Goal: Task Accomplishment & Management: Complete application form

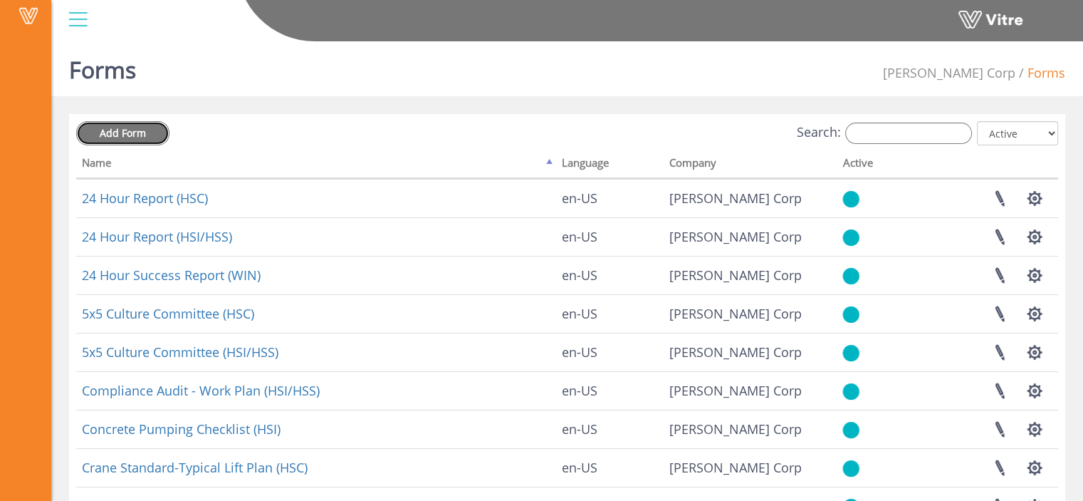
click at [111, 132] on span "Add Form" at bounding box center [123, 133] width 46 height 14
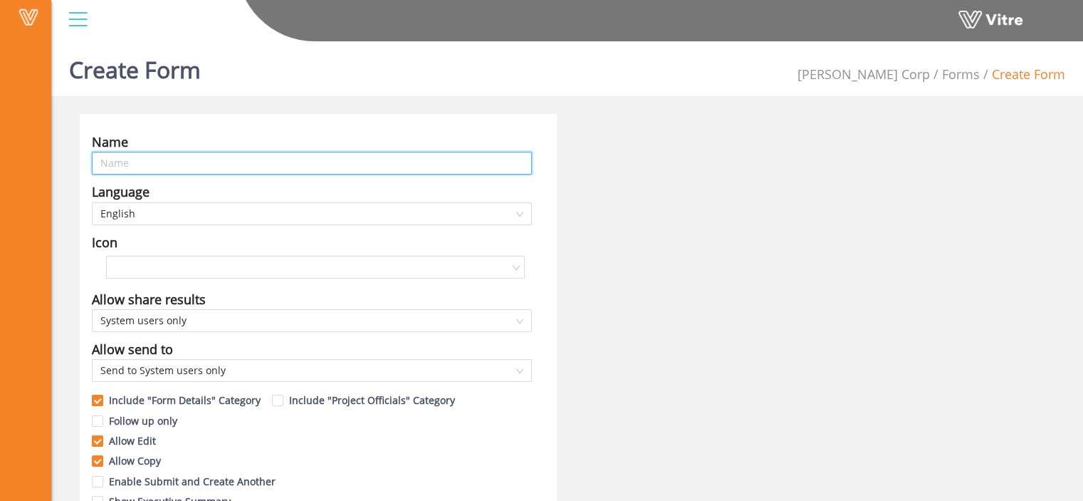
click at [209, 160] on input "text" at bounding box center [312, 163] width 440 height 23
paste input "WP01 - Clips to embeds"
type input "WP01 - Clips to embeds"
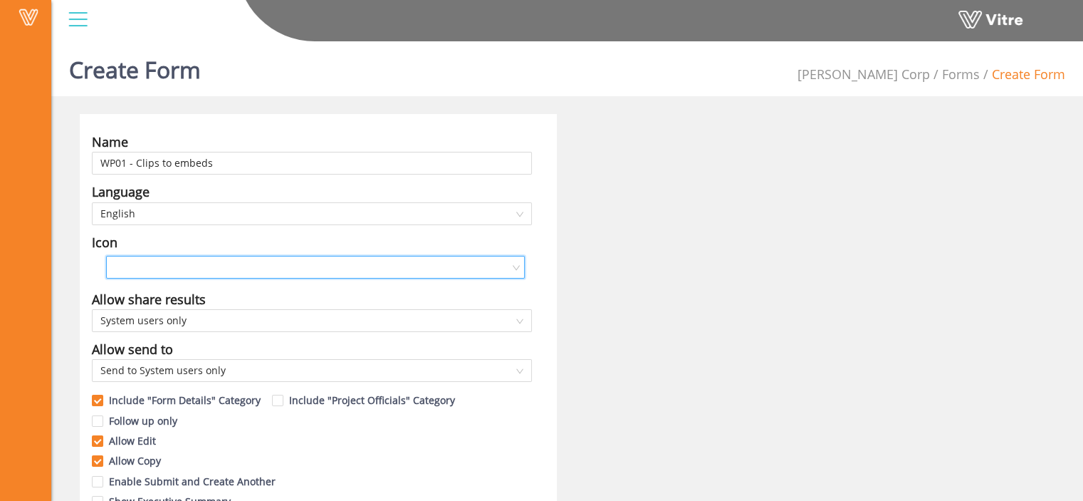
click at [185, 262] on input "search" at bounding box center [311, 266] width 392 height 21
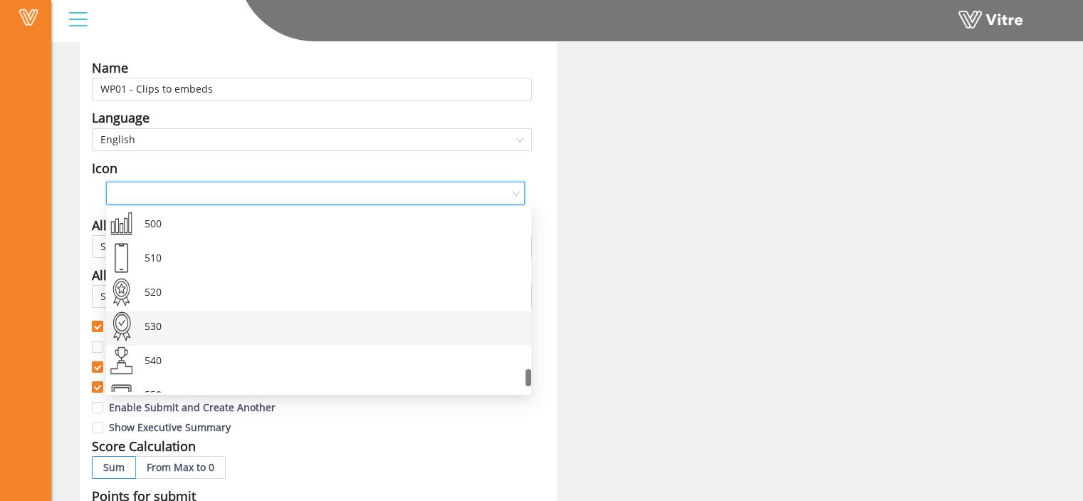
scroll to position [1676, 0]
click at [213, 323] on div "530" at bounding box center [331, 330] width 380 height 34
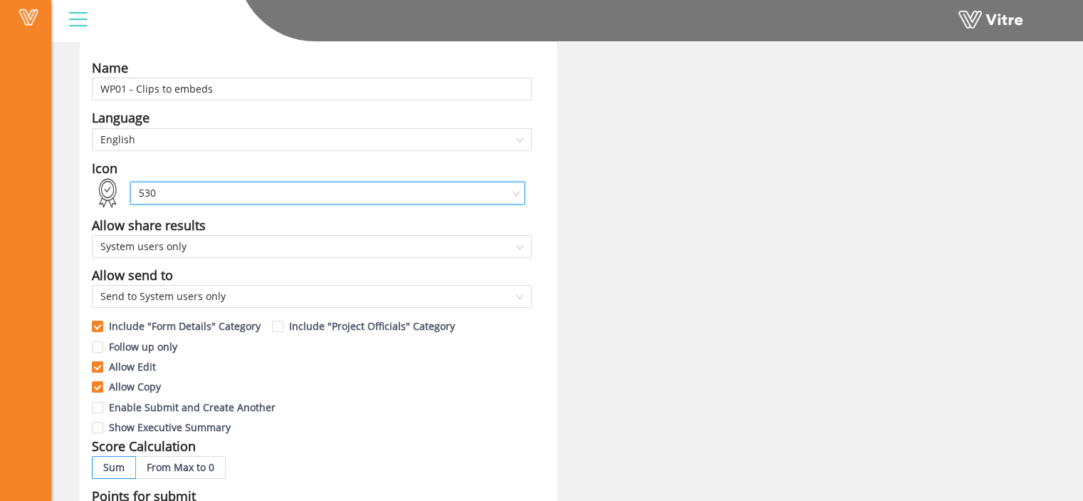
click at [534, 221] on div "Name WP01 - Clips to embeds Language English Icon 530 530 Allow share results S…" at bounding box center [318, 504] width 477 height 929
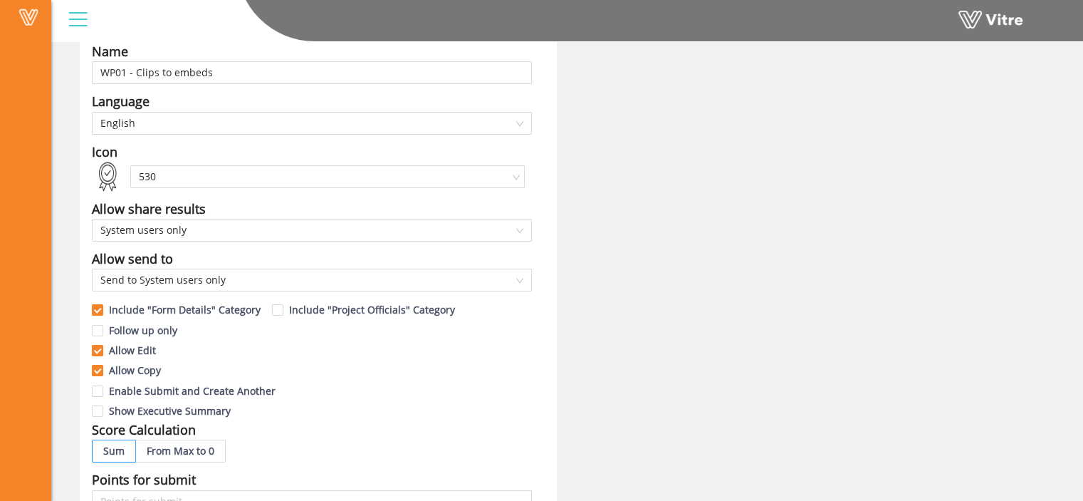
scroll to position [91, 0]
click at [516, 226] on span "System users only" at bounding box center [311, 229] width 423 height 21
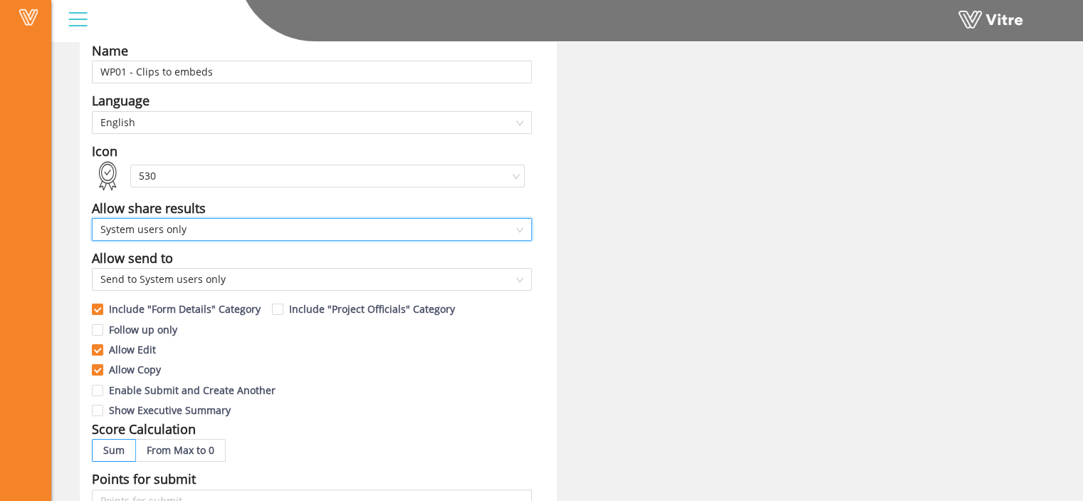
click at [516, 226] on span "System users only" at bounding box center [311, 229] width 423 height 21
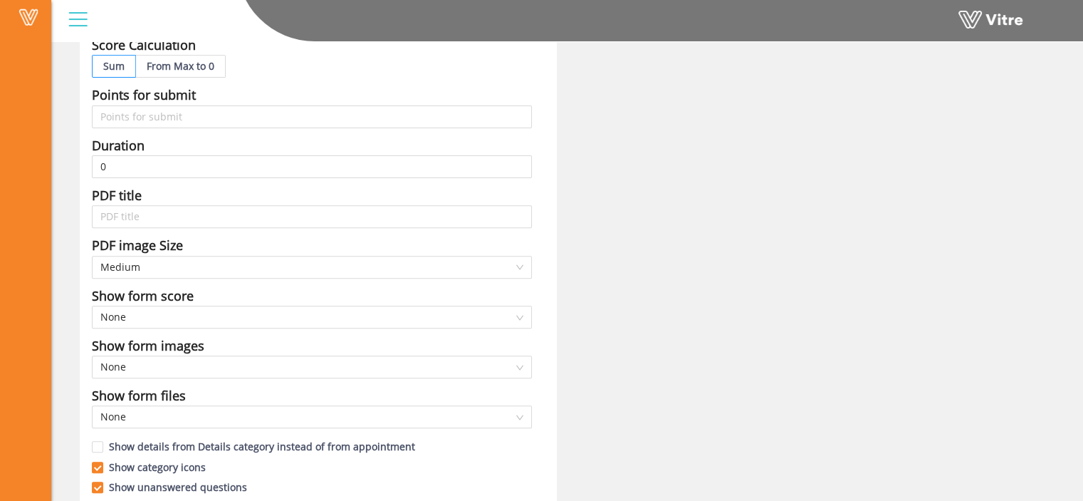
scroll to position [540, 0]
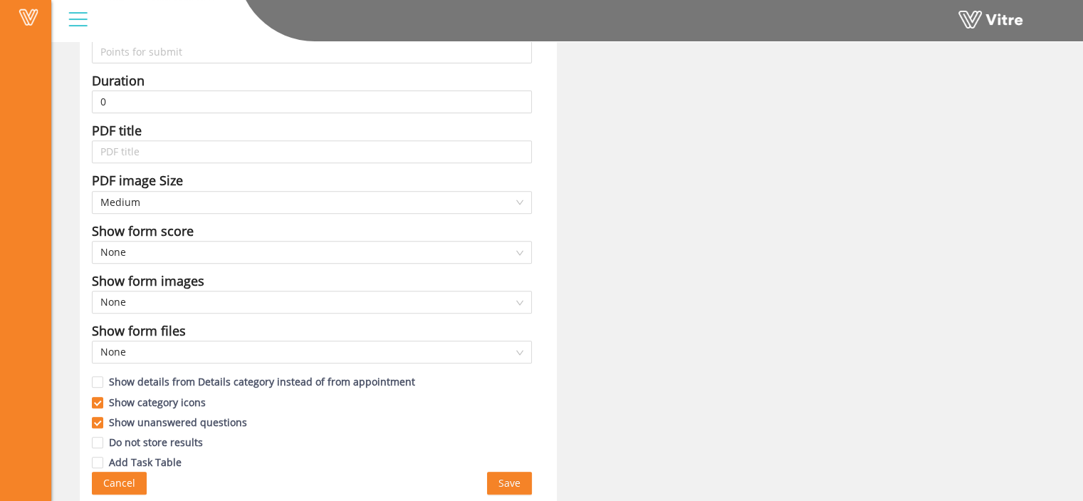
click at [516, 480] on span "Save" at bounding box center [509, 483] width 22 height 16
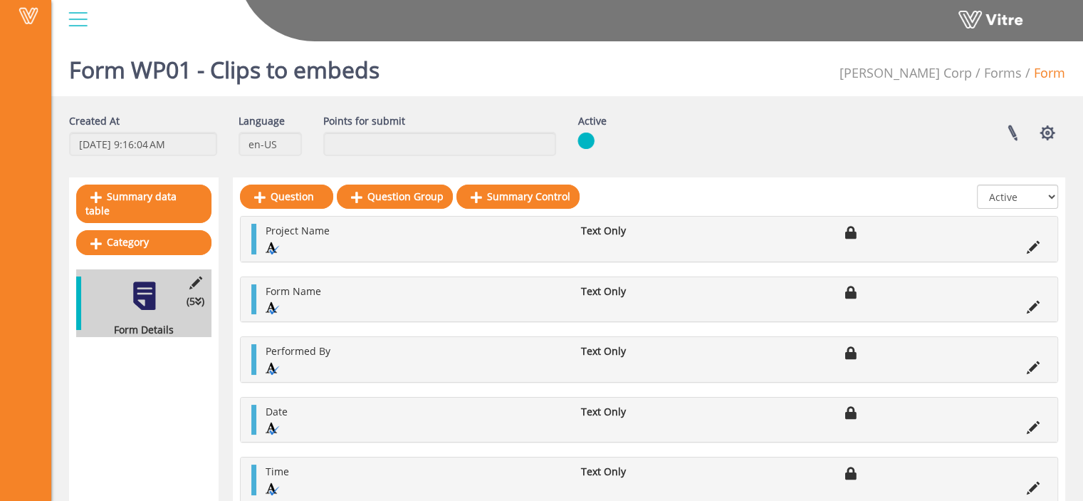
scroll to position [41, 0]
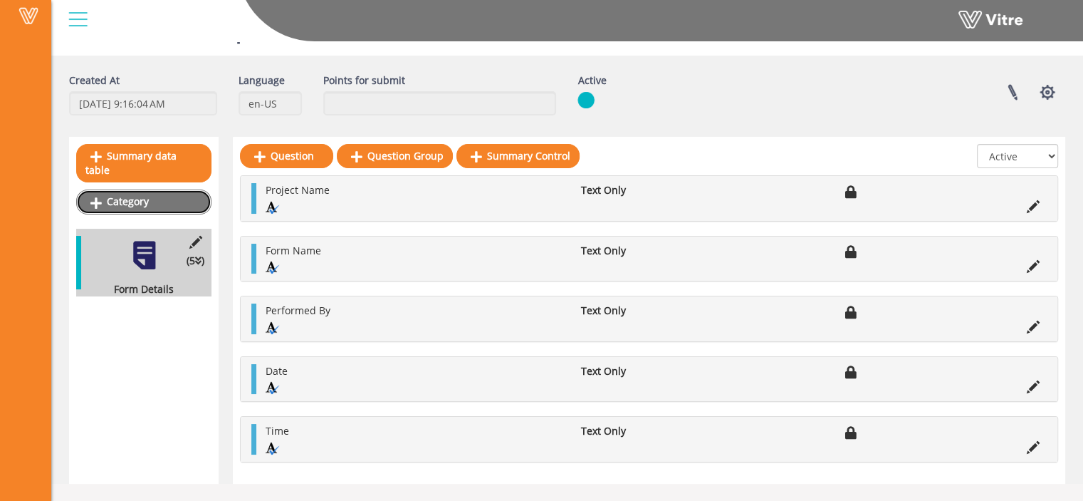
click at [163, 189] on link "Category" at bounding box center [143, 201] width 135 height 24
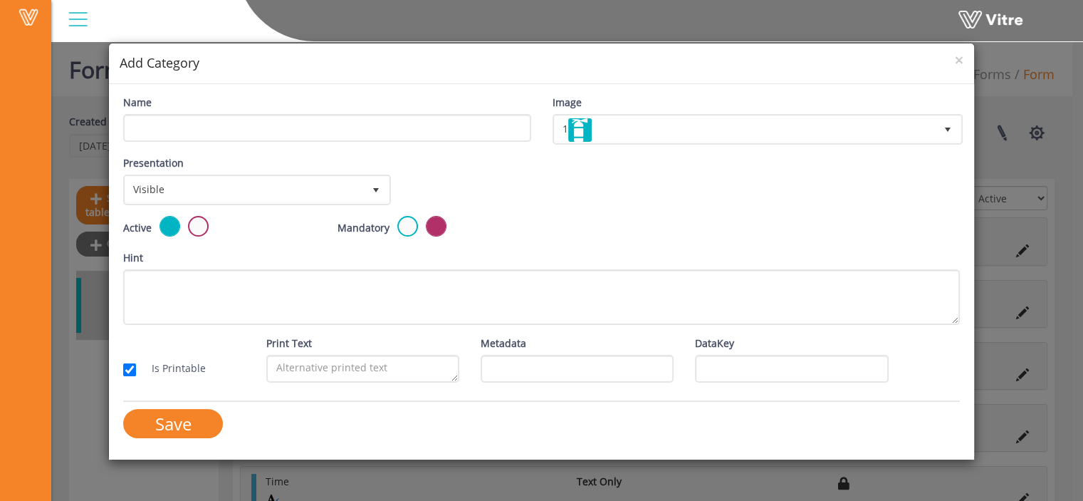
scroll to position [30, 0]
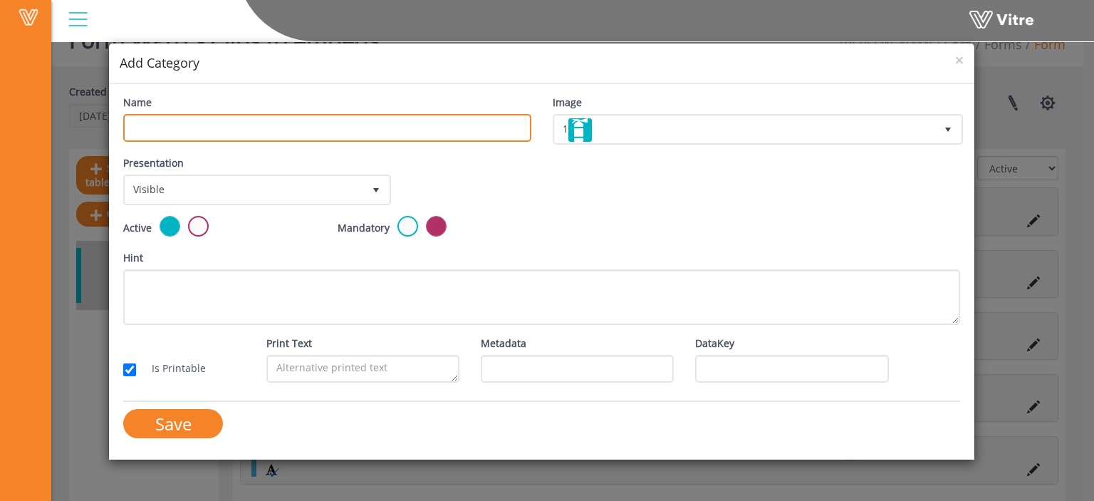
click at [325, 122] on input "Name" at bounding box center [326, 128] width 407 height 28
type input "Header"
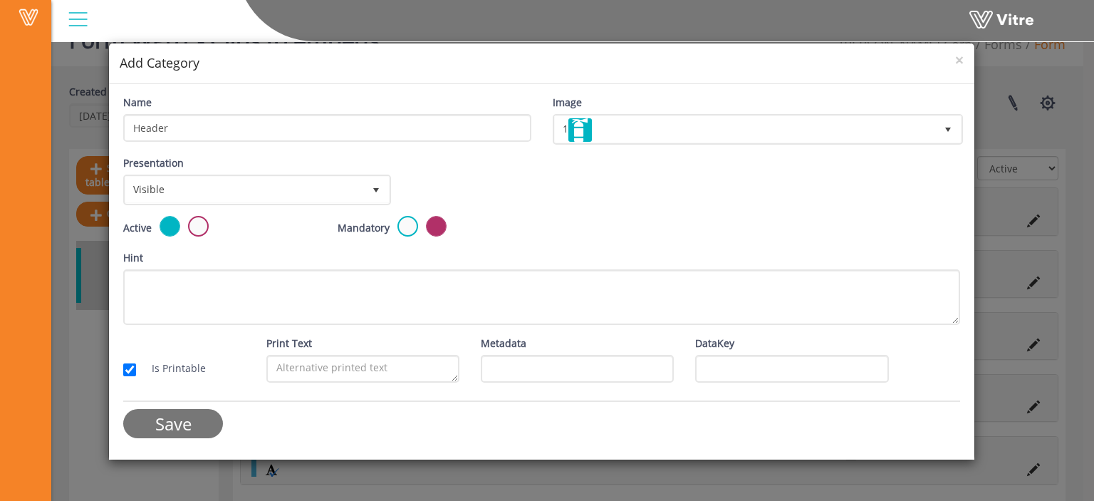
click at [178, 420] on input "Save" at bounding box center [173, 423] width 100 height 29
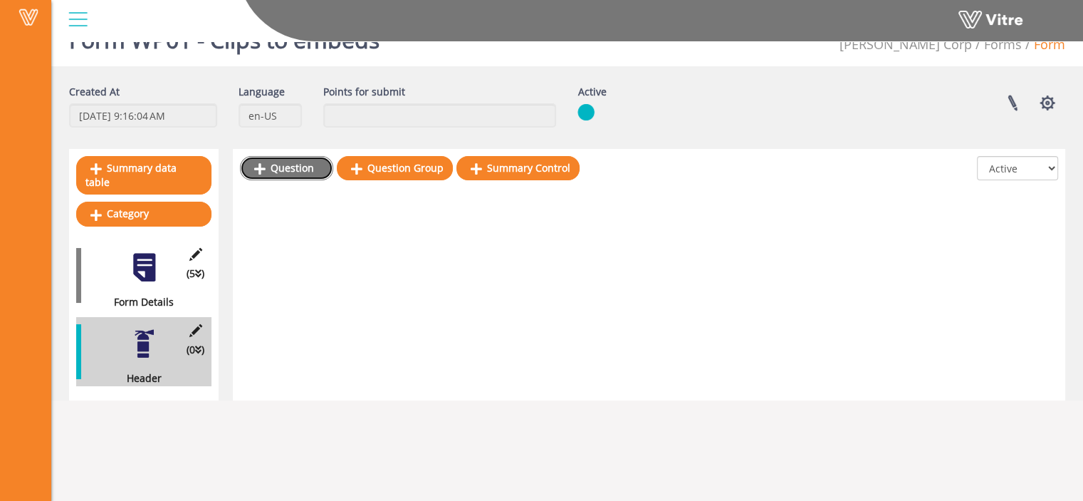
click at [292, 164] on link "Question" at bounding box center [286, 168] width 93 height 24
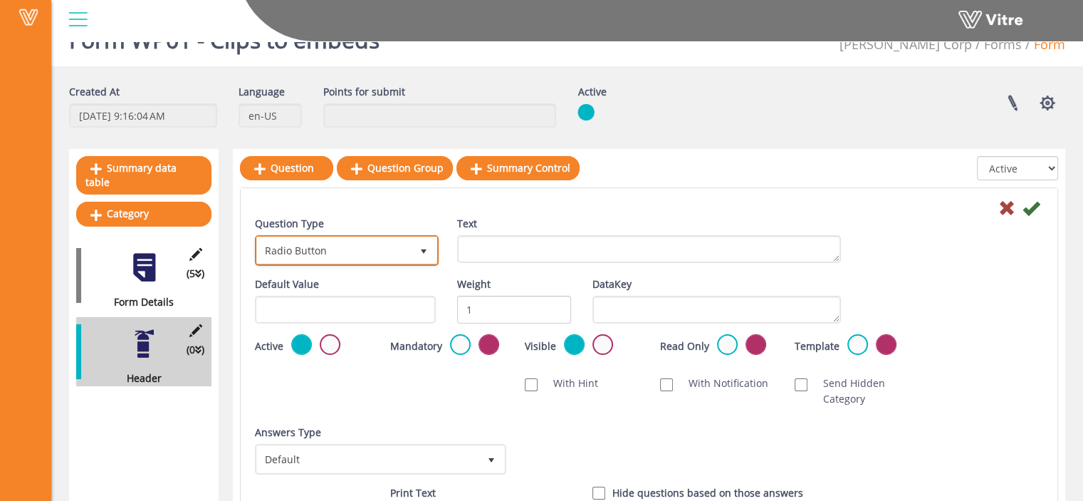
click at [419, 246] on span "select" at bounding box center [423, 251] width 11 height 11
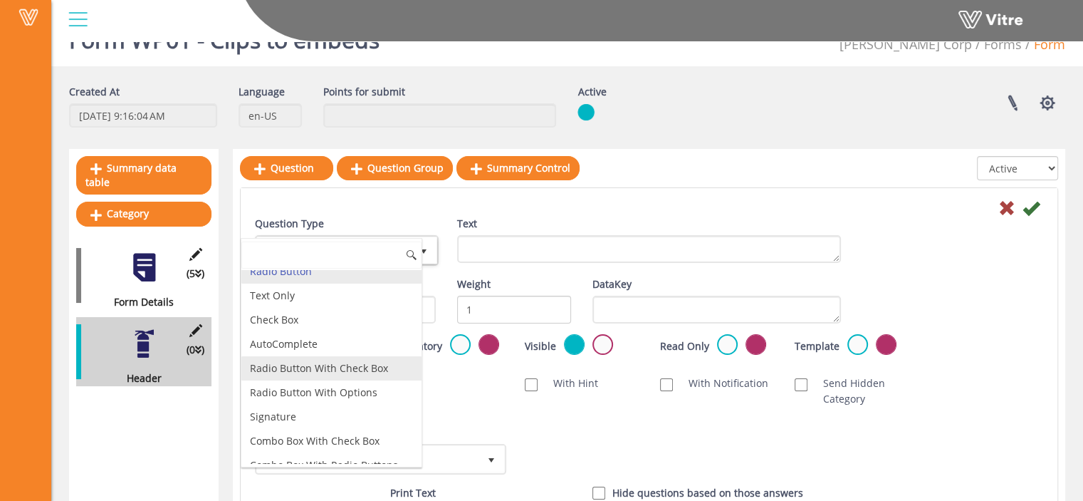
scroll to position [0, 0]
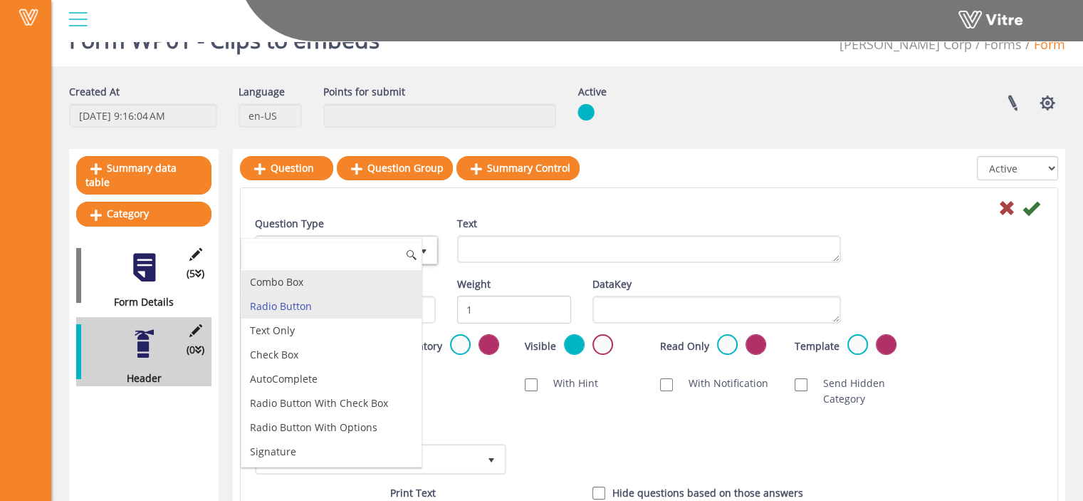
click at [350, 286] on li "Combo Box" at bounding box center [331, 282] width 180 height 24
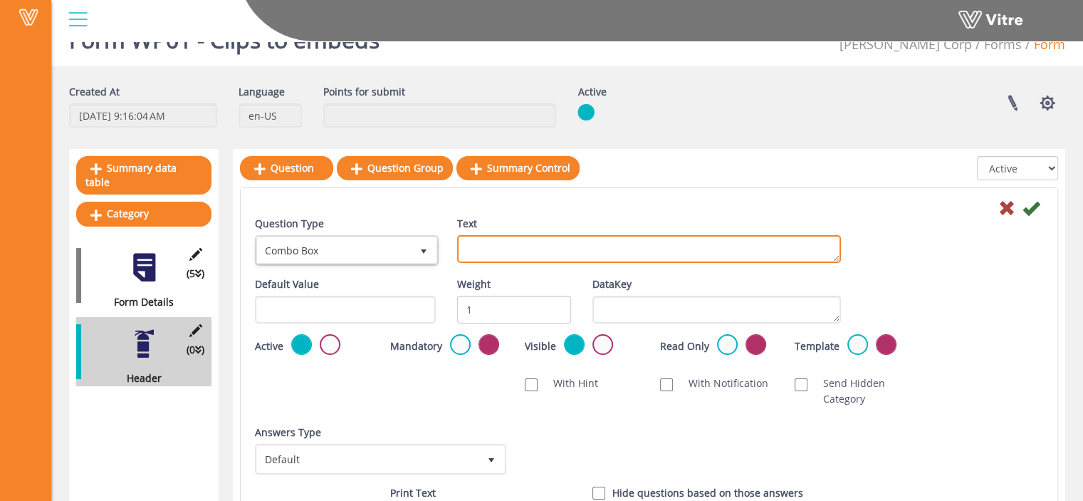
click at [534, 247] on textarea "Text" at bounding box center [649, 249] width 384 height 28
type textarea "Project Name"
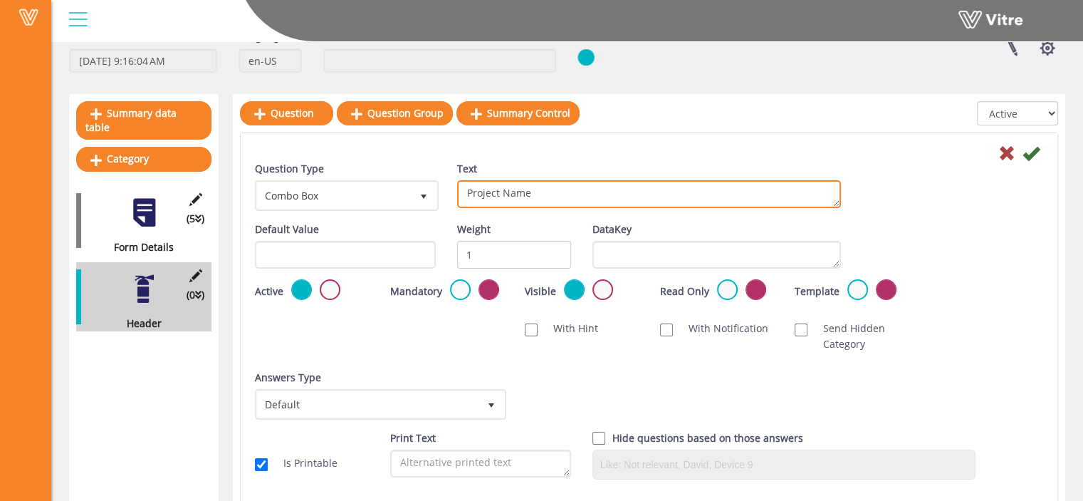
scroll to position [86, 0]
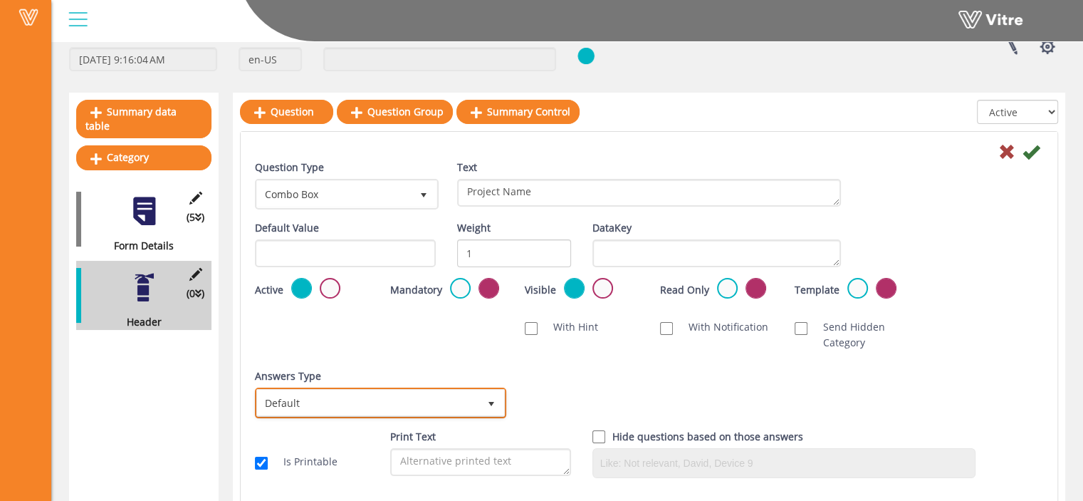
click at [484, 400] on span "select" at bounding box center [492, 403] width 26 height 26
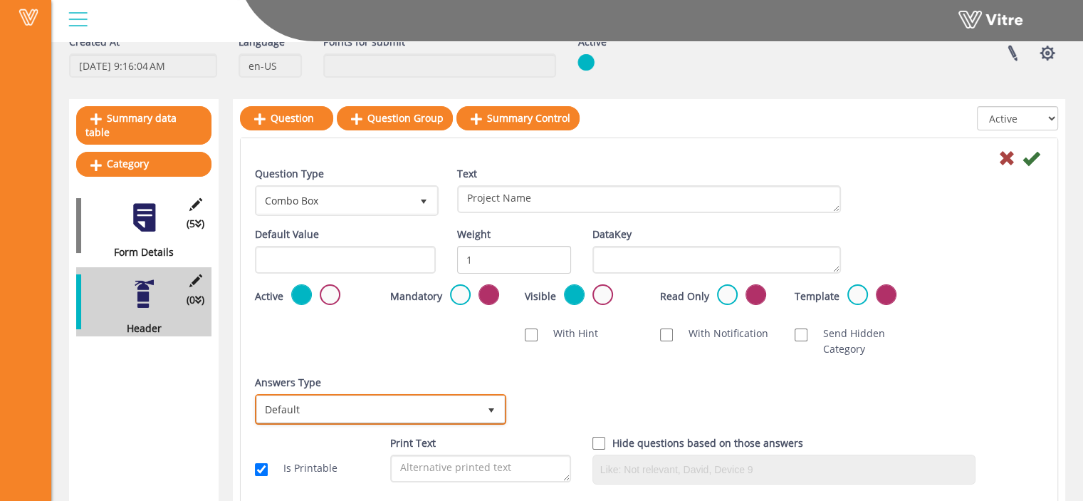
scroll to position [76, 0]
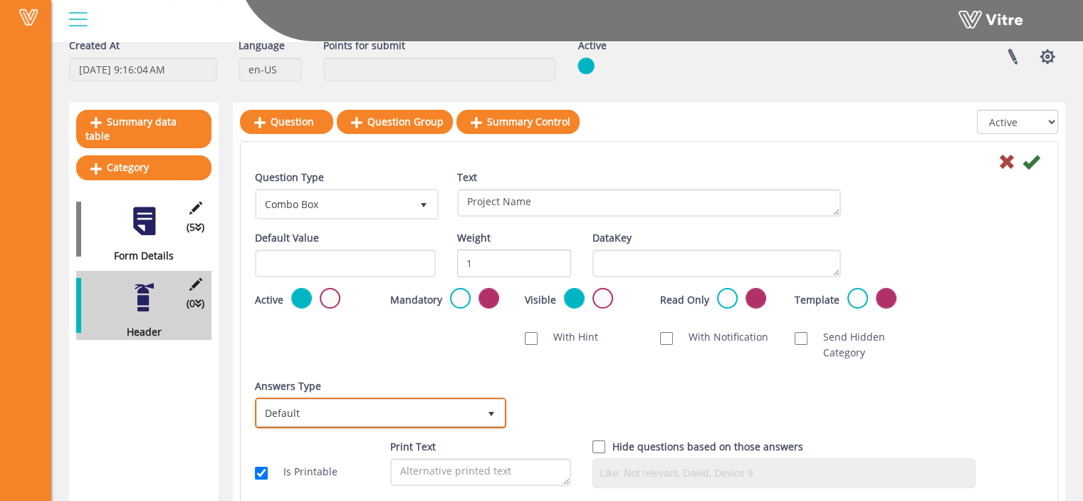
click at [444, 413] on span "Default" at bounding box center [367, 412] width 221 height 26
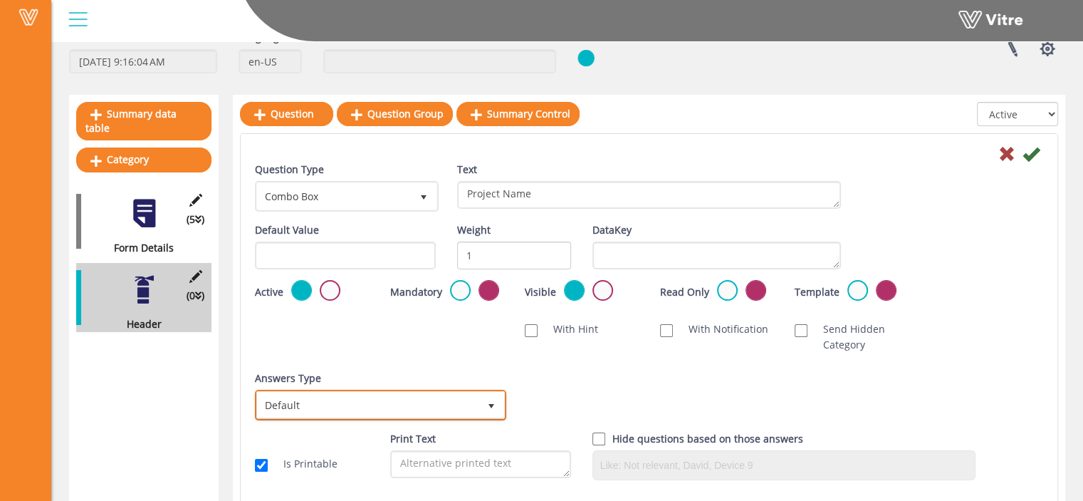
scroll to position [83, 0]
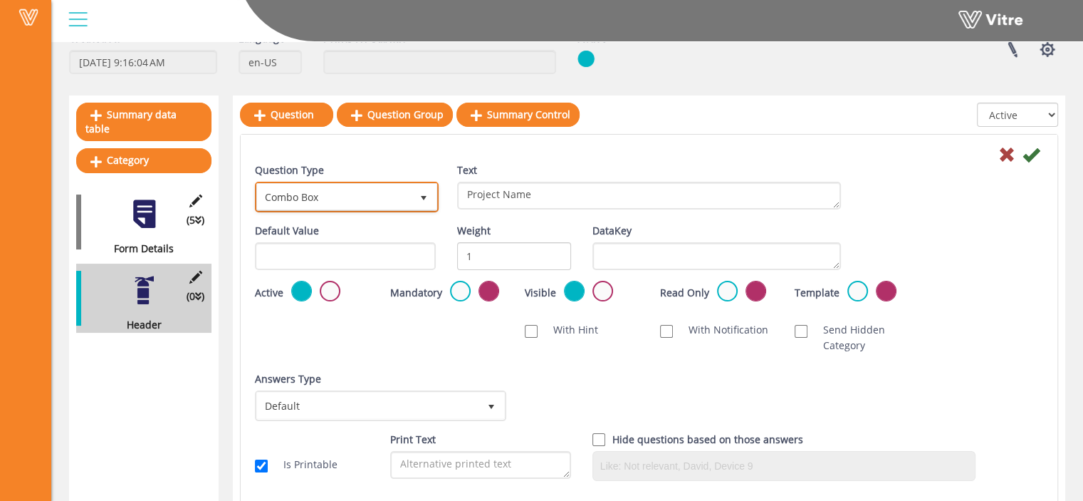
click at [423, 199] on span "select" at bounding box center [423, 197] width 11 height 11
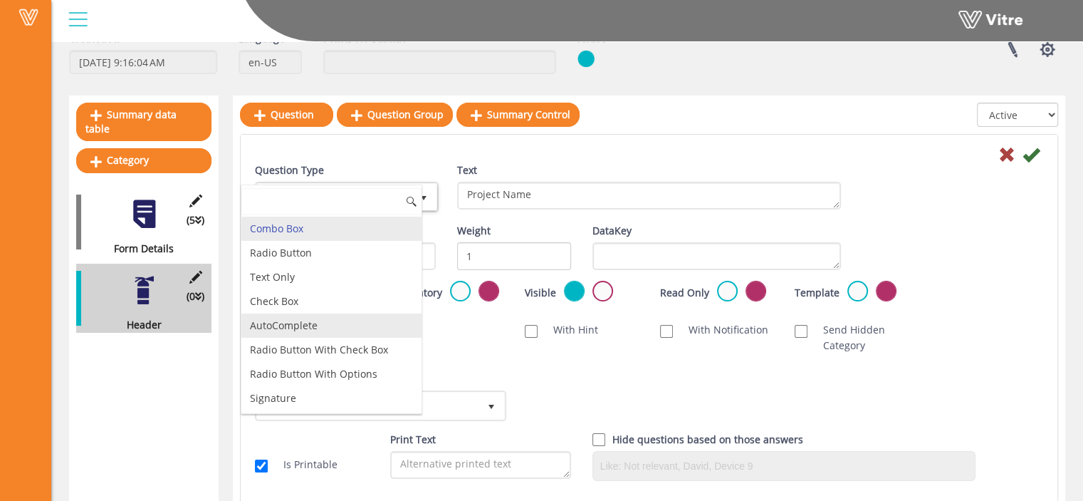
click at [349, 318] on li "AutoComplete" at bounding box center [331, 325] width 180 height 24
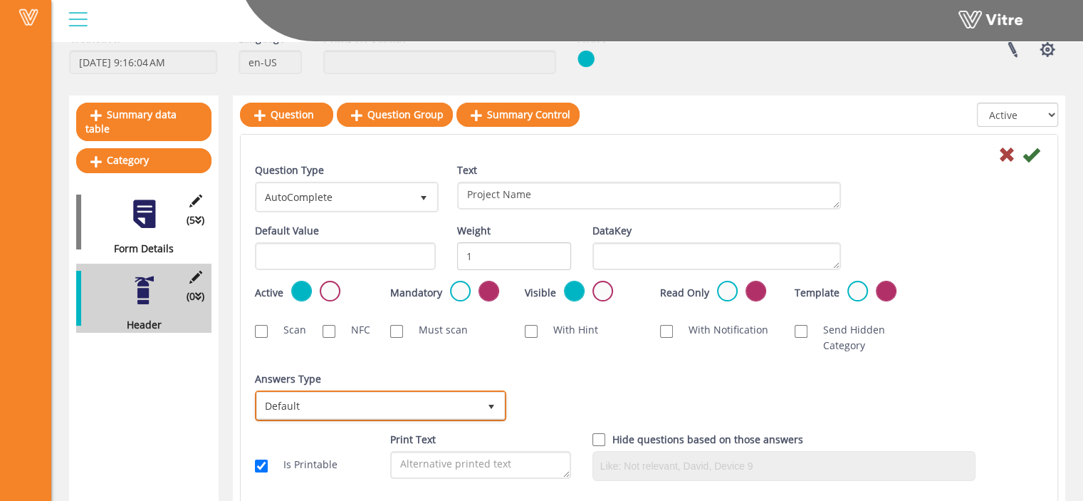
click at [441, 409] on span "Default" at bounding box center [367, 405] width 221 height 26
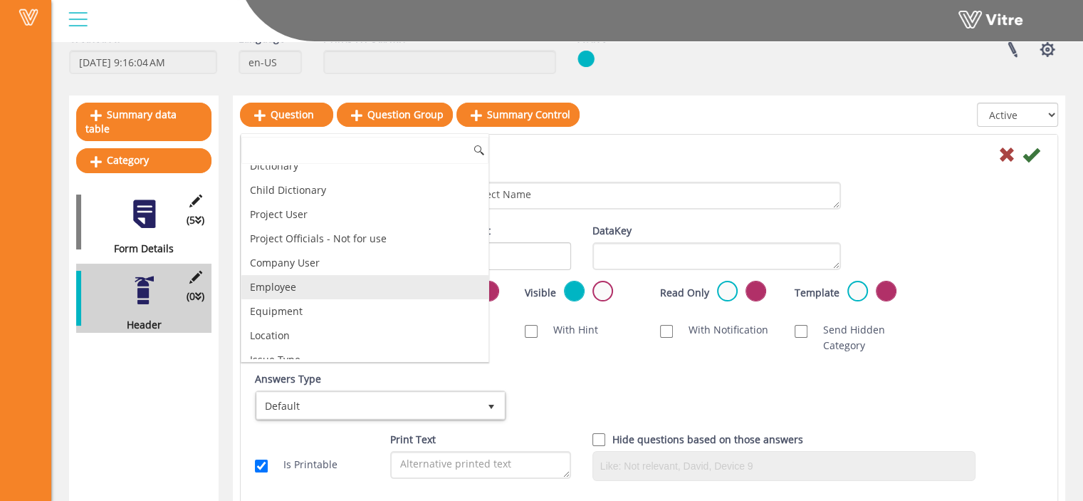
scroll to position [38, 0]
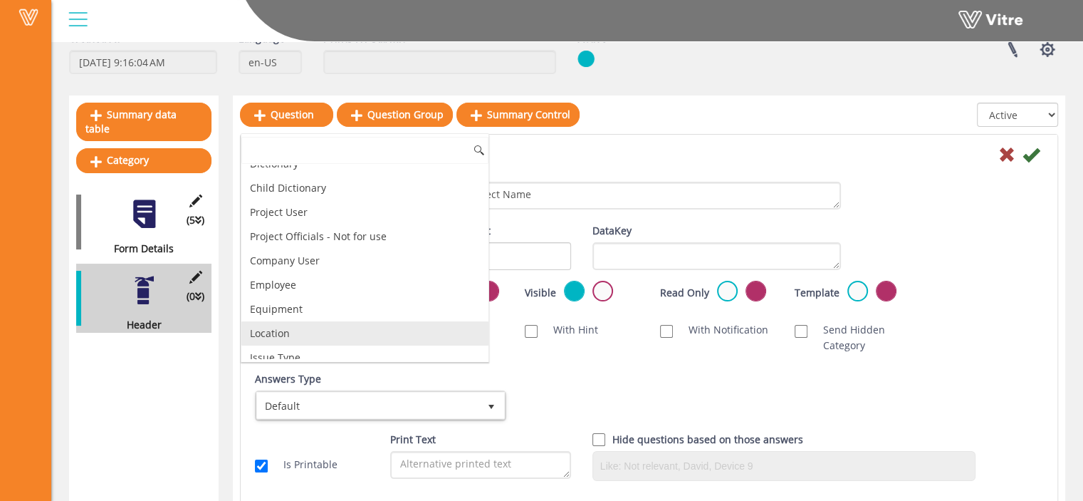
click at [404, 328] on li "Location" at bounding box center [364, 333] width 247 height 24
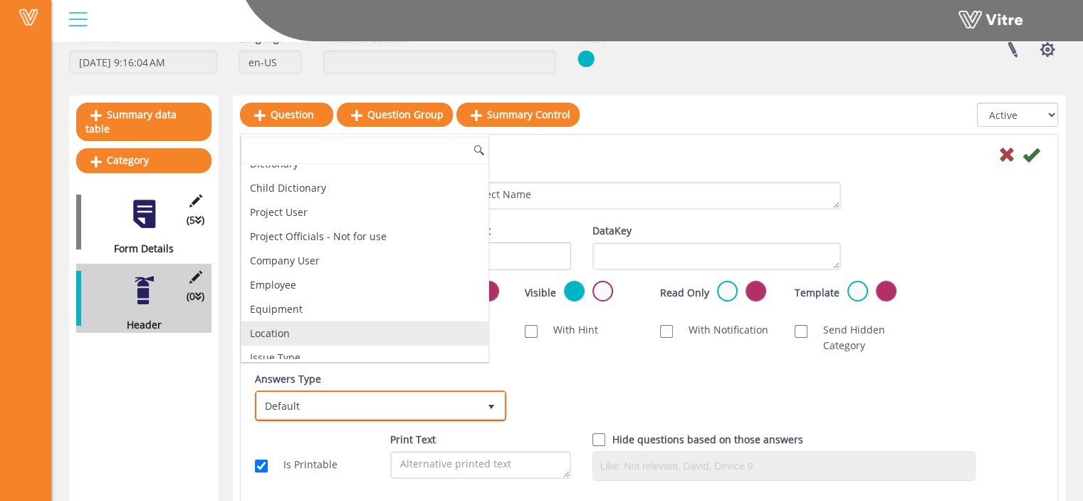
checkbox input "true"
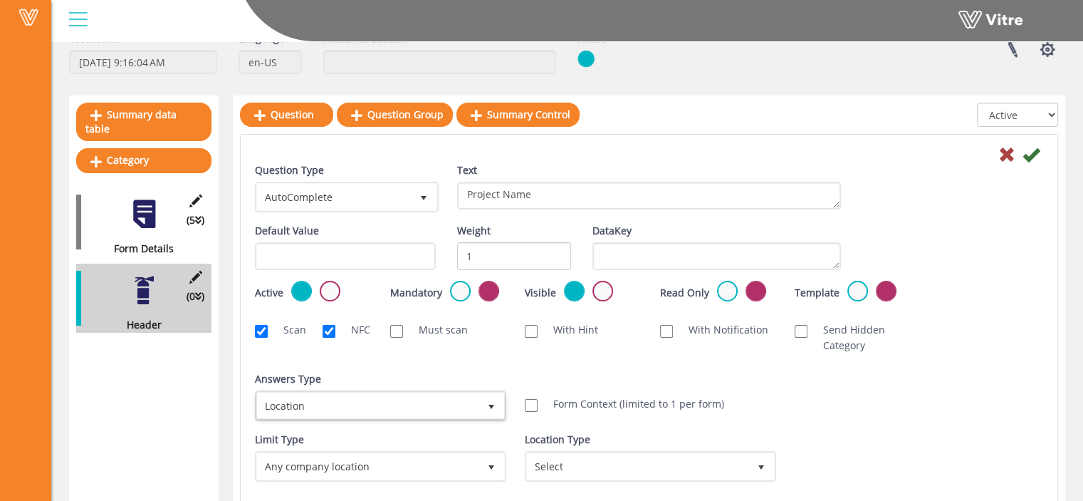
click at [499, 374] on div "Answers Type Location 8" at bounding box center [379, 396] width 249 height 50
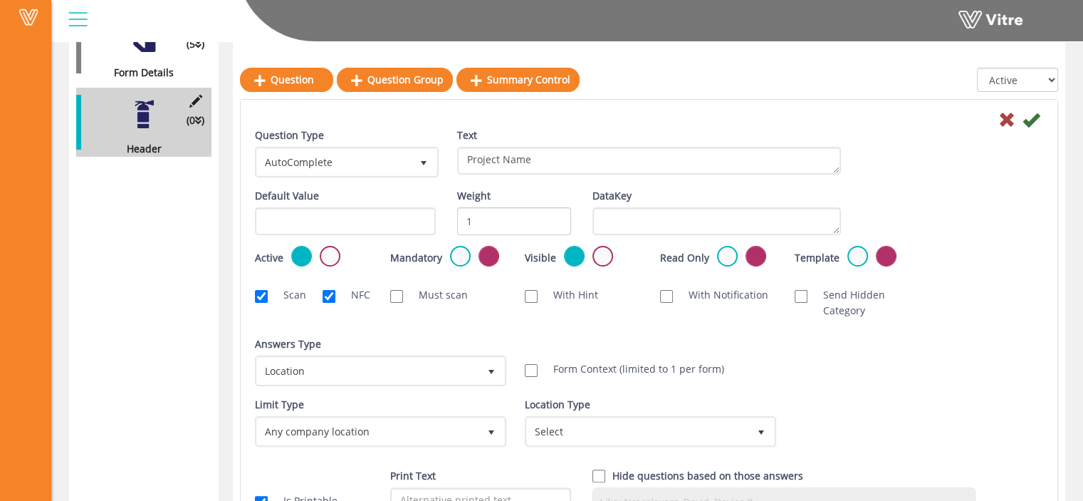
scroll to position [271, 0]
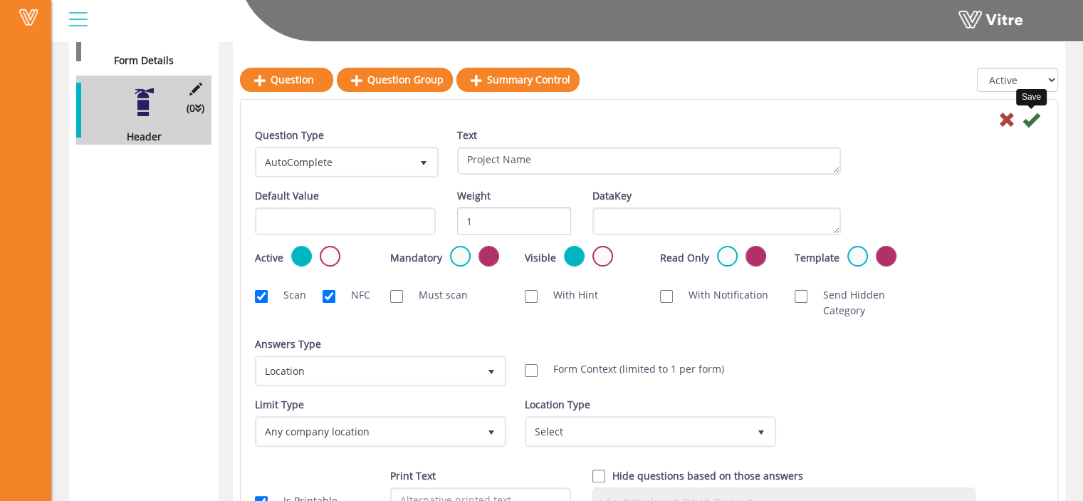
click at [1033, 123] on icon at bounding box center [1031, 119] width 17 height 17
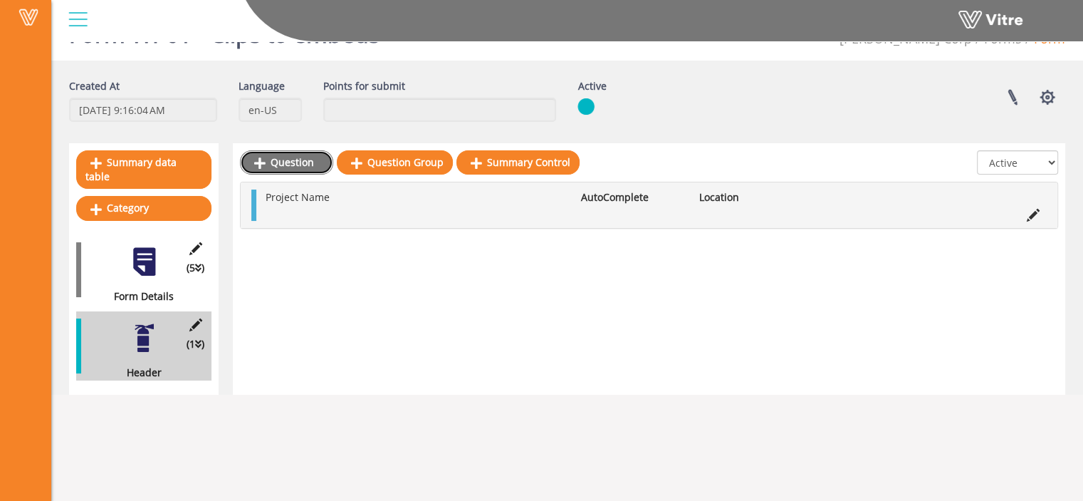
click at [272, 161] on link "Question" at bounding box center [286, 162] width 93 height 24
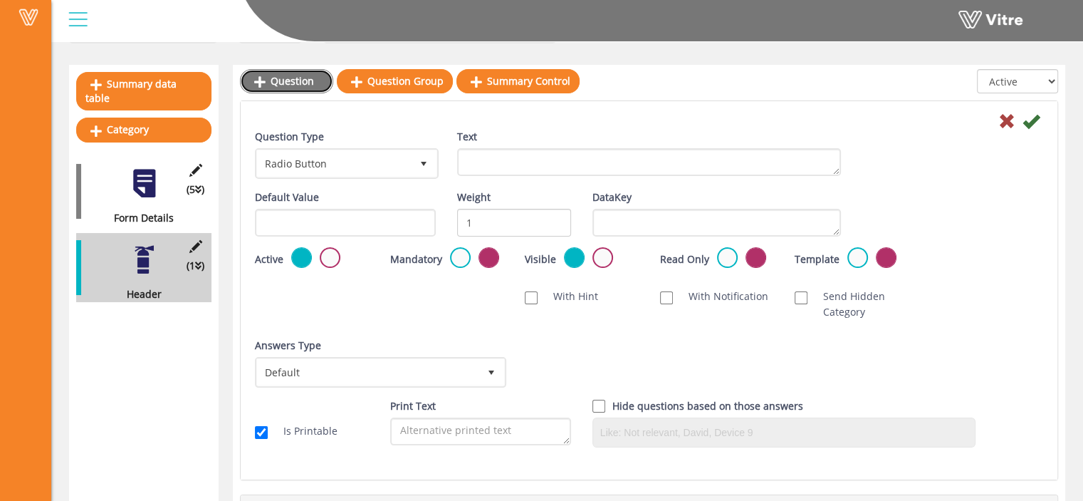
scroll to position [113, 0]
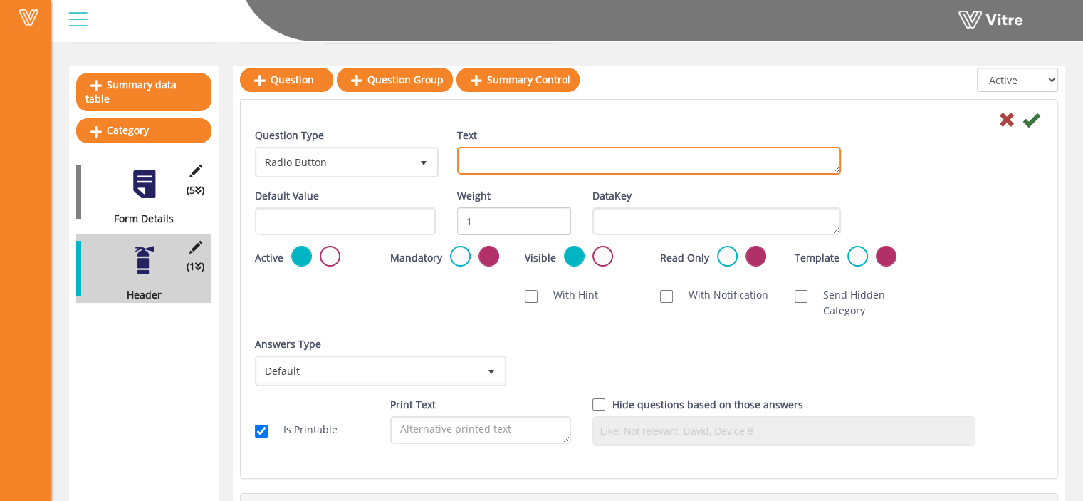
click at [501, 164] on textarea "Text" at bounding box center [649, 161] width 384 height 28
type textarea "Location"
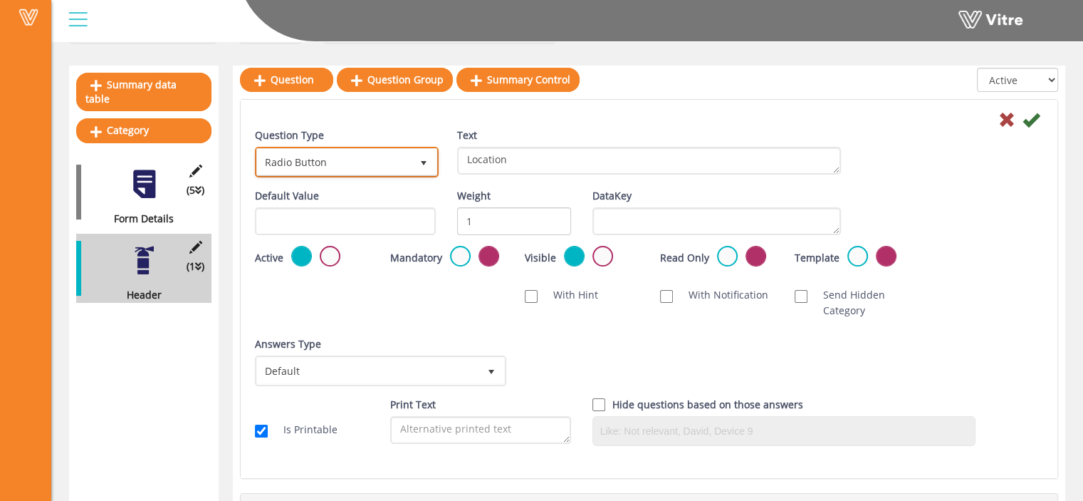
click at [417, 166] on span "select" at bounding box center [424, 162] width 26 height 26
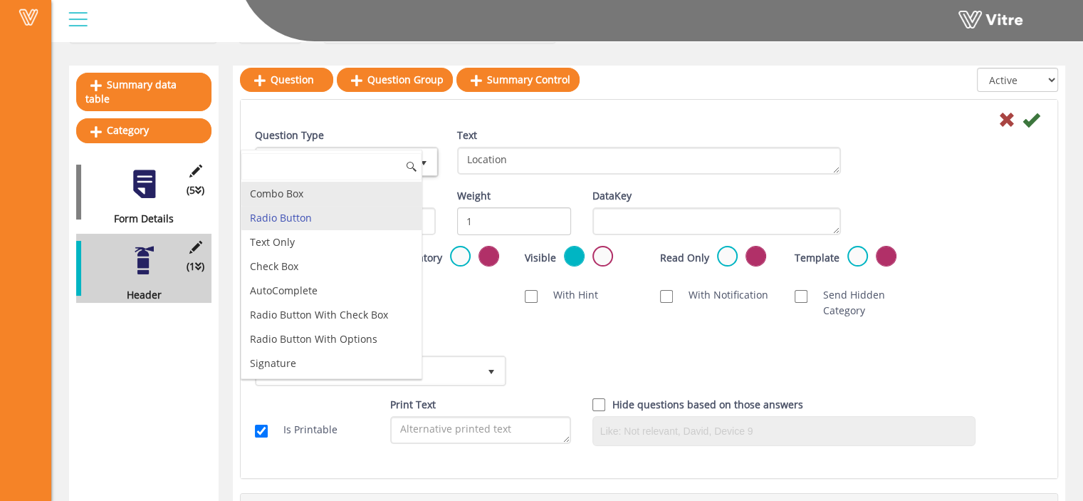
click at [386, 194] on li "Combo Box" at bounding box center [331, 194] width 180 height 24
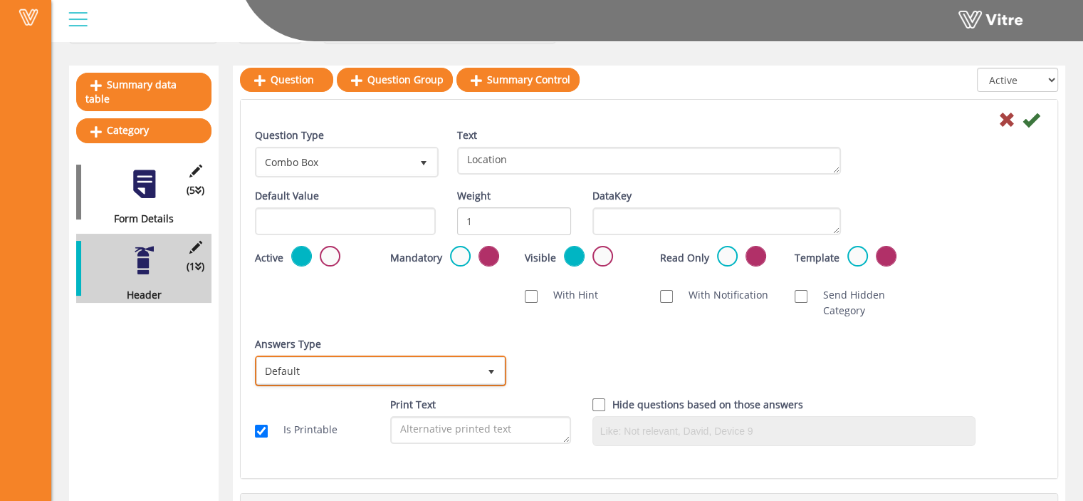
click at [486, 378] on span "select" at bounding box center [492, 370] width 26 height 26
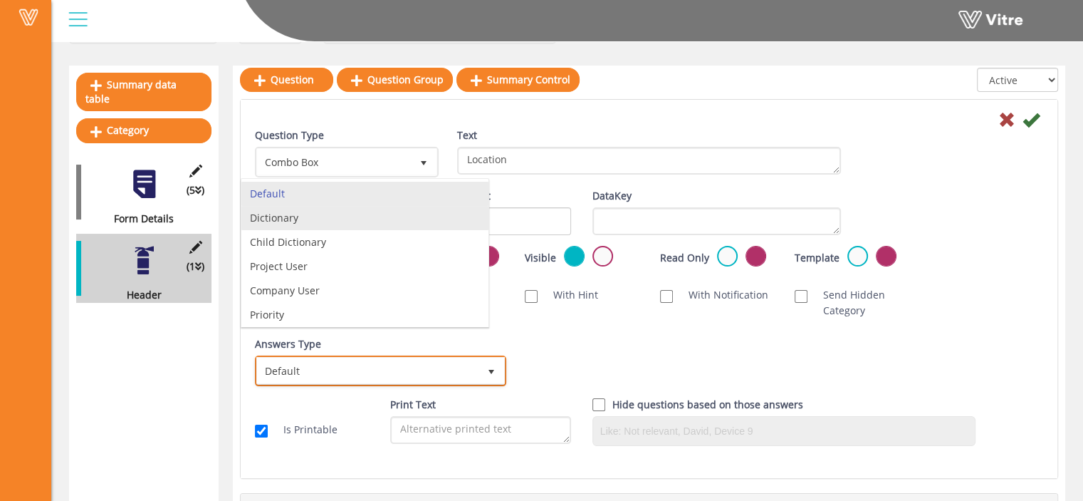
click at [372, 219] on li "Dictionary" at bounding box center [364, 218] width 247 height 24
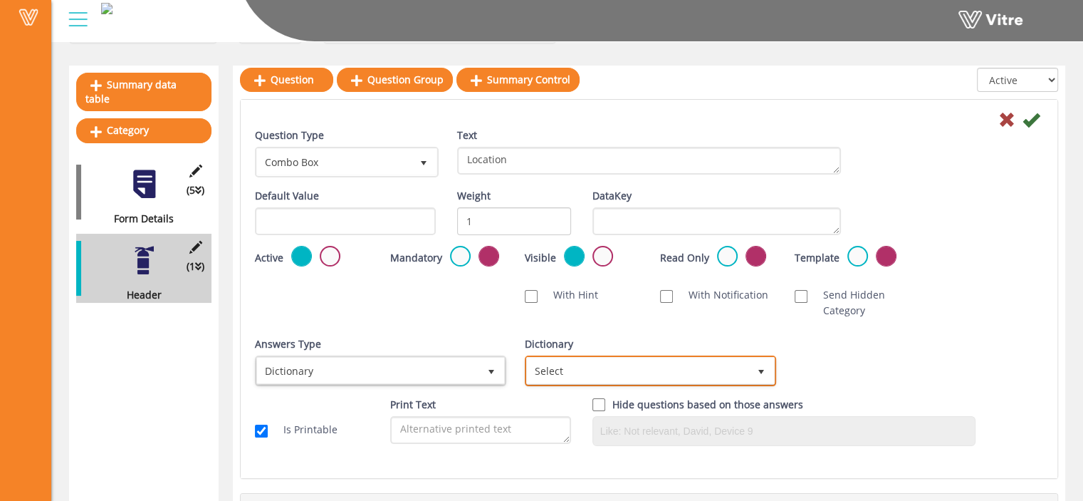
click at [651, 372] on span "Select" at bounding box center [637, 370] width 221 height 26
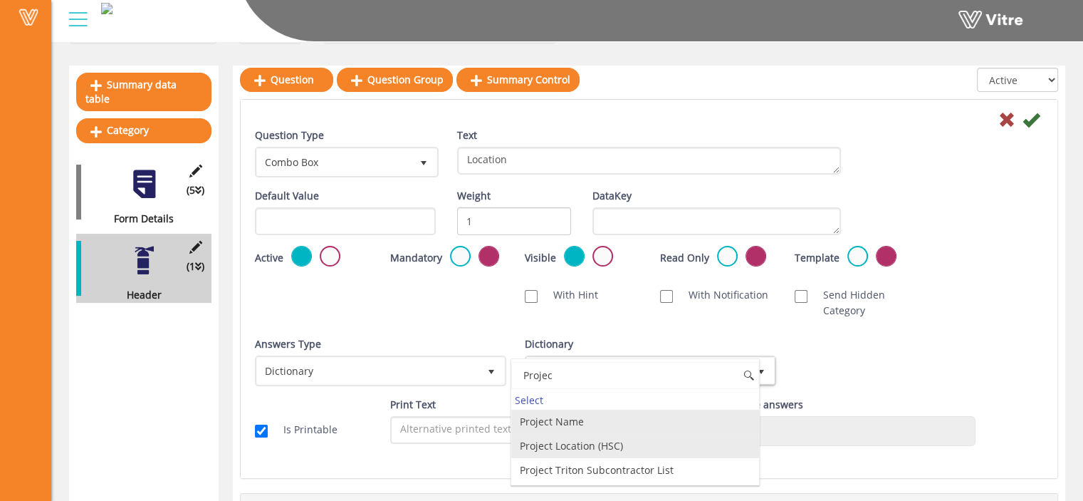
click at [633, 448] on li "Project Location (HSC)" at bounding box center [634, 446] width 247 height 24
type input "Projec"
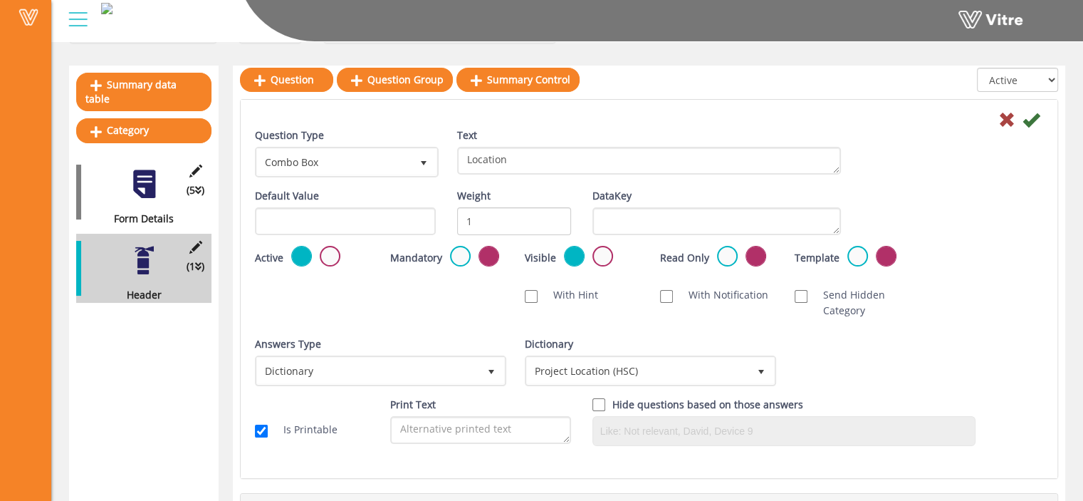
click at [865, 391] on div "Answers Type Dictionary 1 Answers Type Default 0 Module Select Form Context (li…" at bounding box center [649, 366] width 810 height 61
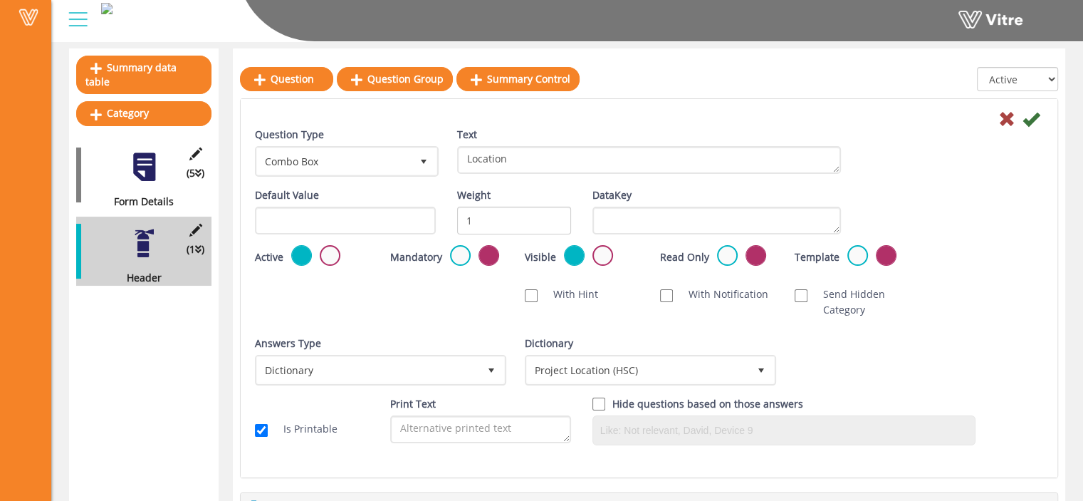
scroll to position [130, 0]
click at [1036, 120] on icon at bounding box center [1031, 119] width 17 height 17
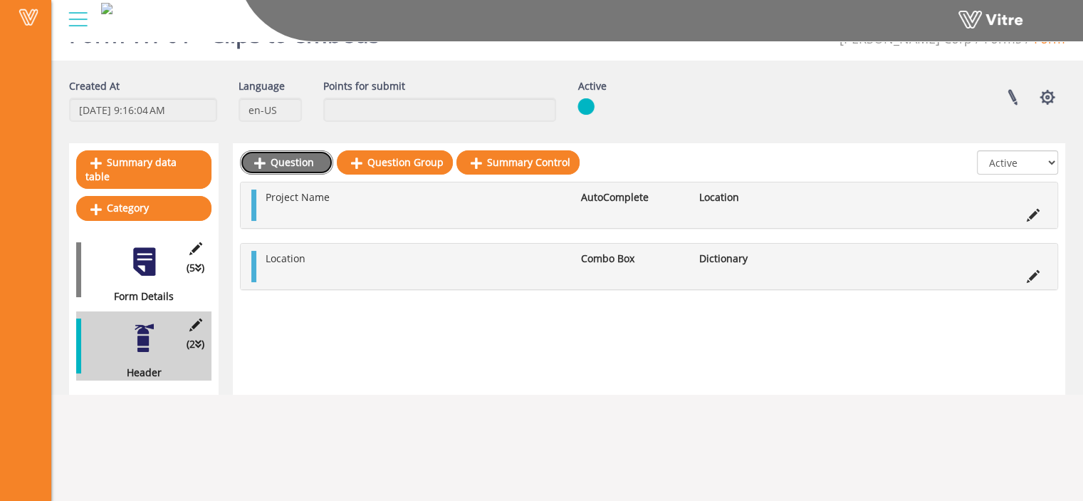
click at [279, 162] on link "Question" at bounding box center [286, 162] width 93 height 24
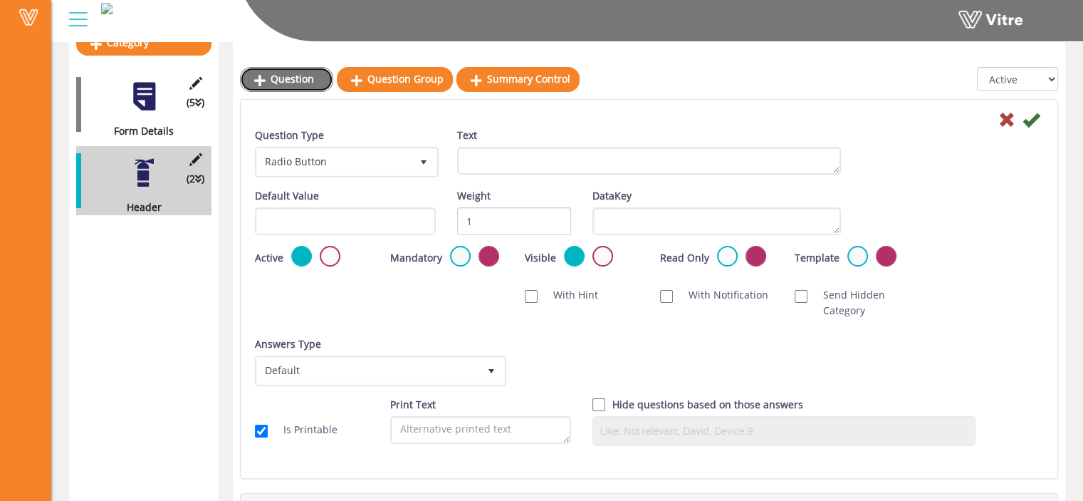
scroll to position [200, 0]
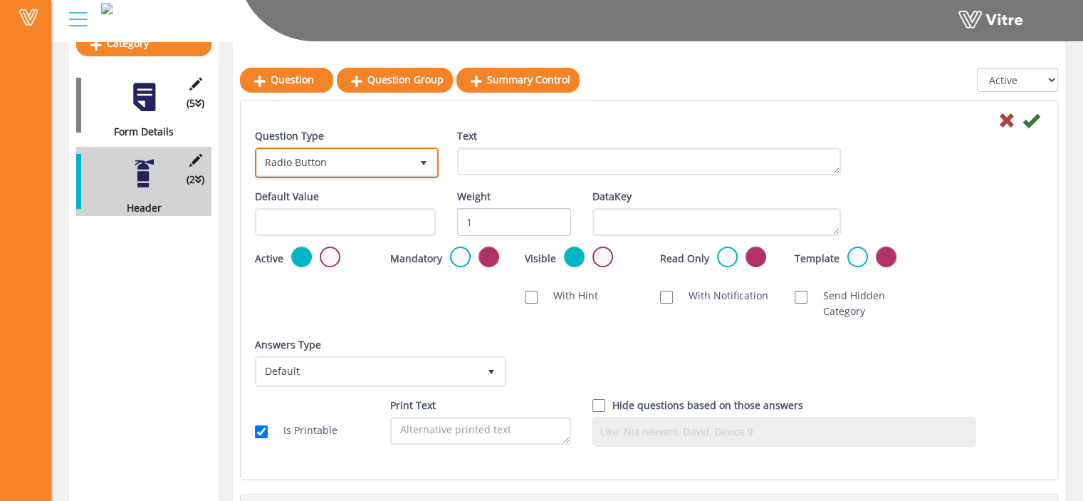
click at [342, 164] on span "Radio Button" at bounding box center [334, 163] width 154 height 26
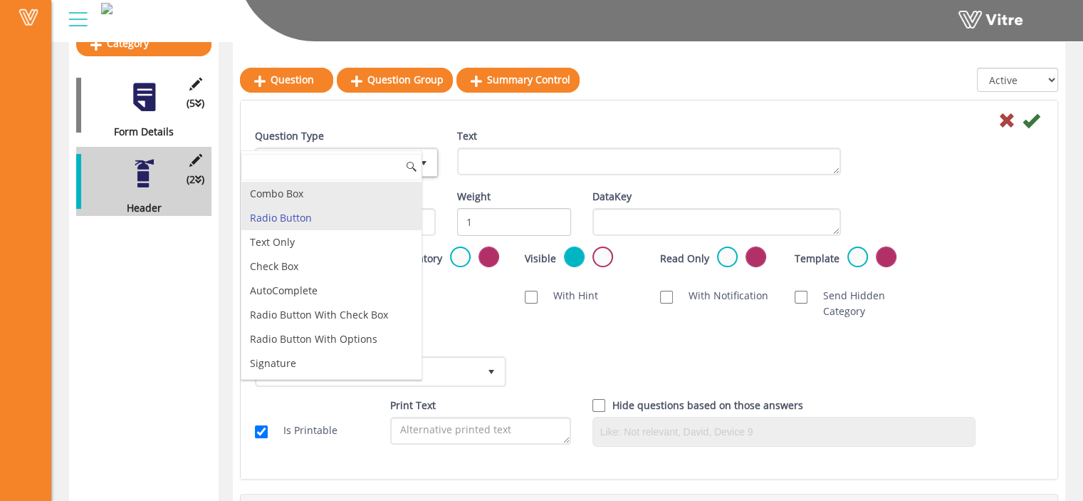
click at [310, 192] on li "Combo Box" at bounding box center [331, 194] width 180 height 24
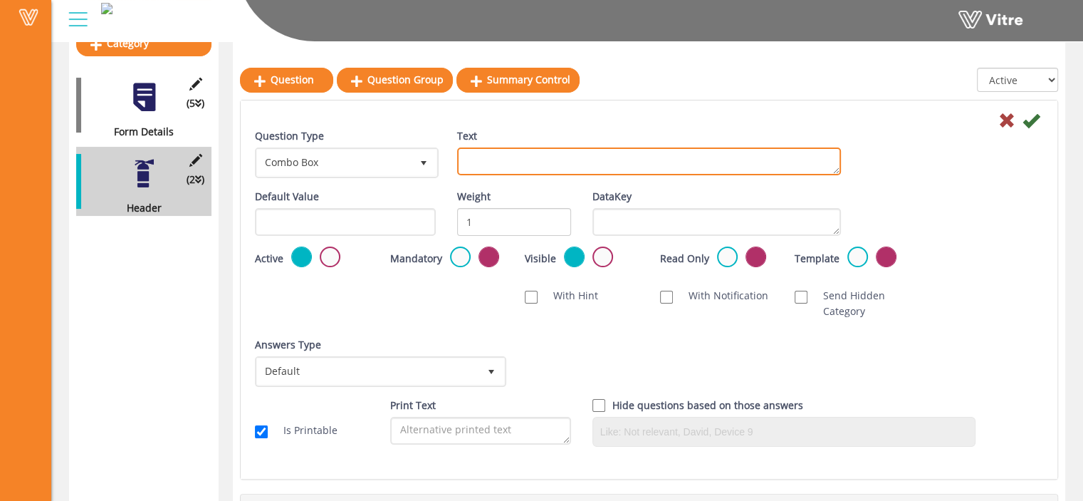
click at [480, 164] on textarea "Text" at bounding box center [649, 161] width 384 height 28
type textarea "Work Activity Location"
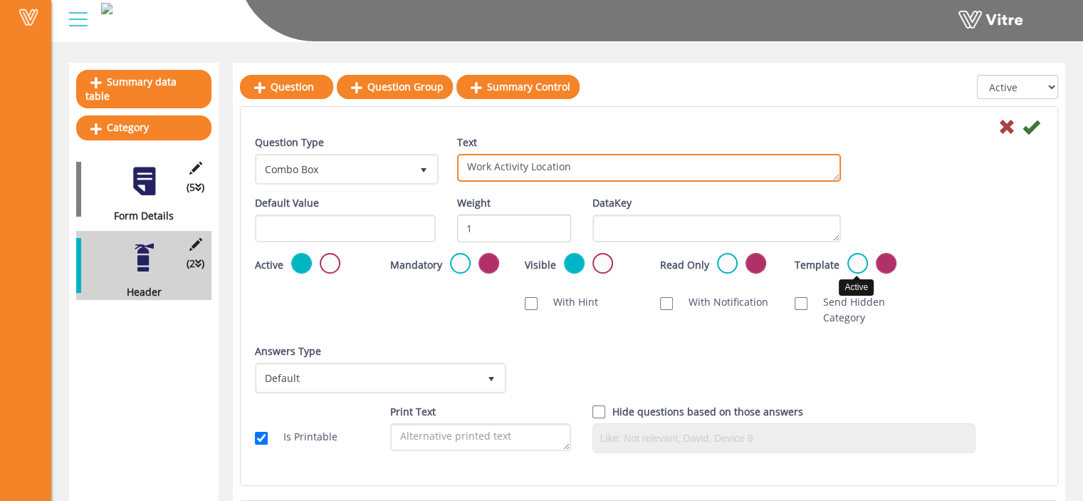
scroll to position [124, 0]
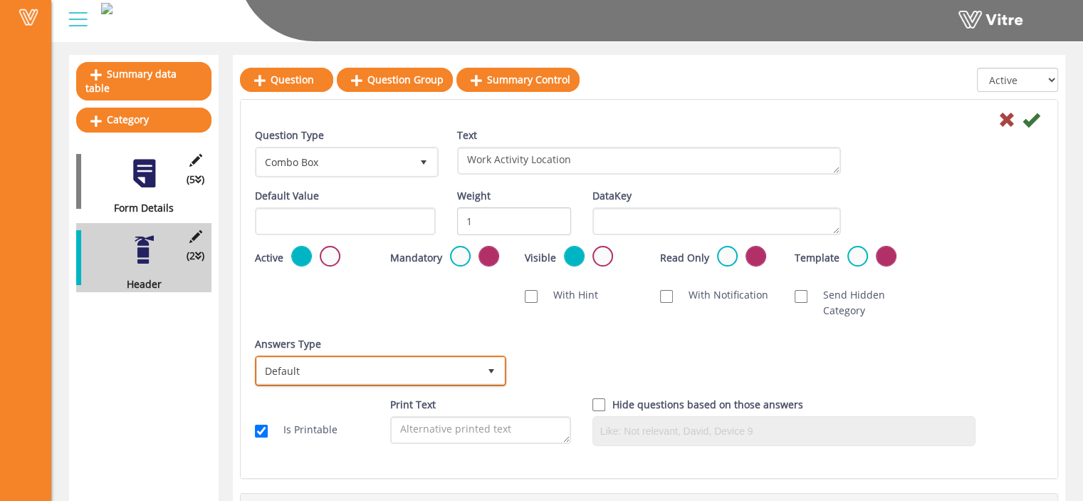
click at [481, 375] on span "select" at bounding box center [492, 370] width 26 height 26
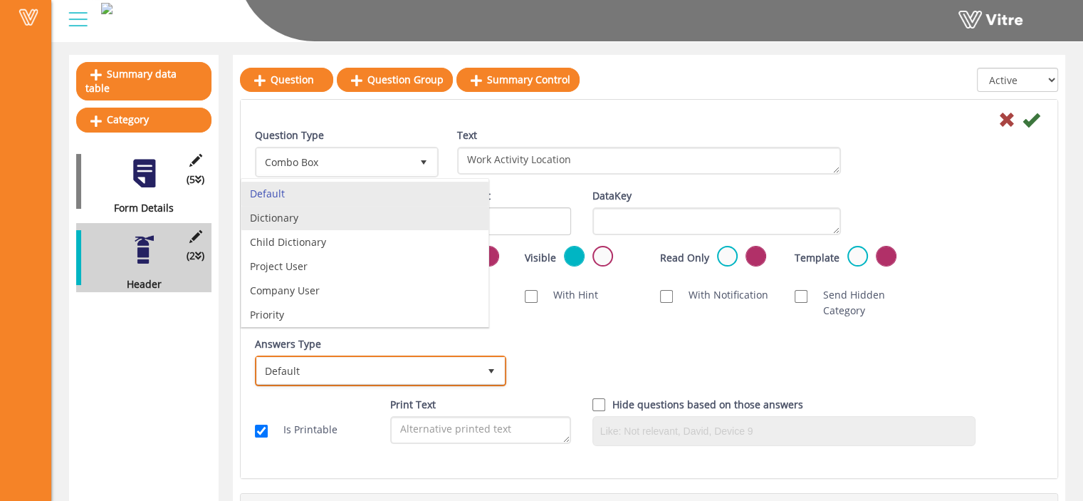
click at [422, 221] on li "Dictionary" at bounding box center [364, 218] width 247 height 24
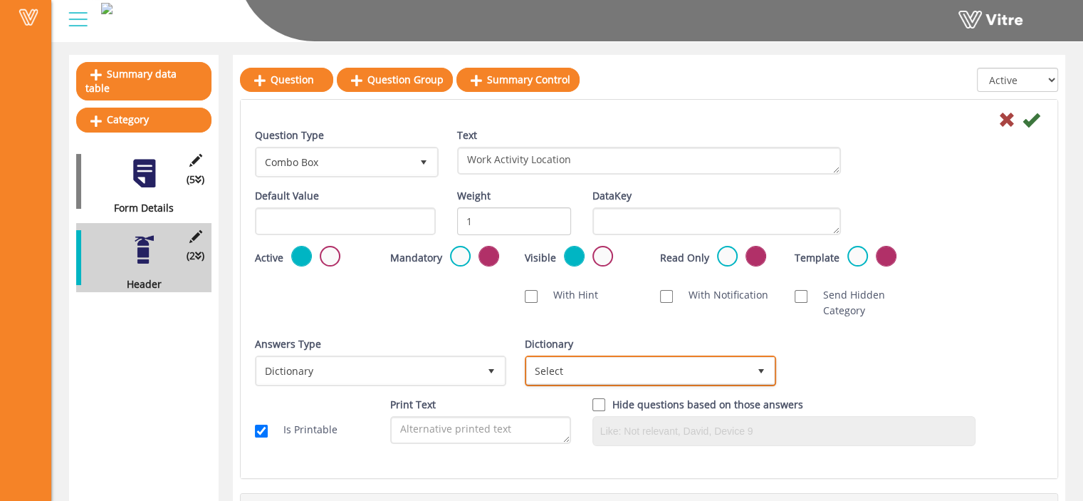
click at [652, 372] on span "Select" at bounding box center [637, 370] width 221 height 26
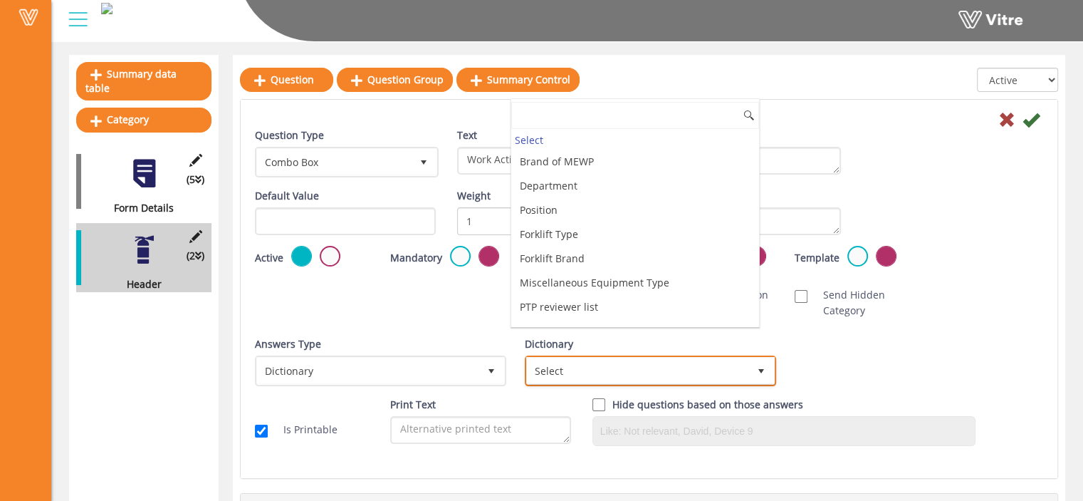
click at [652, 372] on span "Select" at bounding box center [637, 370] width 221 height 26
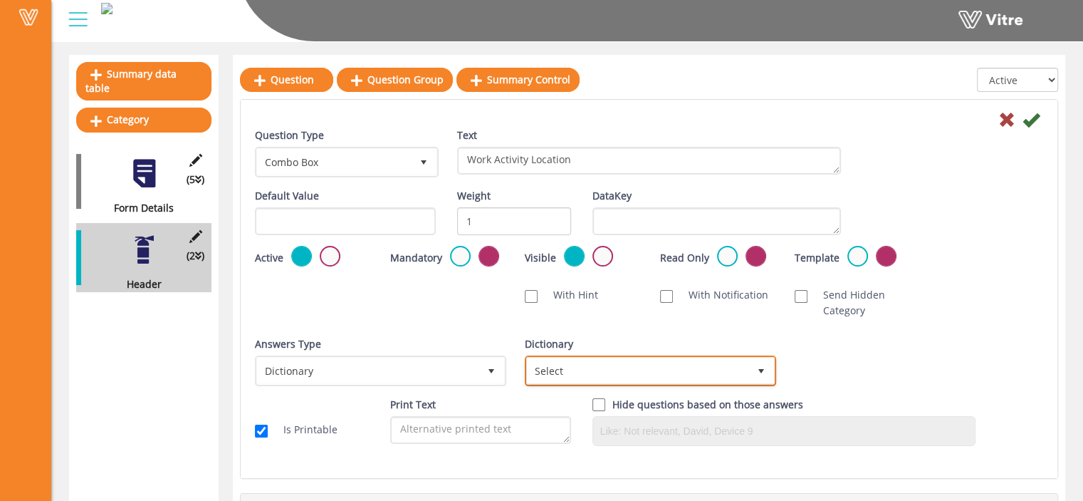
click at [762, 370] on span "select" at bounding box center [761, 370] width 11 height 11
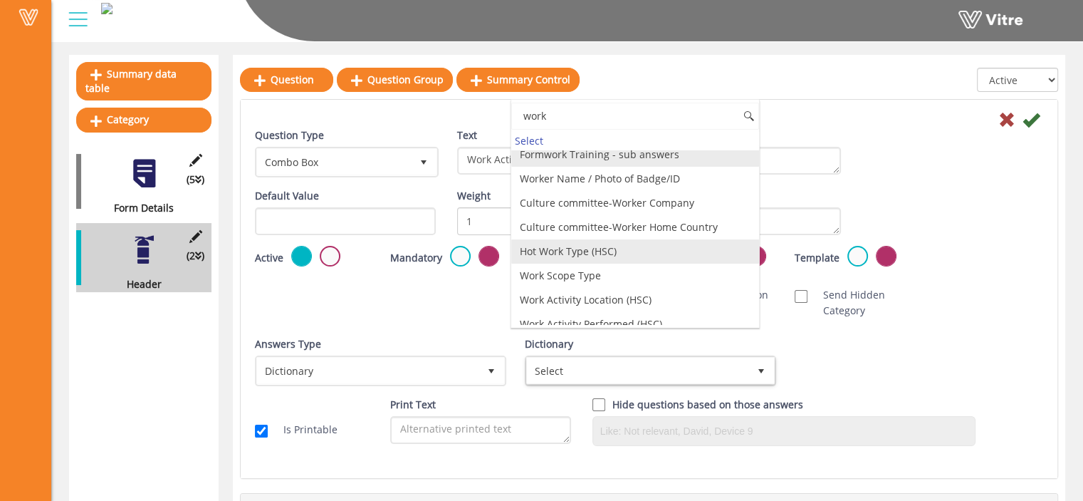
scroll to position [9, 0]
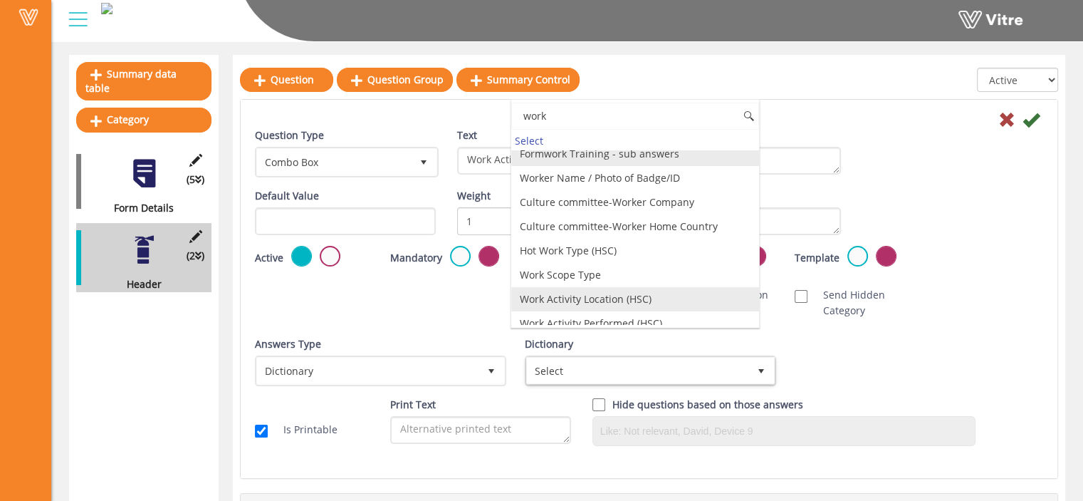
click at [637, 291] on li "Work Activity Location (HSC)" at bounding box center [634, 299] width 247 height 24
type input "work"
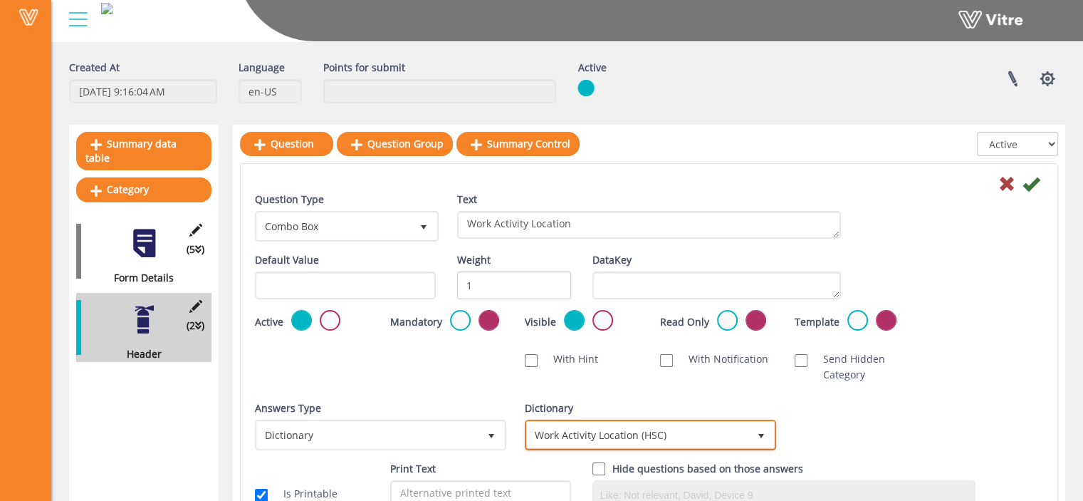
scroll to position [51, 0]
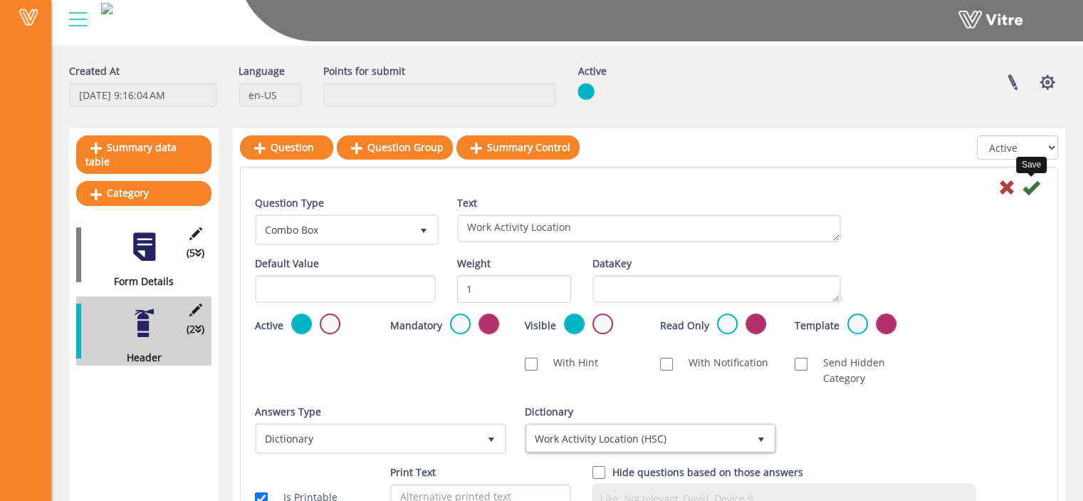
click at [1030, 183] on icon at bounding box center [1031, 187] width 17 height 17
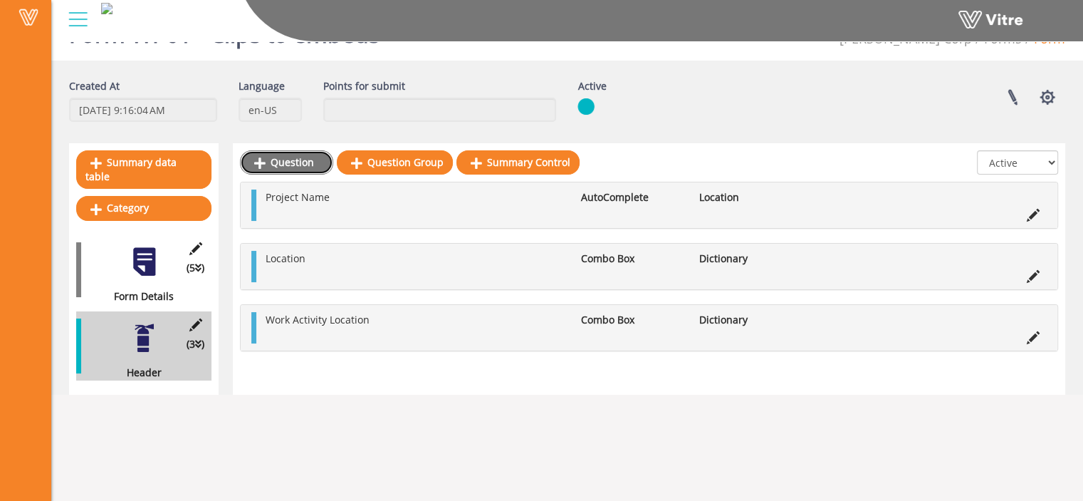
click at [298, 167] on link "Question" at bounding box center [286, 162] width 93 height 24
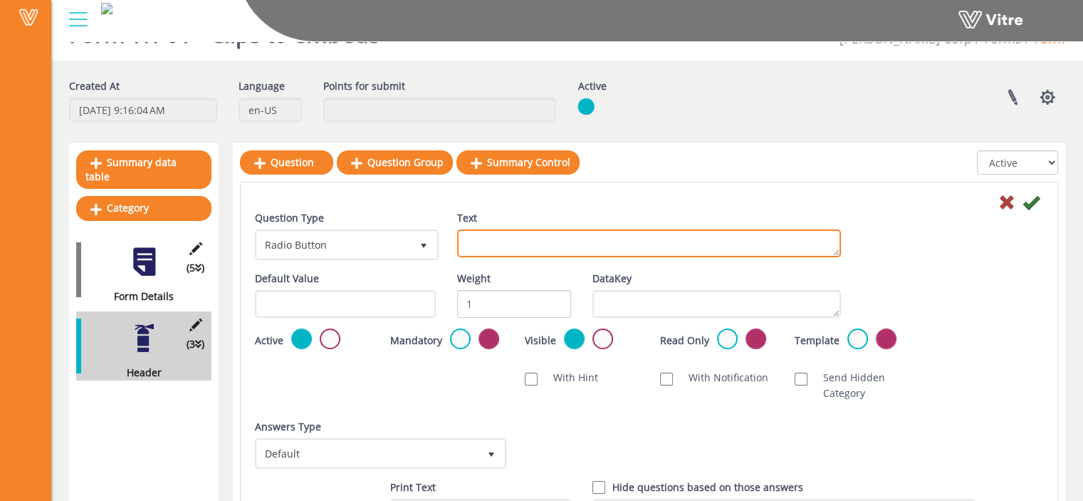
click at [531, 240] on textarea "Text" at bounding box center [649, 243] width 384 height 28
paste textarea "Numbered Gridlines"
type textarea "Numbered Gridlines"
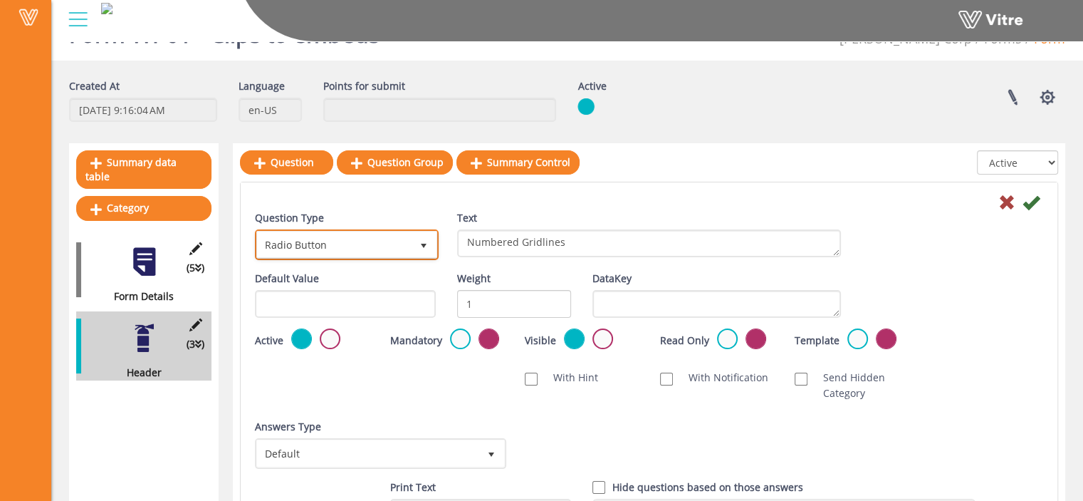
click at [408, 237] on span "Radio Button" at bounding box center [334, 244] width 154 height 26
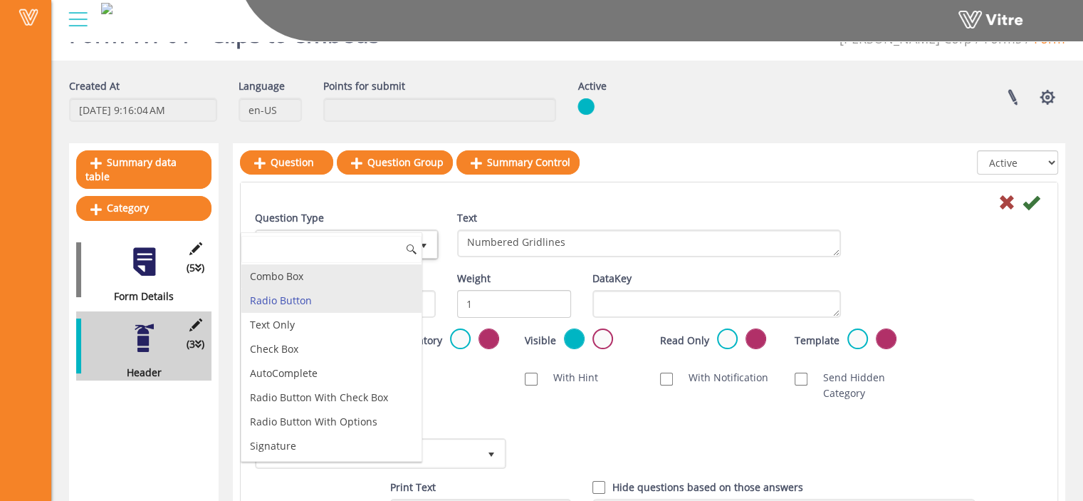
click at [365, 276] on li "Combo Box" at bounding box center [331, 276] width 180 height 24
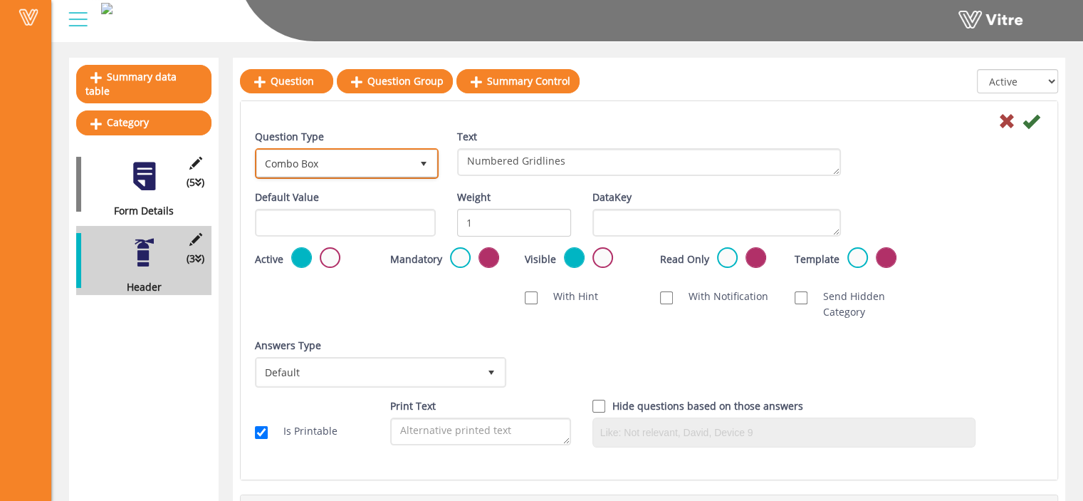
scroll to position [122, 0]
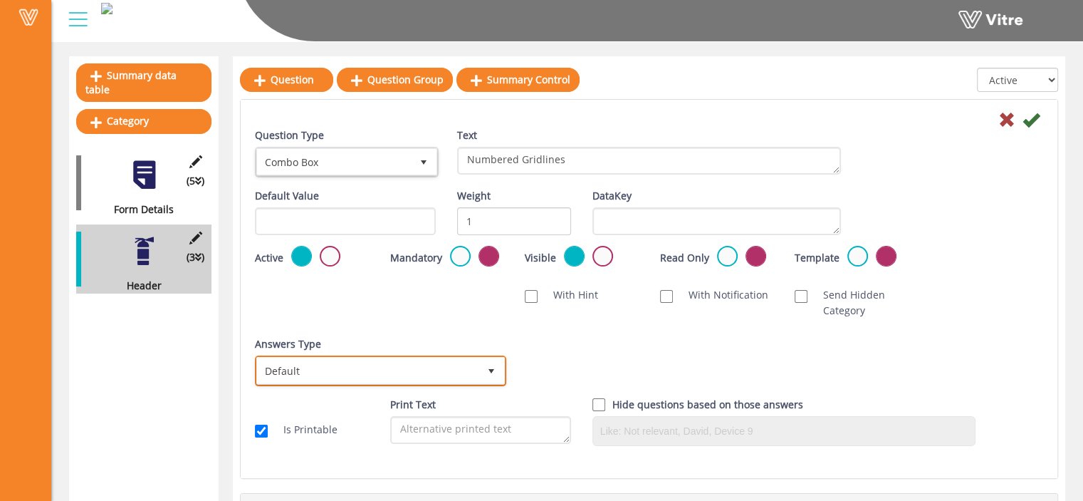
click at [478, 362] on span "Default" at bounding box center [367, 370] width 221 height 26
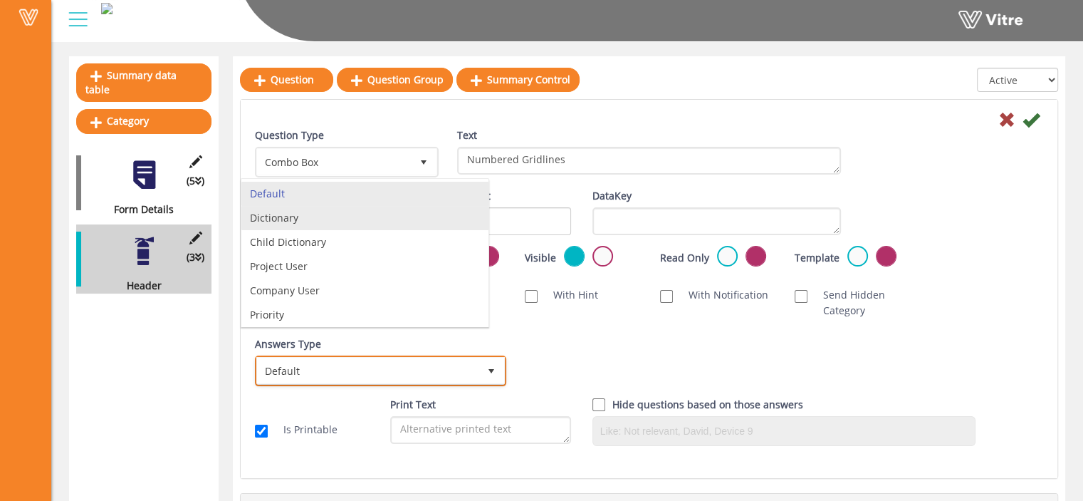
click at [431, 218] on li "Dictionary" at bounding box center [364, 218] width 247 height 24
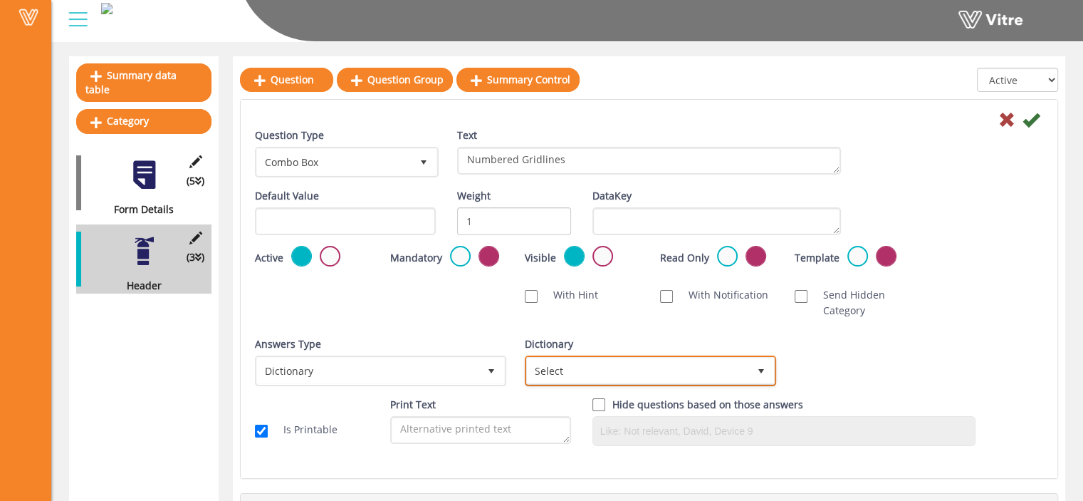
click at [659, 375] on span "Select" at bounding box center [637, 370] width 221 height 26
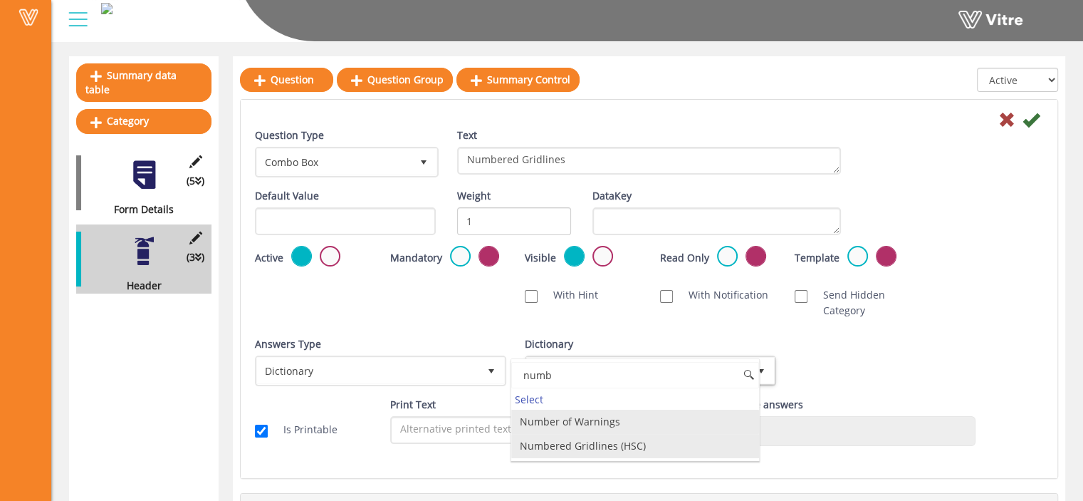
click at [645, 442] on li "Numbered Gridlines (HSC)" at bounding box center [634, 446] width 247 height 24
type input "numb"
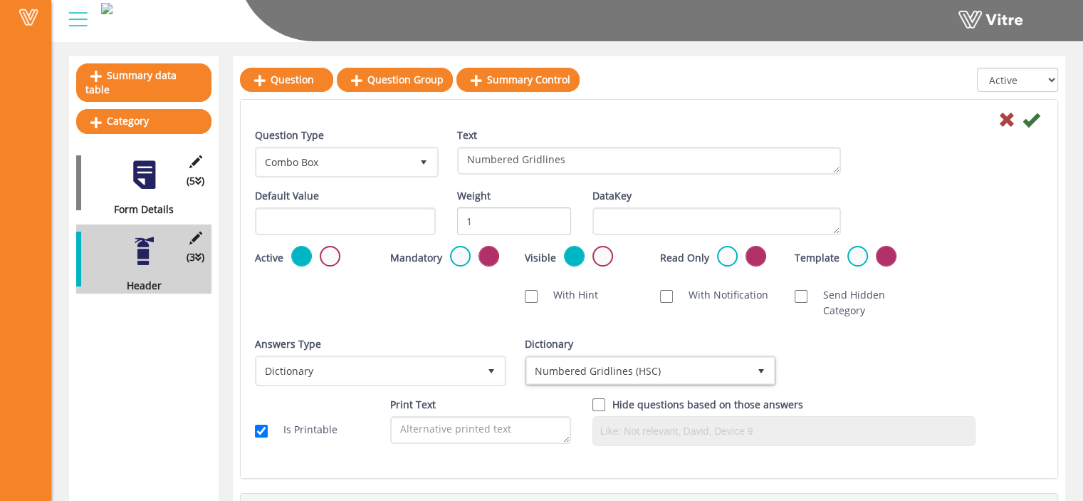
click at [857, 372] on div "Answers Type Dictionary 1 Answers Type Default 0 Module Select Form Context (li…" at bounding box center [649, 366] width 810 height 61
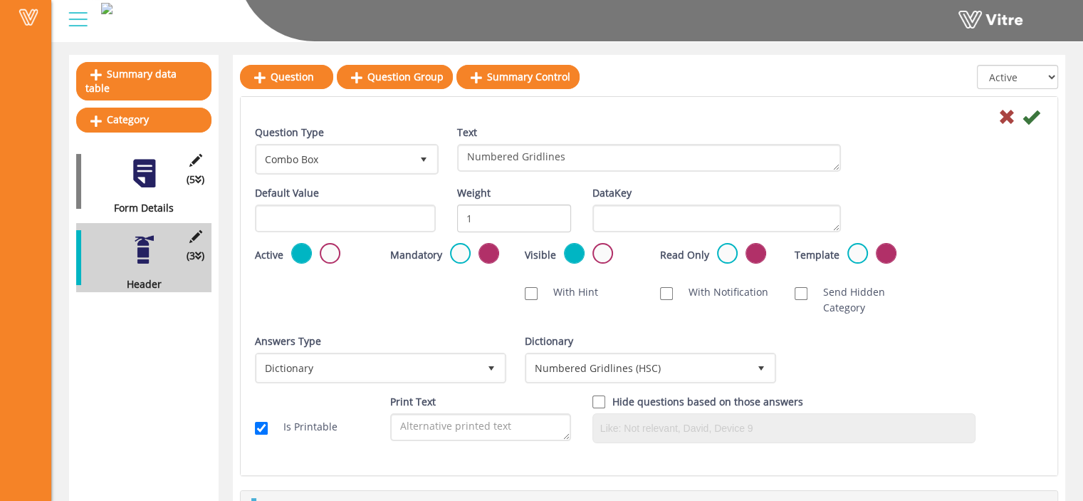
scroll to position [121, 0]
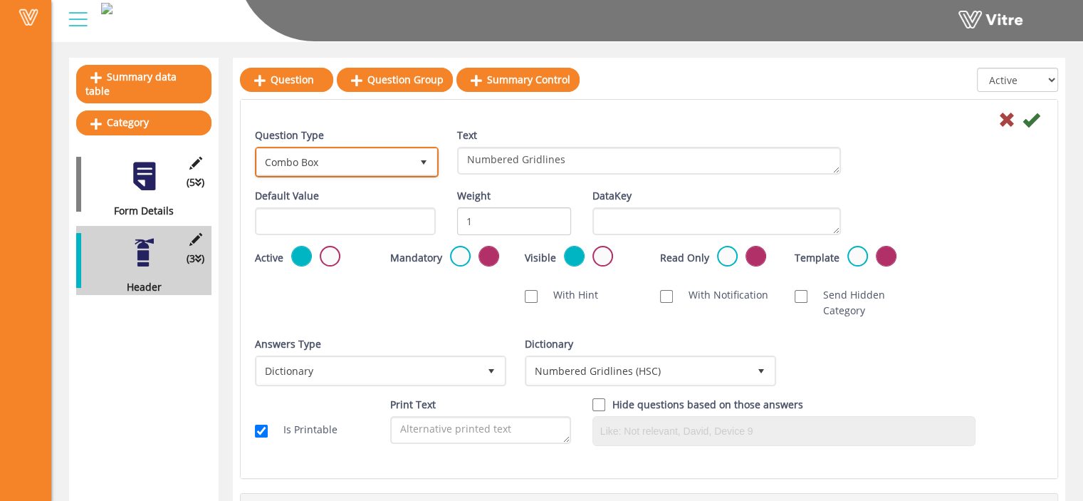
click at [420, 167] on span "select" at bounding box center [423, 162] width 11 height 11
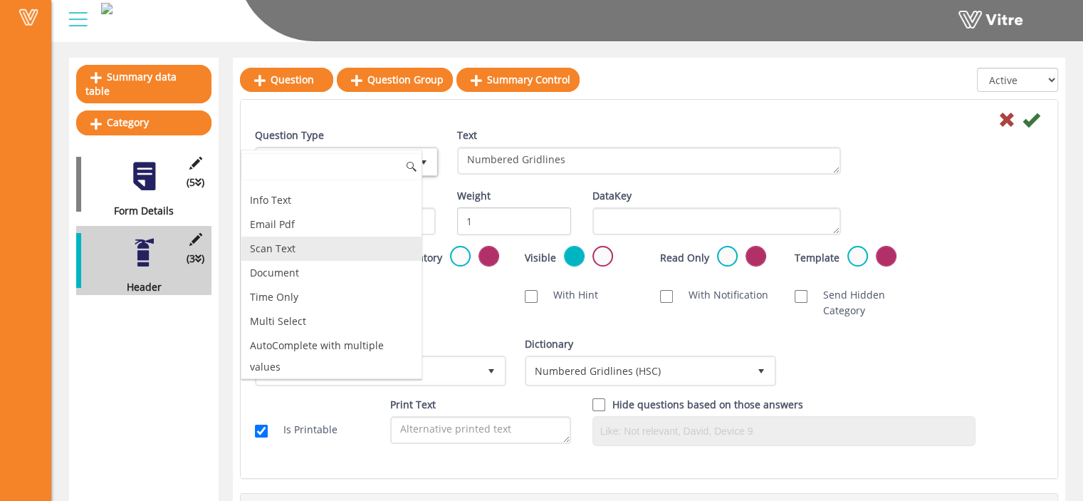
scroll to position [363, 0]
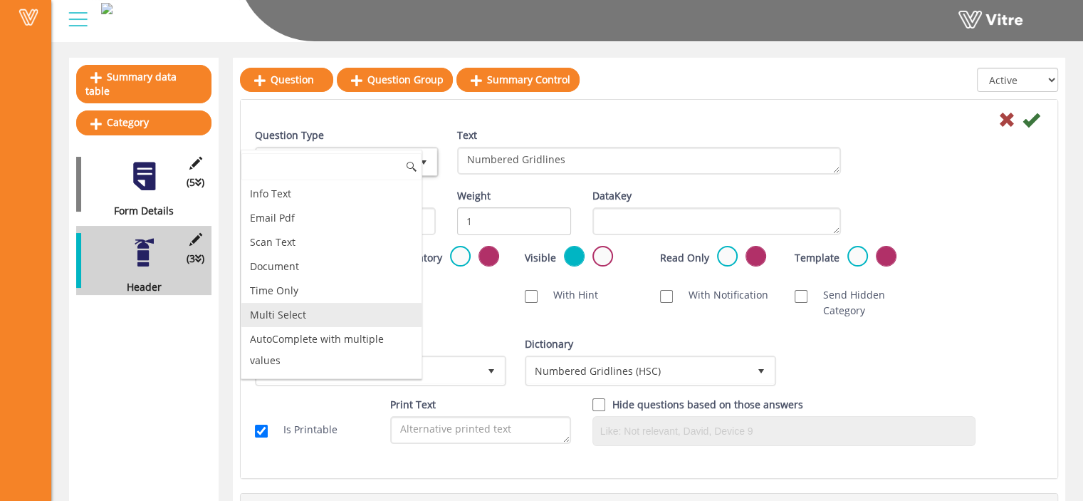
click at [340, 308] on li "Multi Select" at bounding box center [331, 315] width 180 height 24
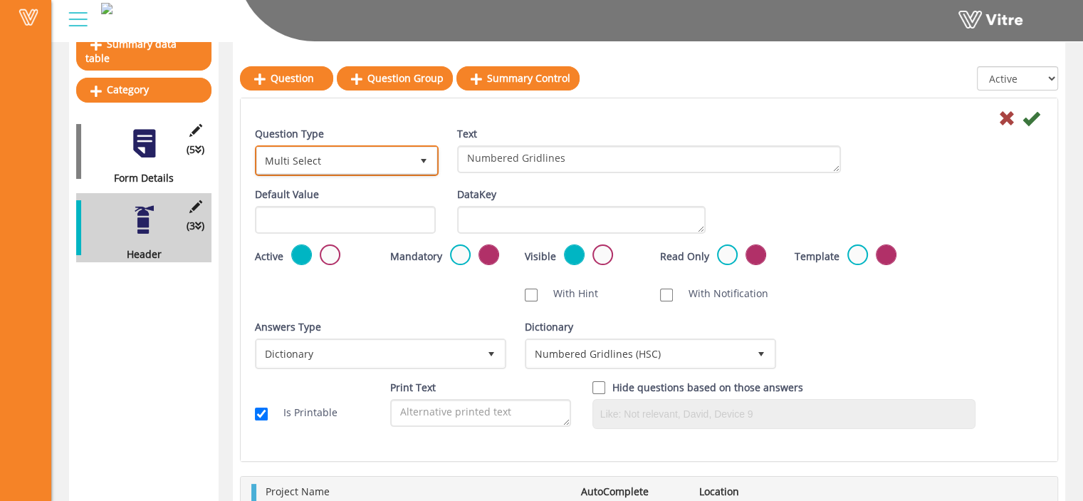
scroll to position [150, 0]
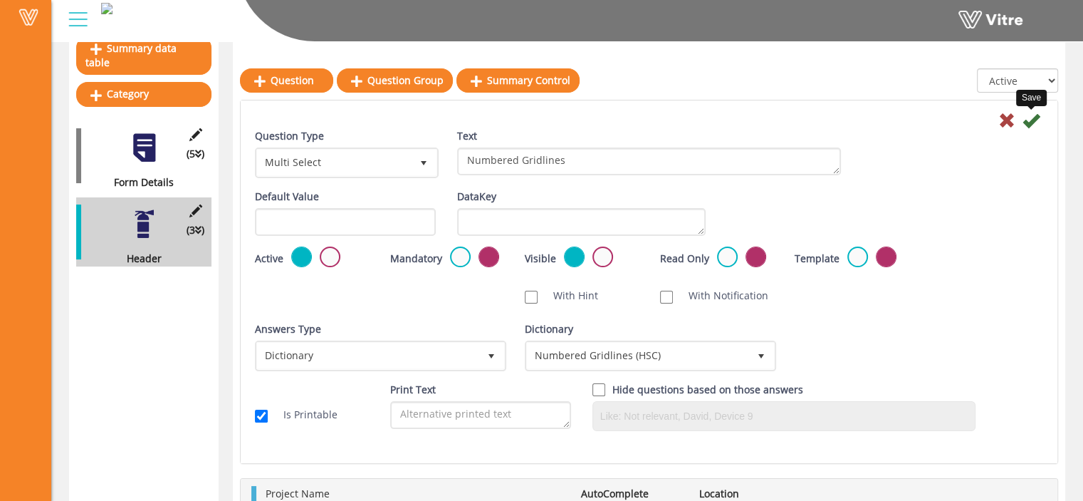
click at [1032, 119] on icon at bounding box center [1031, 120] width 17 height 17
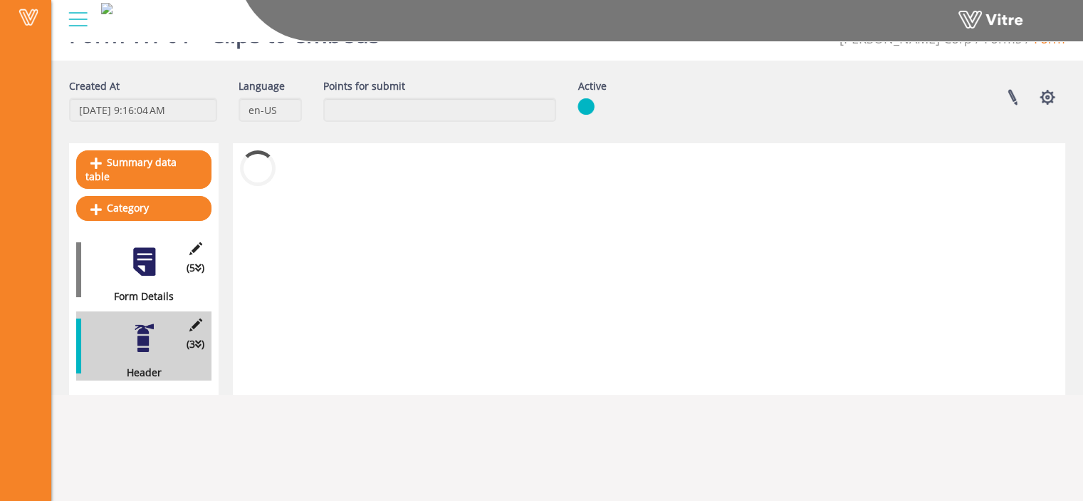
scroll to position [36, 0]
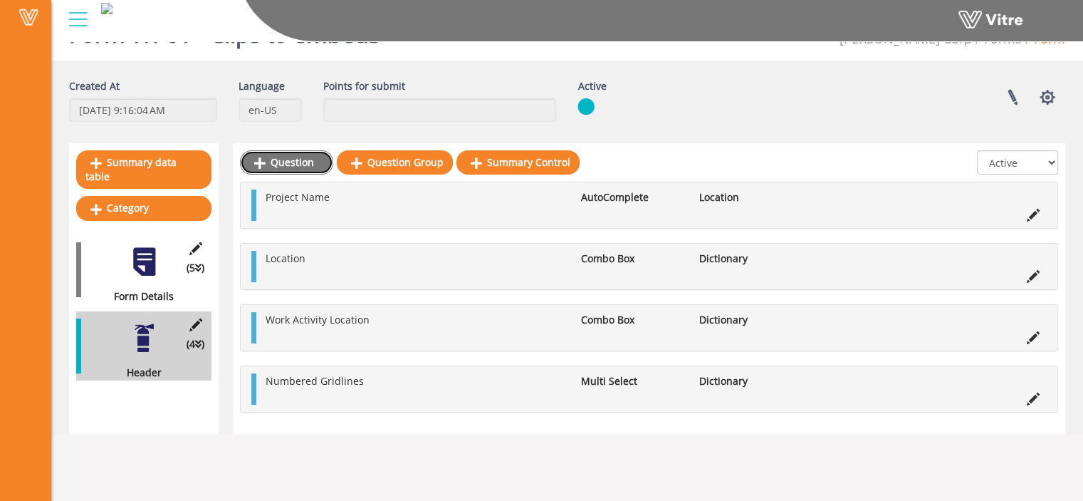
click at [286, 161] on link "Question" at bounding box center [286, 162] width 93 height 24
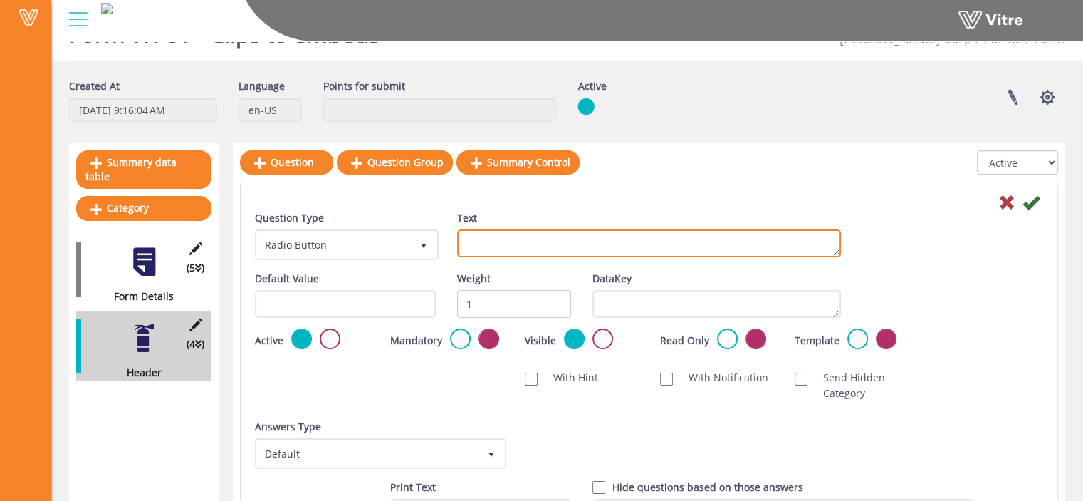
click at [473, 239] on textarea "Text" at bounding box center [649, 243] width 384 height 28
paste textarea "Lettered Gridlines"
type textarea "Lettered Gridlines"
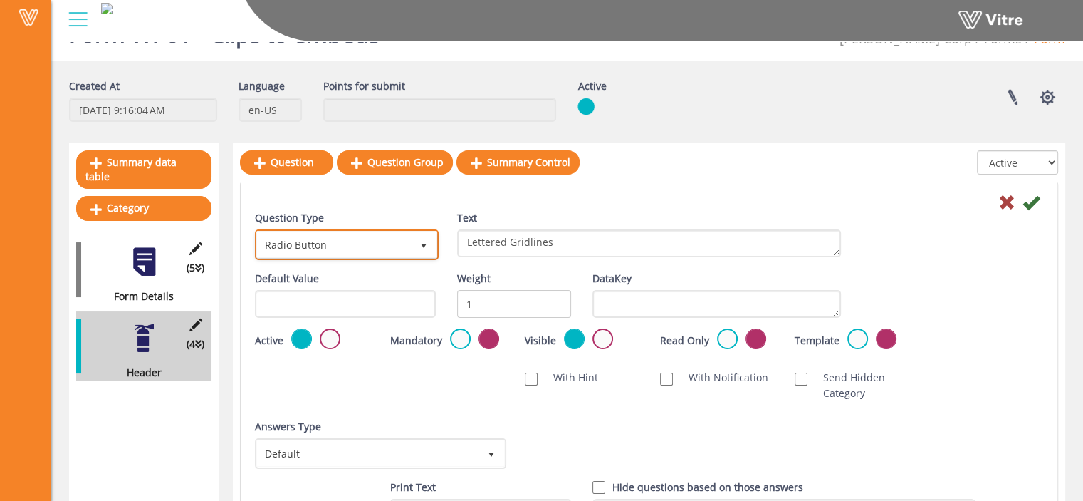
click at [404, 247] on span "Radio Button" at bounding box center [334, 244] width 154 height 26
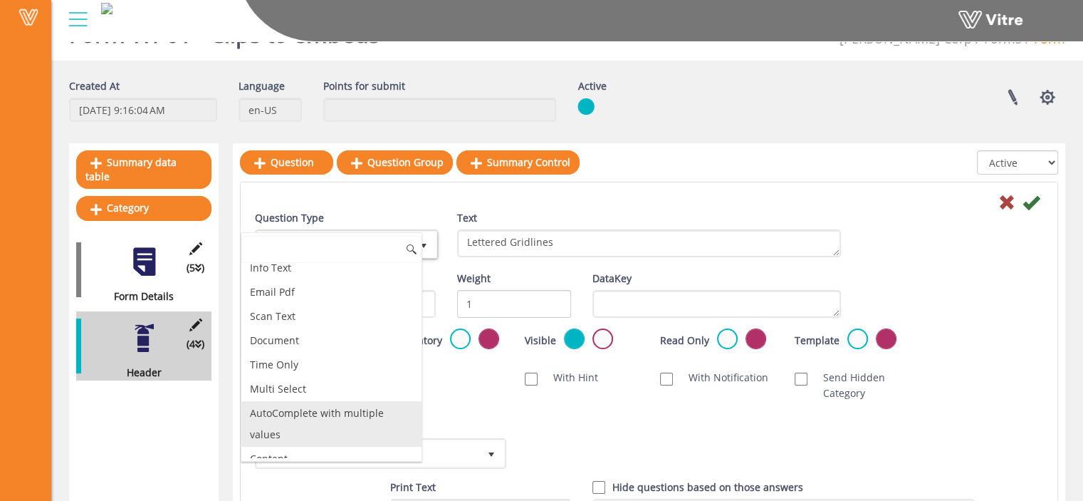
scroll to position [372, 0]
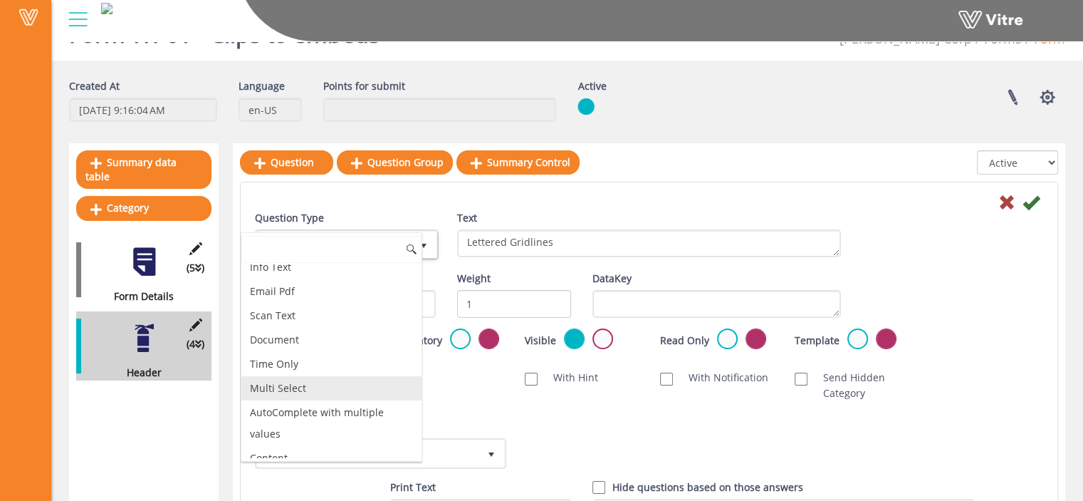
click at [365, 378] on li "Multi Select" at bounding box center [331, 388] width 180 height 24
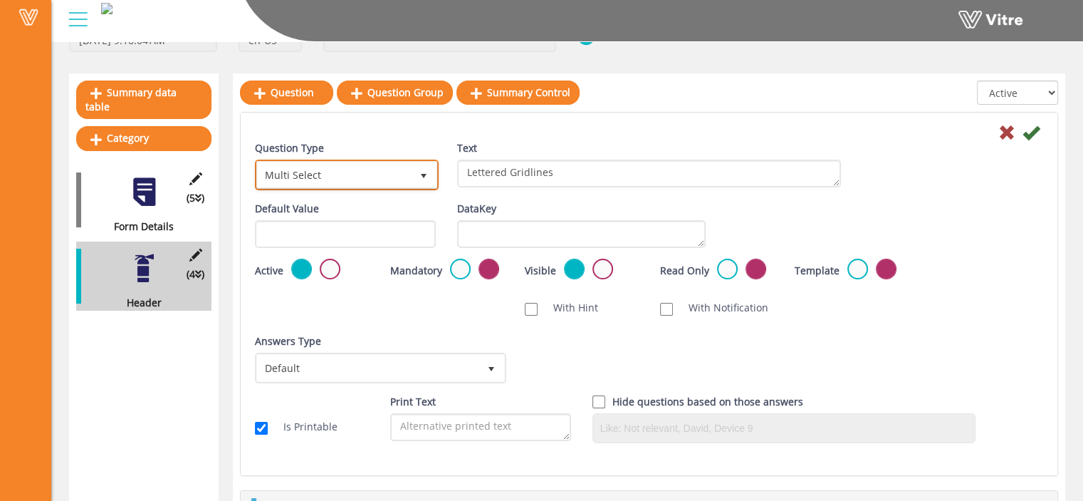
scroll to position [108, 0]
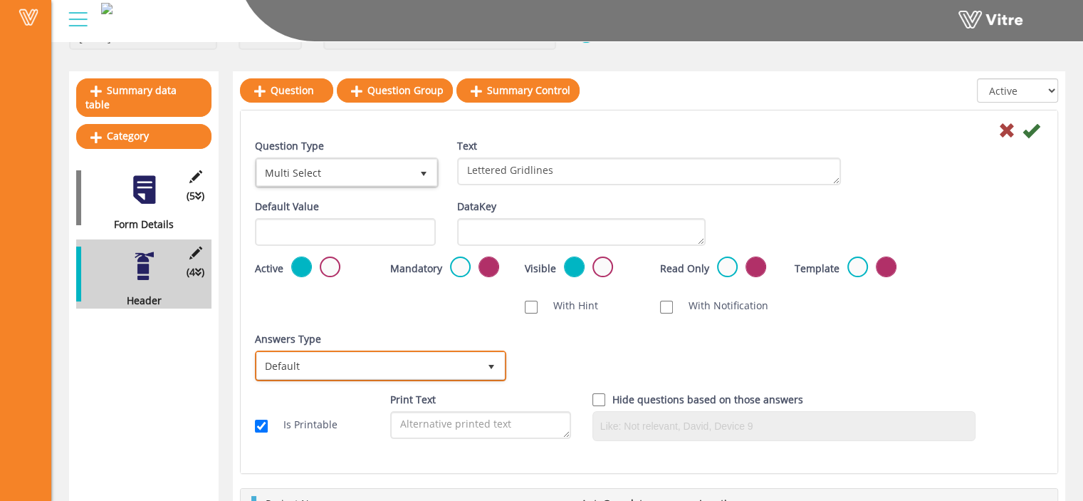
click at [449, 368] on span "Default" at bounding box center [367, 365] width 221 height 26
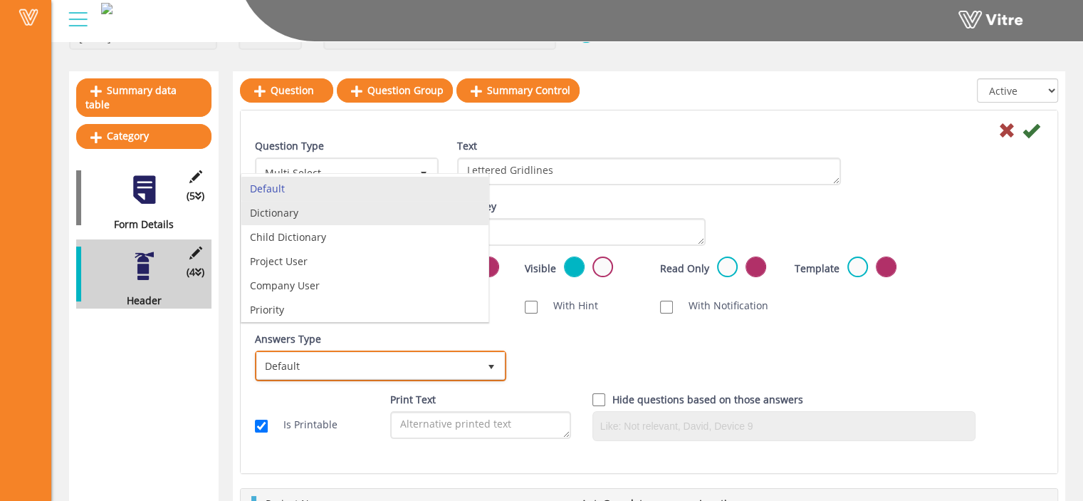
click at [380, 217] on li "Dictionary" at bounding box center [364, 213] width 247 height 24
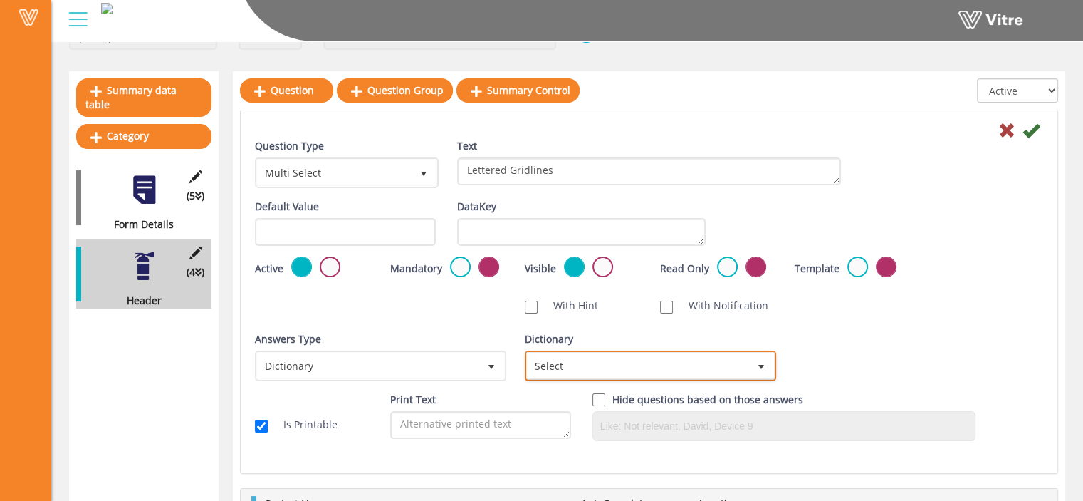
click at [605, 370] on span "Select" at bounding box center [637, 365] width 221 height 26
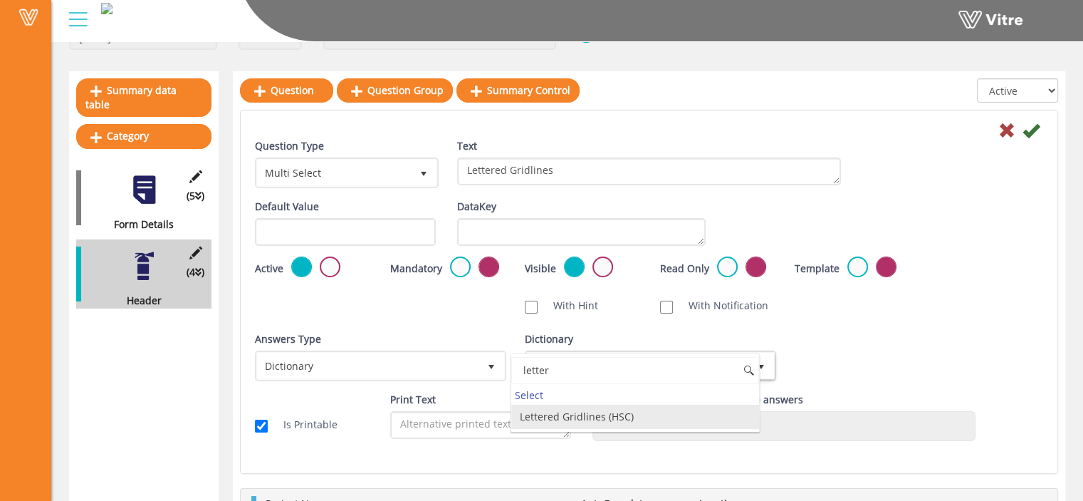
click at [601, 414] on li "Lettered Gridlines (HSC)" at bounding box center [634, 416] width 247 height 24
type input "letter"
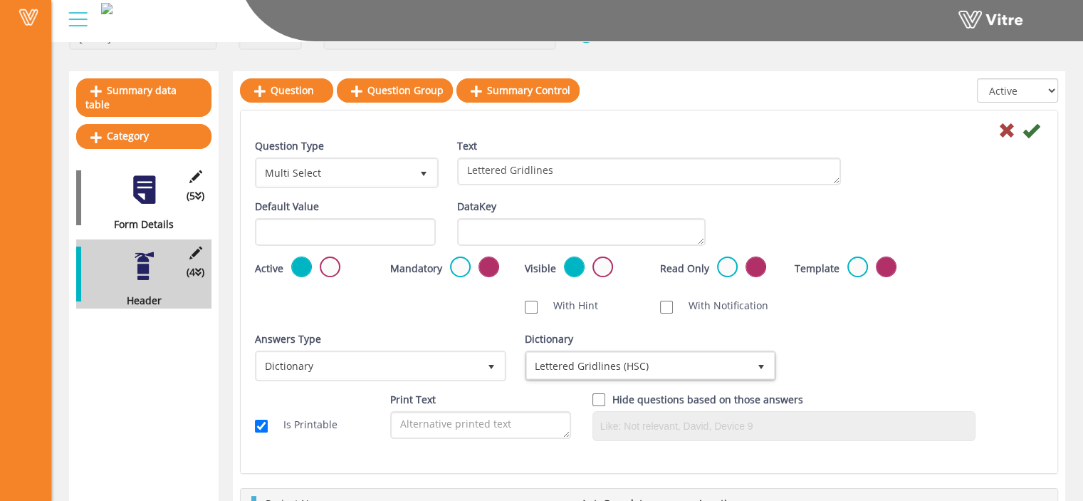
click at [820, 354] on div "Answers Type Dictionary 1 Answers Type Default 0 Module Select Form Context (li…" at bounding box center [649, 361] width 810 height 61
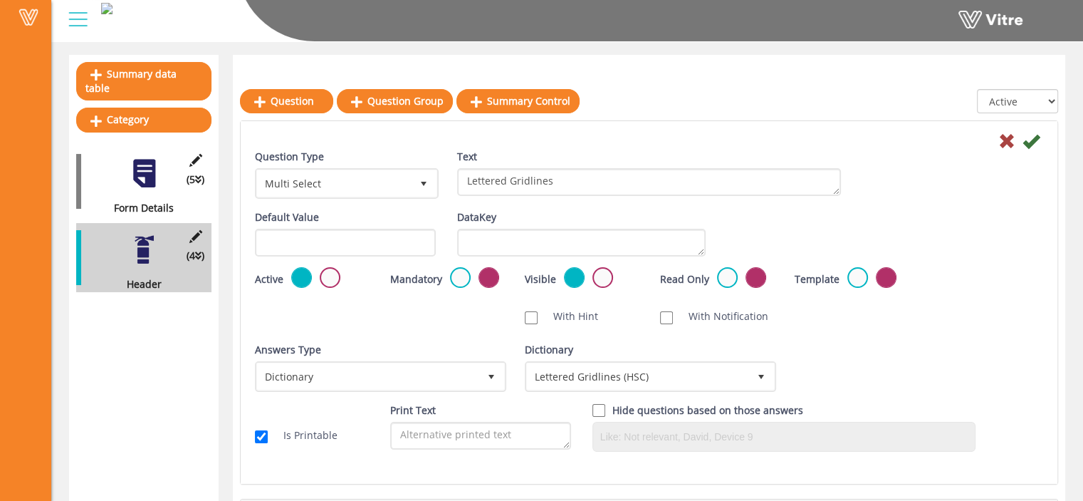
scroll to position [121, 0]
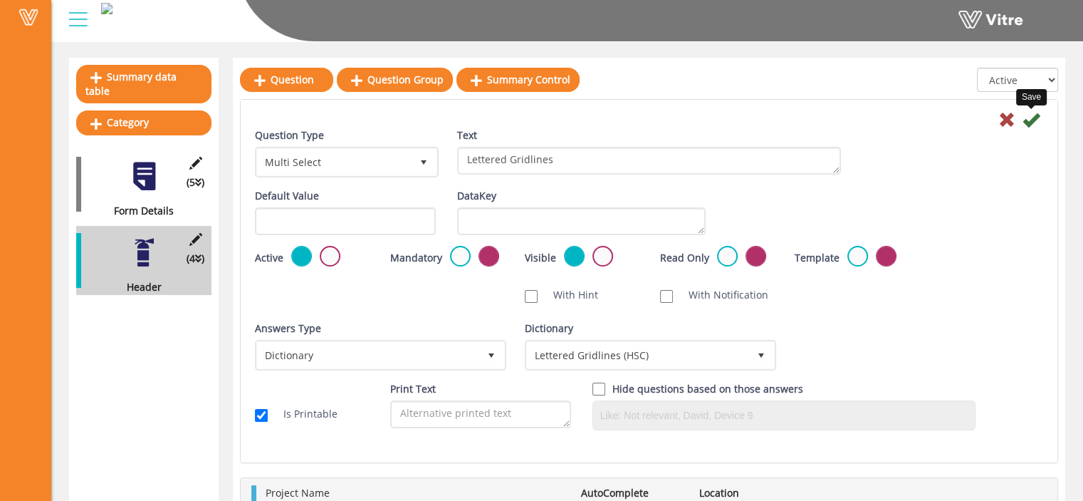
click at [1028, 122] on icon at bounding box center [1031, 119] width 17 height 17
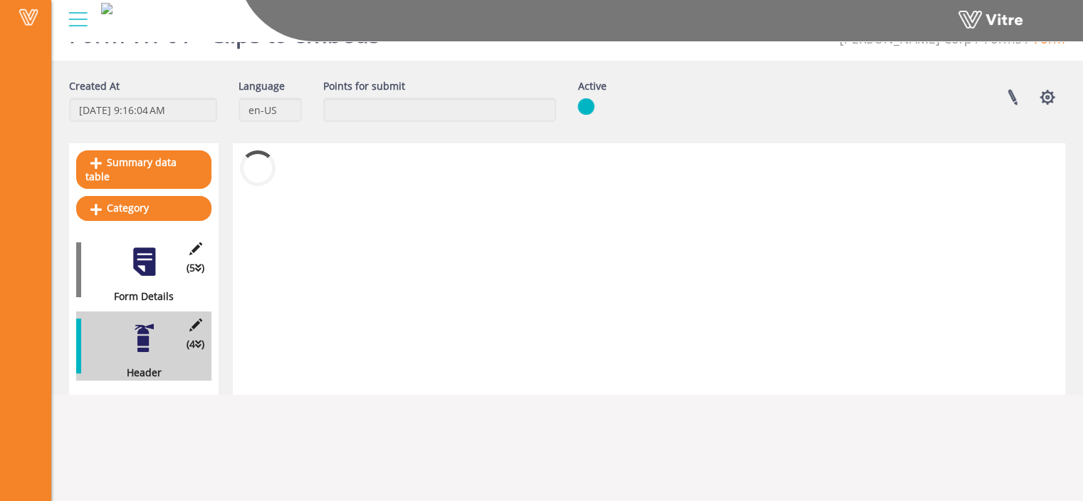
scroll to position [36, 0]
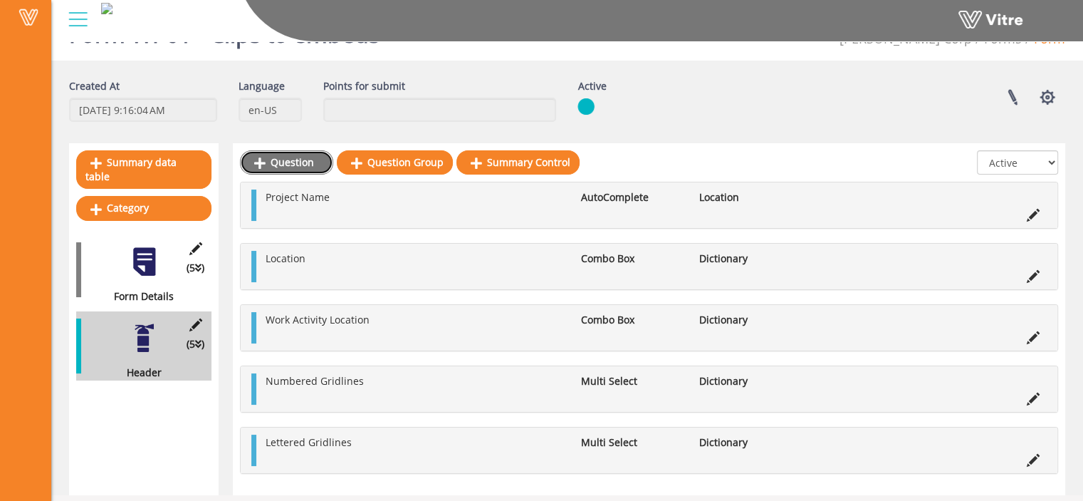
click at [291, 166] on link "Question" at bounding box center [286, 162] width 93 height 24
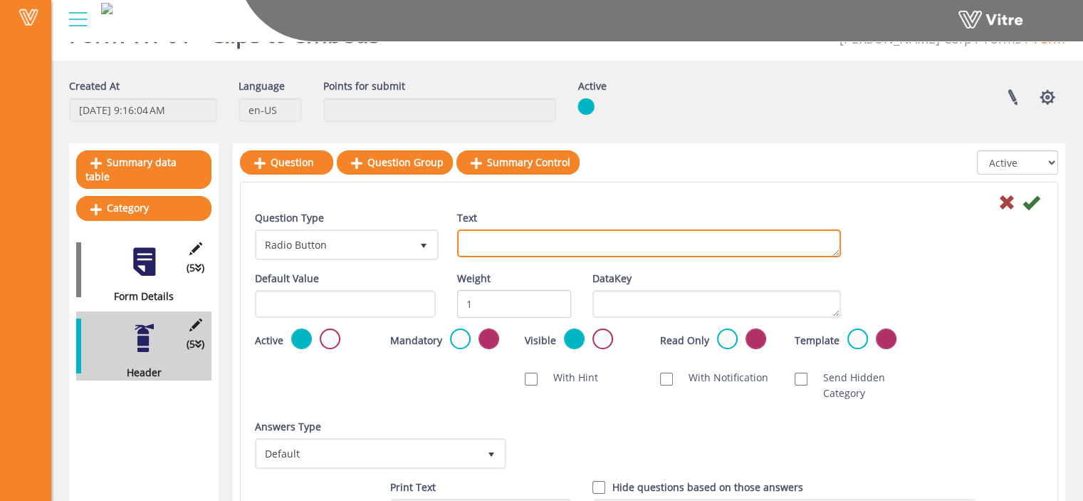
click at [542, 241] on textarea "Text" at bounding box center [649, 243] width 384 height 28
paste textarea "Representative completing form"
type textarea "Representative completing form"
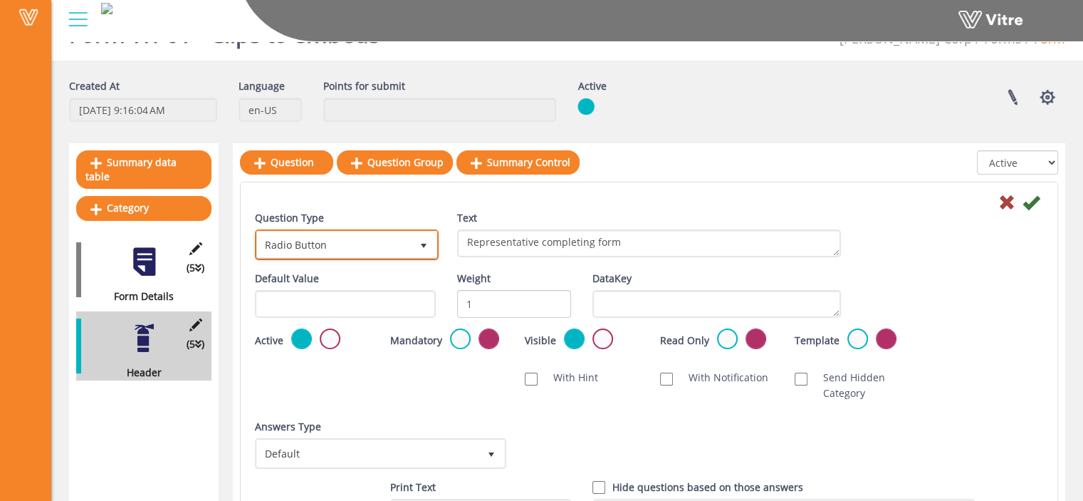
click at [412, 247] on span "select" at bounding box center [424, 244] width 26 height 26
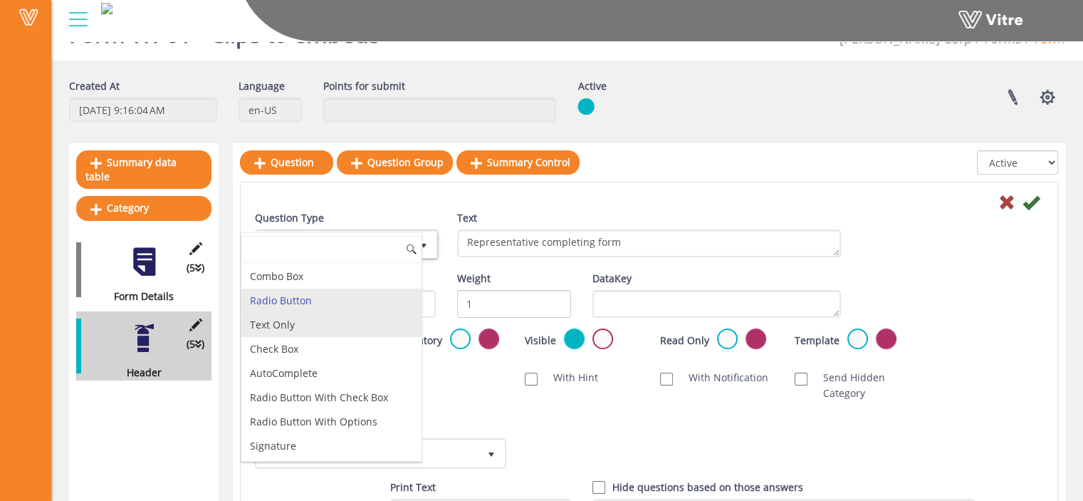
click at [334, 317] on li "Text Only" at bounding box center [331, 325] width 180 height 24
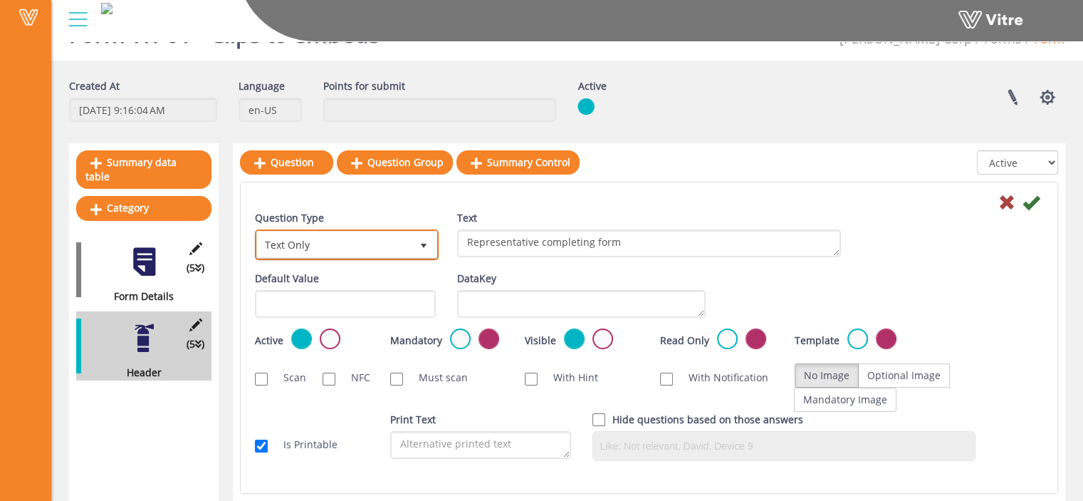
click at [358, 249] on span "Text Only" at bounding box center [334, 244] width 154 height 26
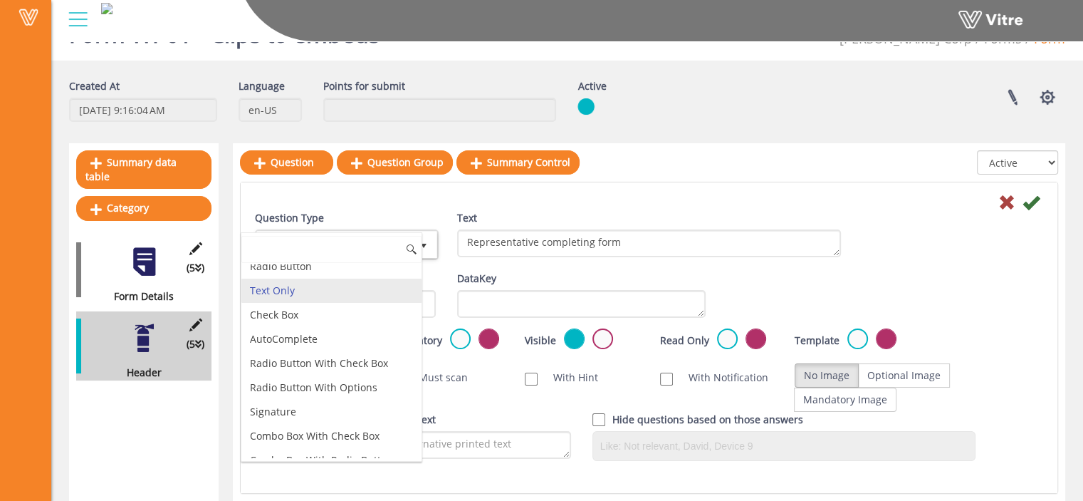
scroll to position [0, 0]
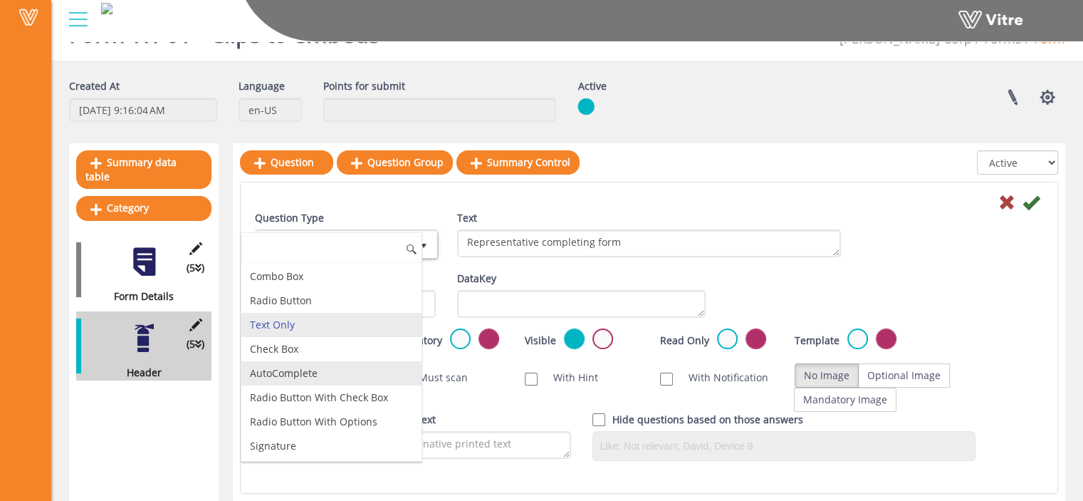
click at [341, 374] on li "AutoComplete" at bounding box center [331, 373] width 180 height 24
type input "1"
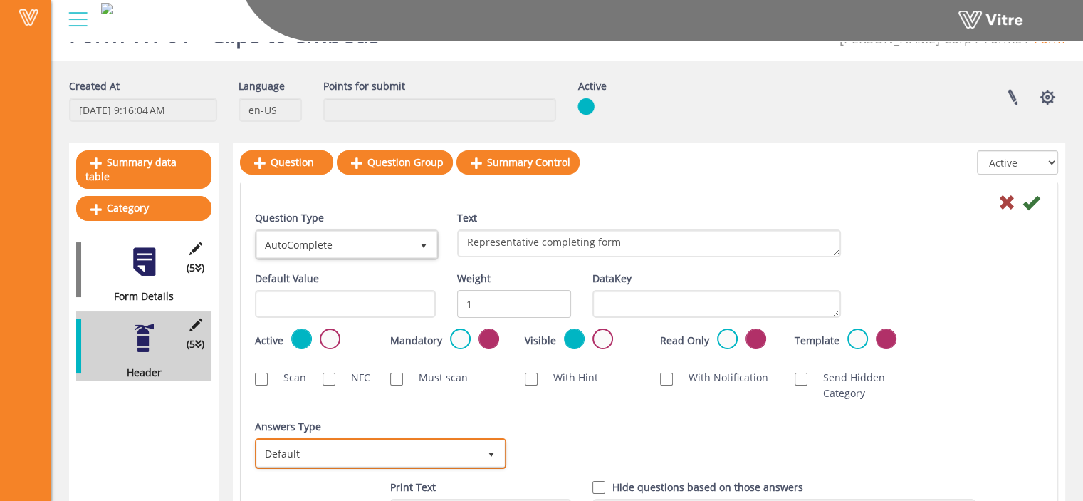
click at [365, 451] on span "Default" at bounding box center [367, 453] width 221 height 26
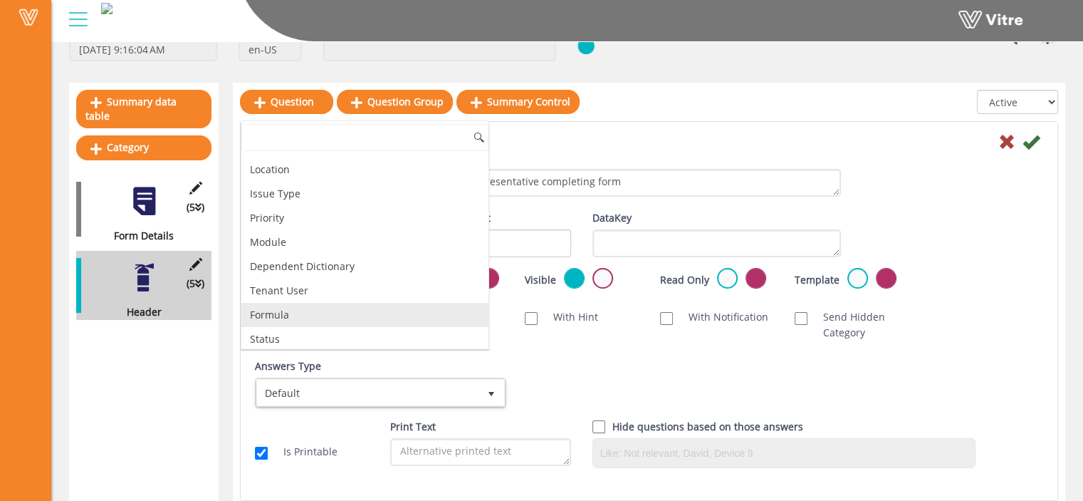
scroll to position [110, 0]
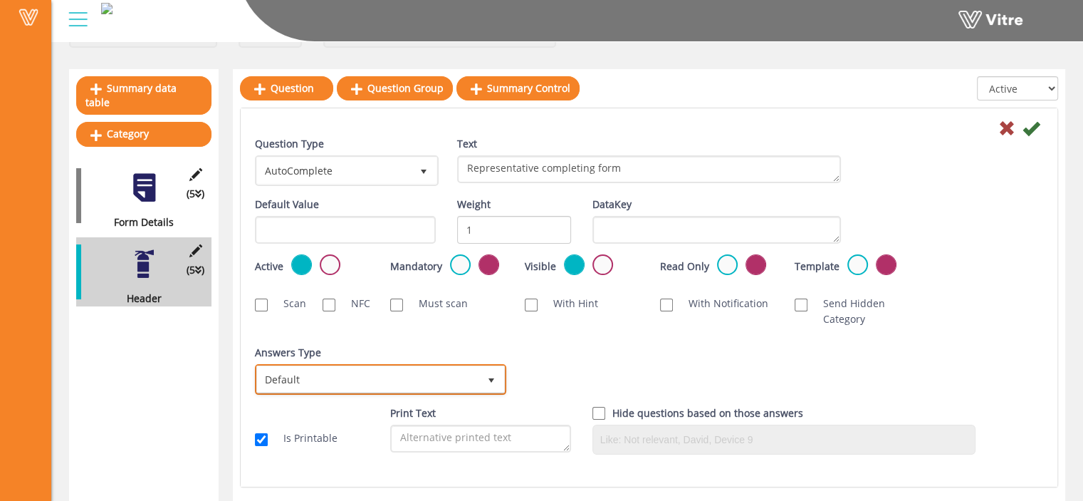
click at [359, 372] on span "Default" at bounding box center [367, 379] width 221 height 26
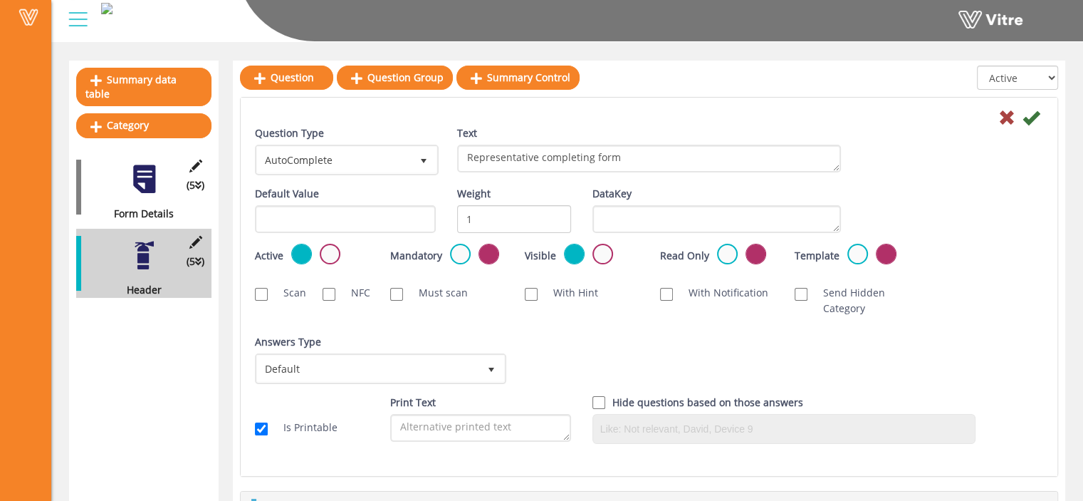
scroll to position [119, 0]
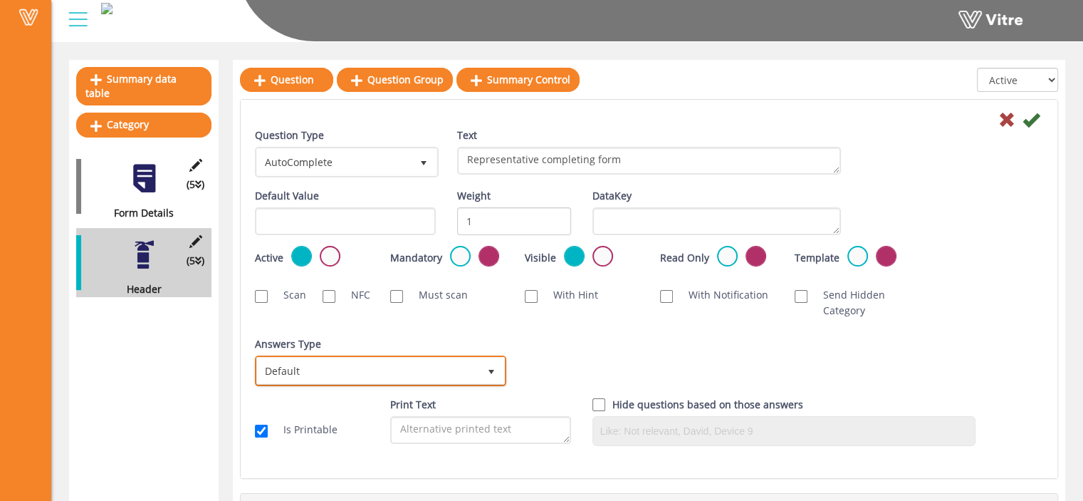
click at [366, 373] on span "Default" at bounding box center [367, 370] width 221 height 26
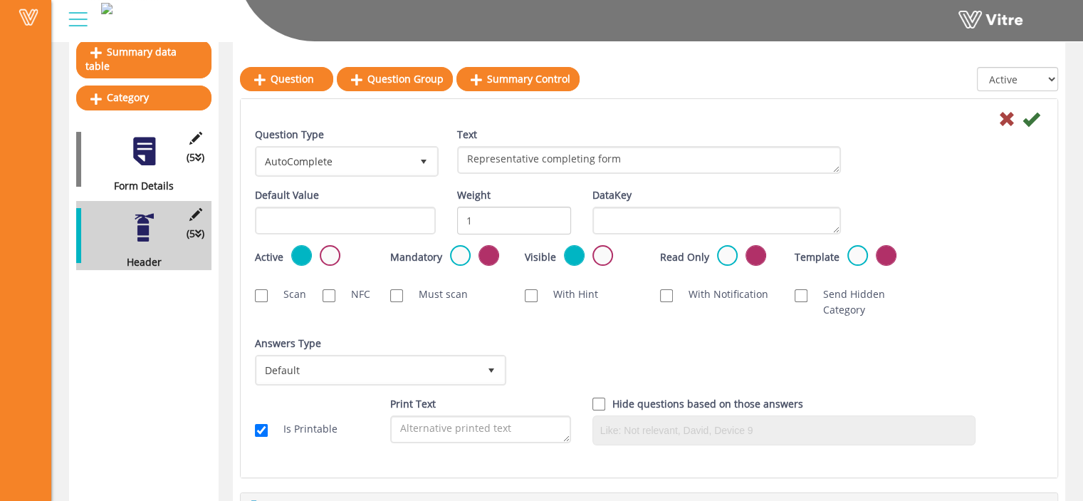
scroll to position [147, 0]
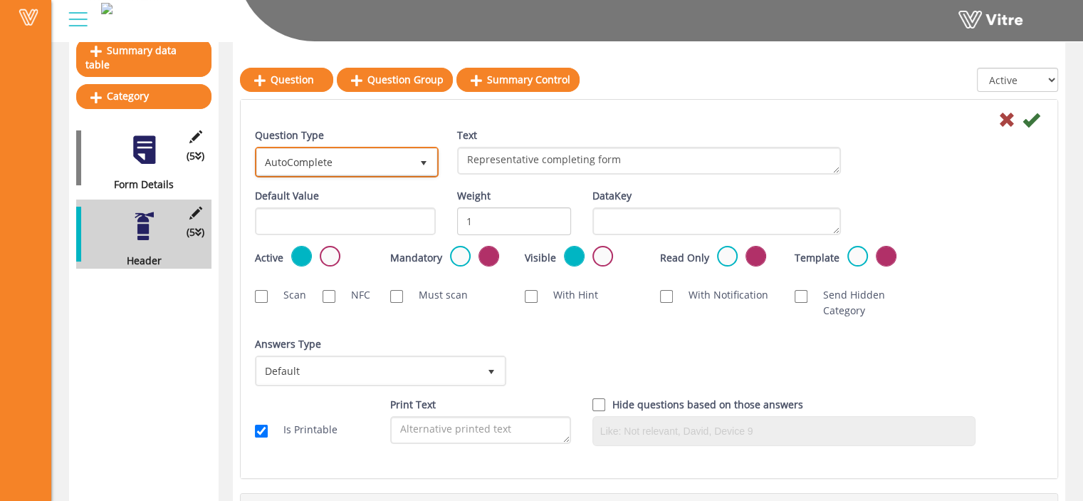
click at [412, 167] on span "select" at bounding box center [424, 162] width 26 height 26
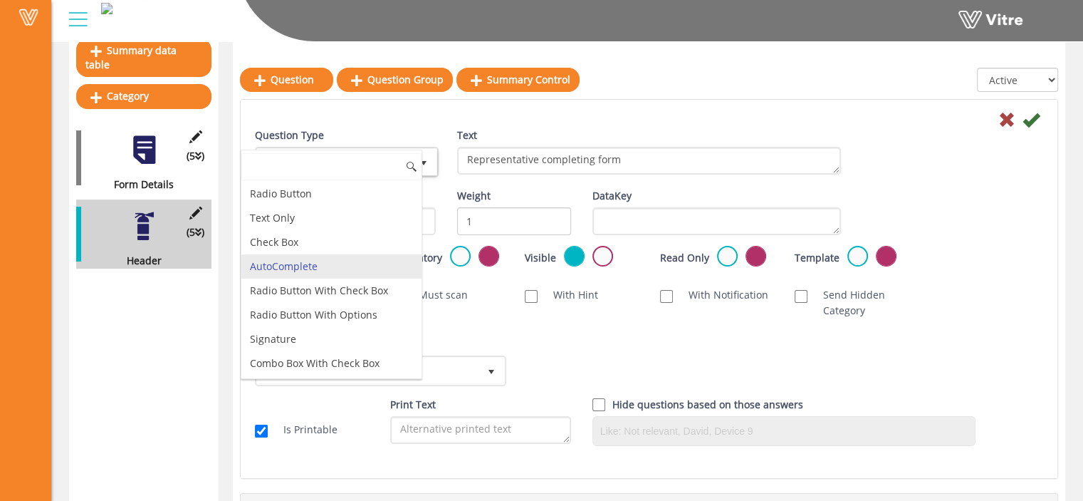
scroll to position [0, 0]
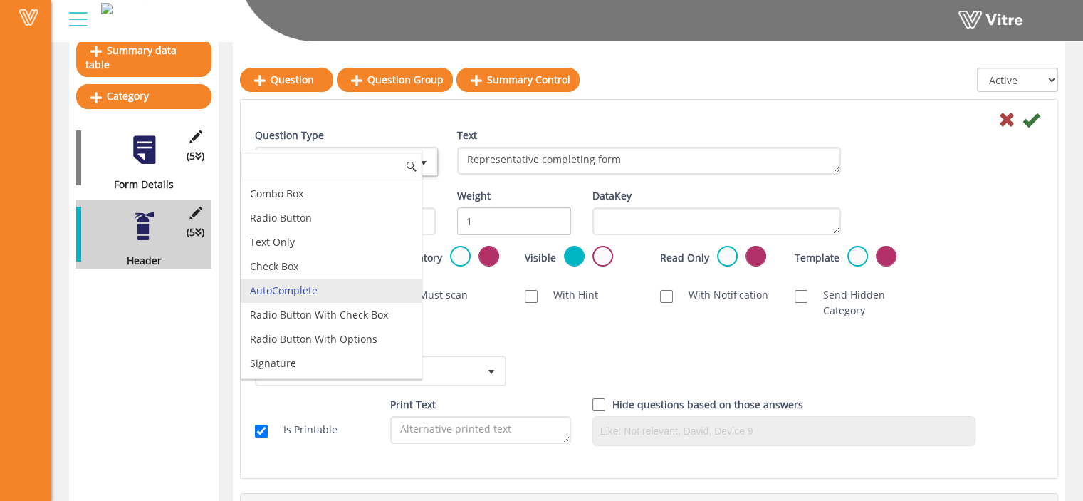
click at [338, 287] on li "AutoComplete" at bounding box center [331, 290] width 180 height 24
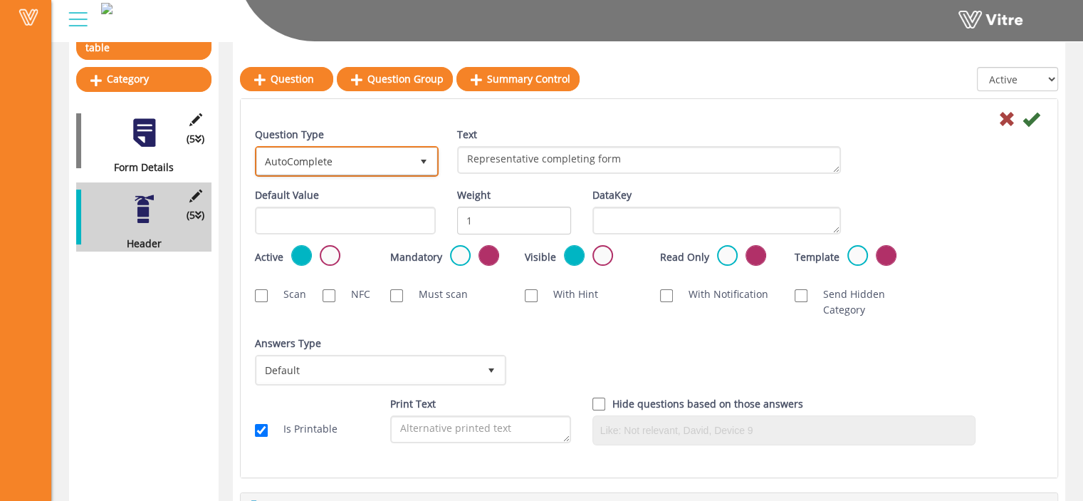
scroll to position [165, 0]
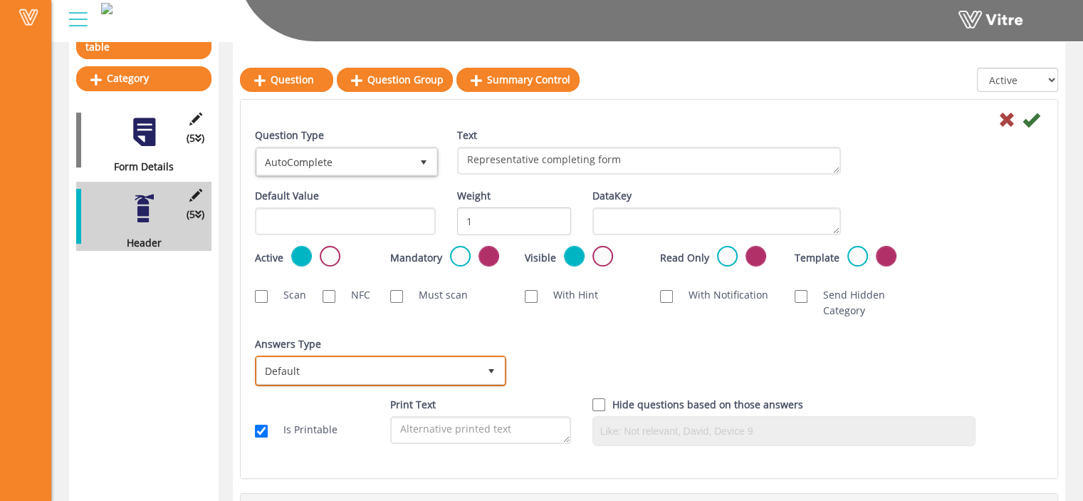
click at [394, 375] on span "Default" at bounding box center [367, 370] width 221 height 26
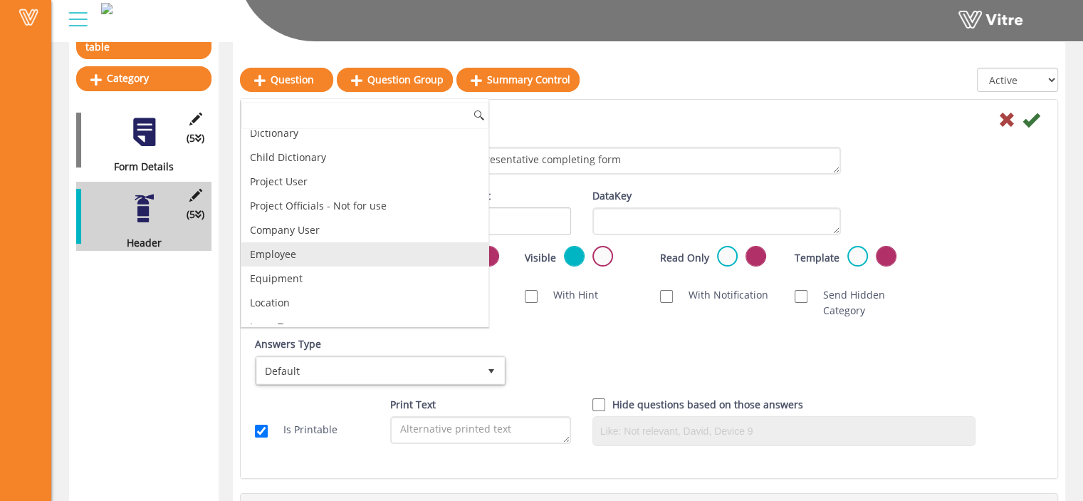
scroll to position [33, 0]
click at [404, 261] on li "Employee" at bounding box center [364, 255] width 247 height 24
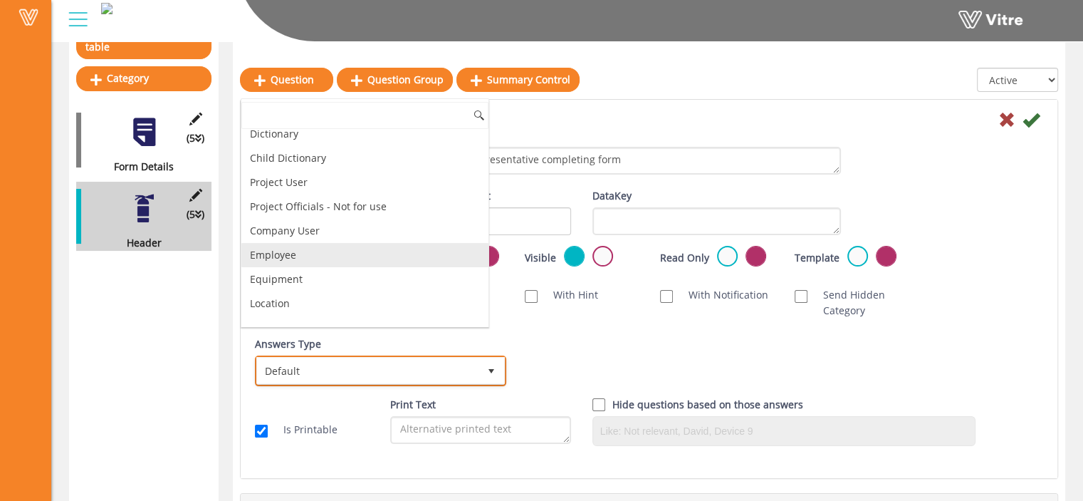
checkbox input "true"
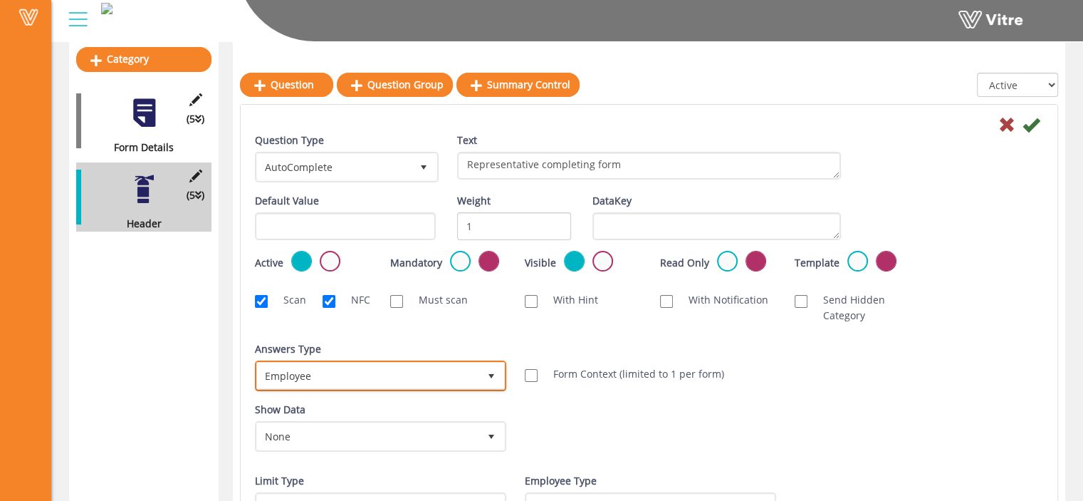
scroll to position [182, 0]
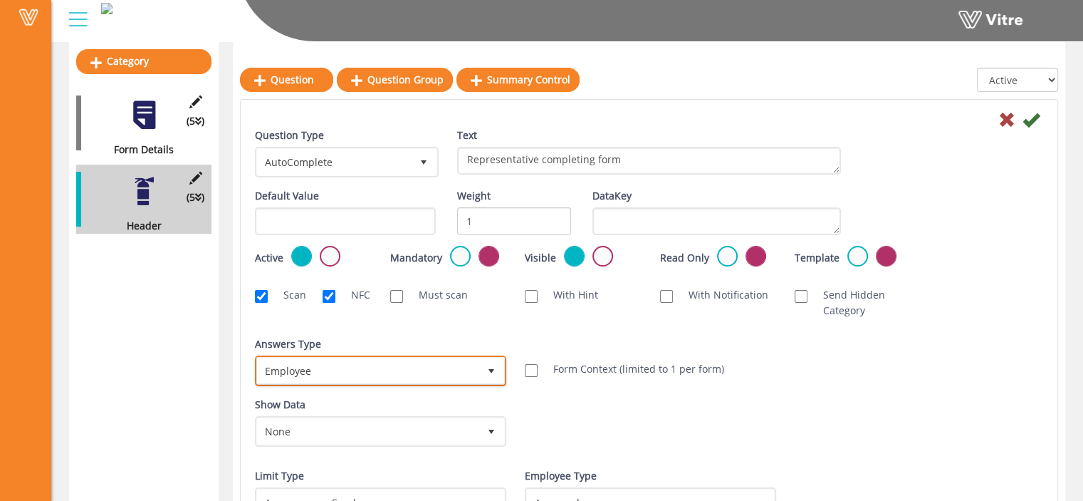
click at [429, 367] on span "Employee" at bounding box center [367, 370] width 221 height 26
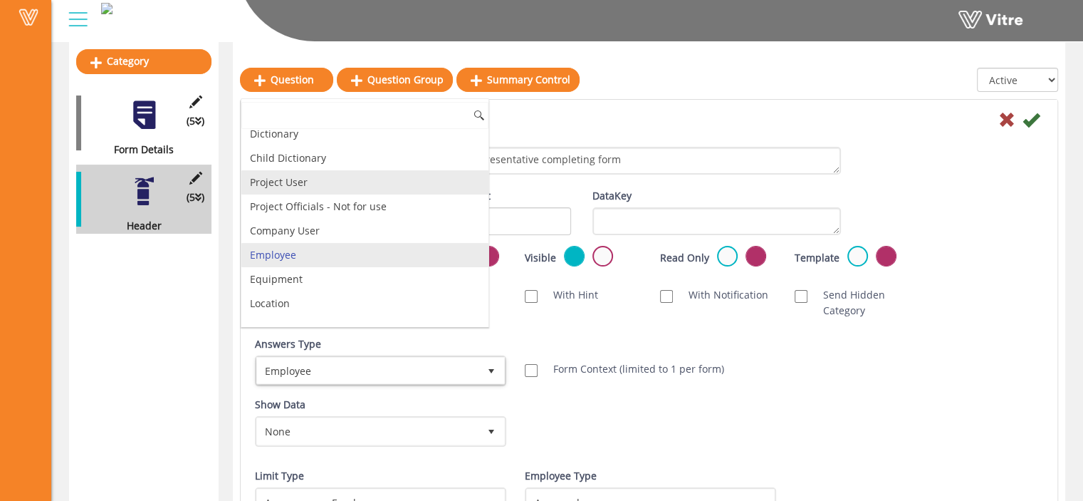
click at [384, 179] on li "Project User" at bounding box center [364, 182] width 247 height 24
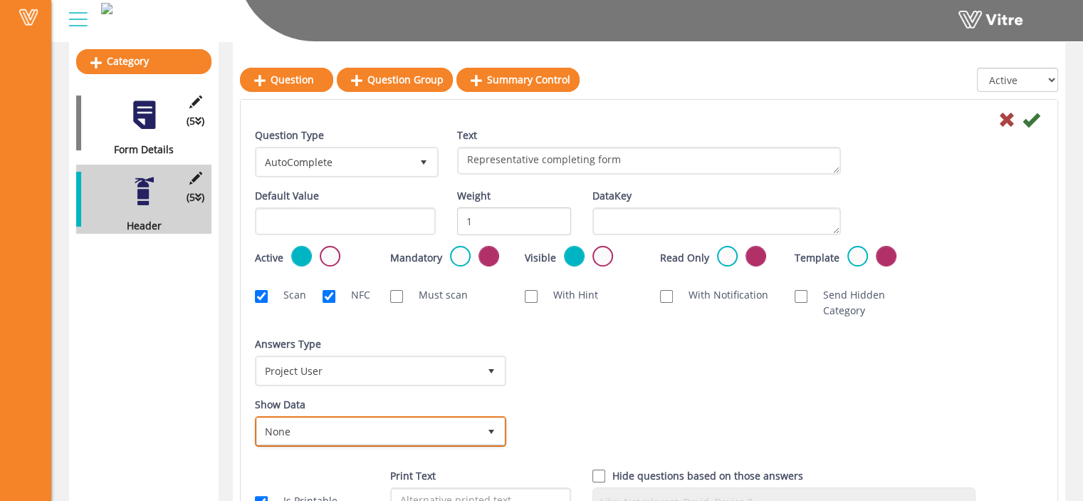
click at [492, 427] on span "select" at bounding box center [491, 431] width 11 height 11
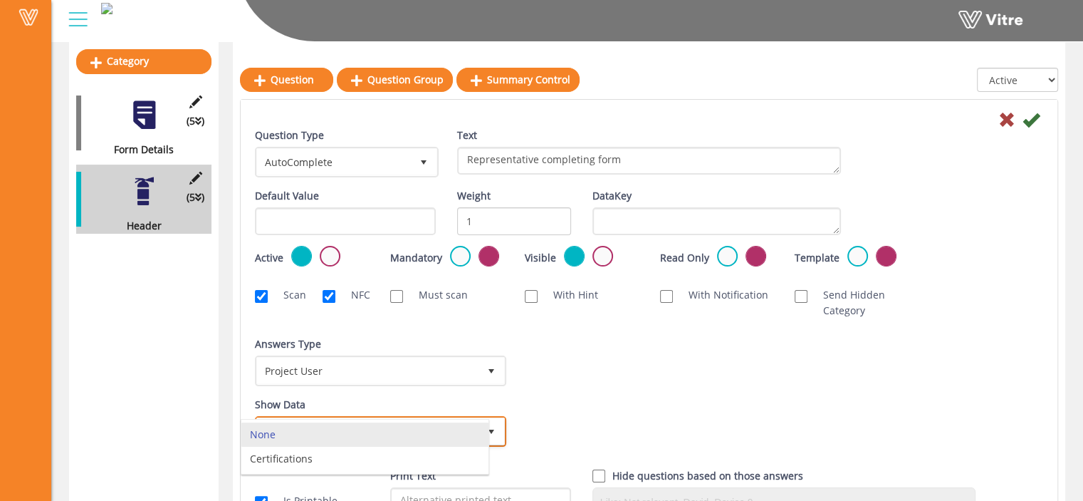
click at [492, 427] on span "select" at bounding box center [491, 431] width 11 height 11
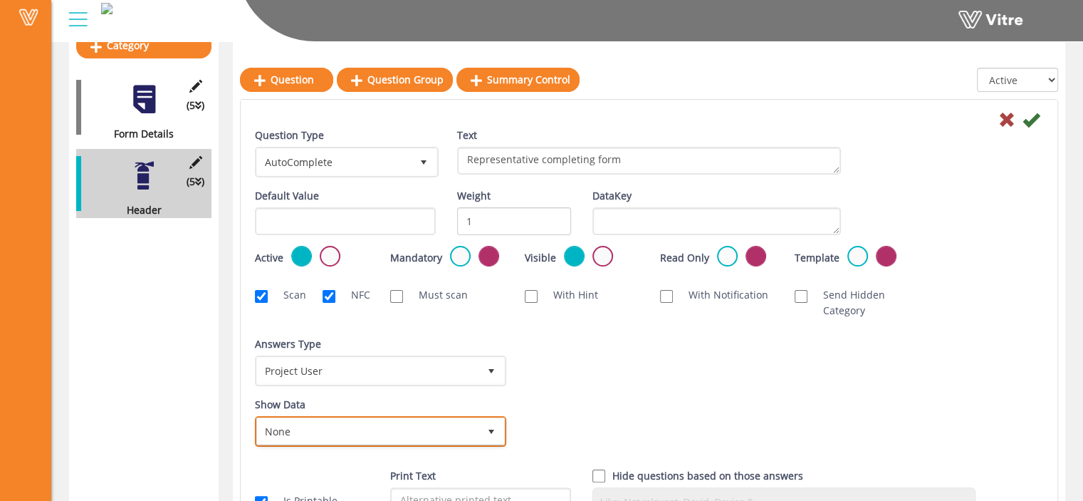
scroll to position [197, 0]
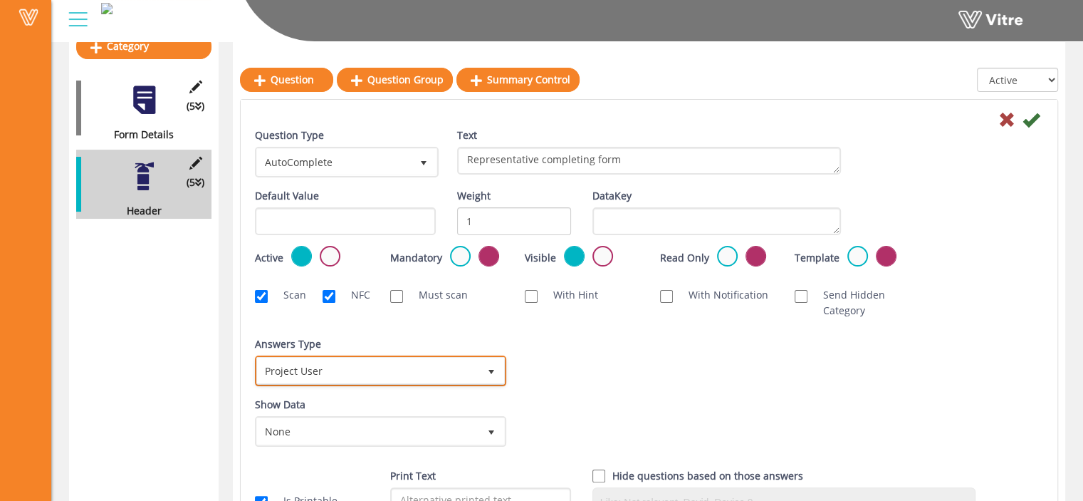
click at [476, 367] on span "Project User" at bounding box center [367, 370] width 221 height 26
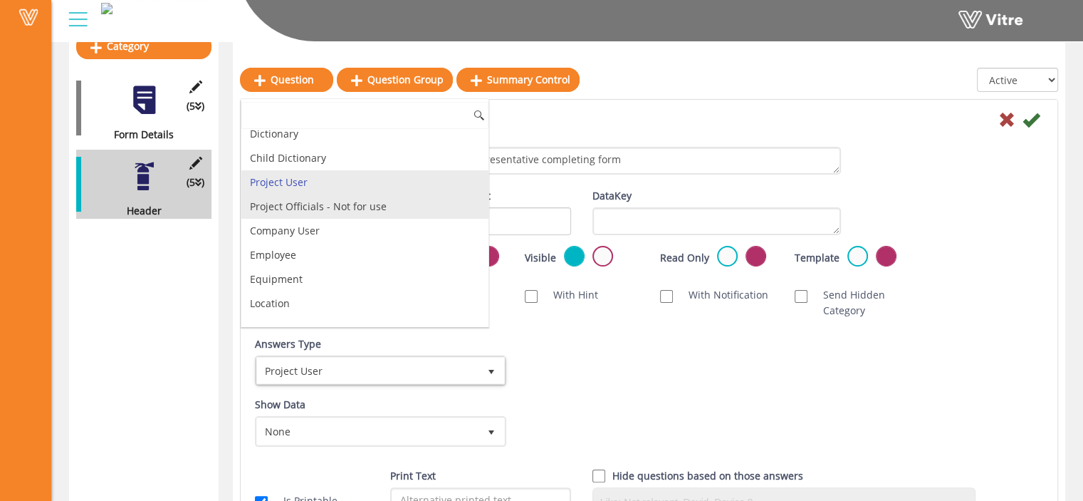
scroll to position [0, 0]
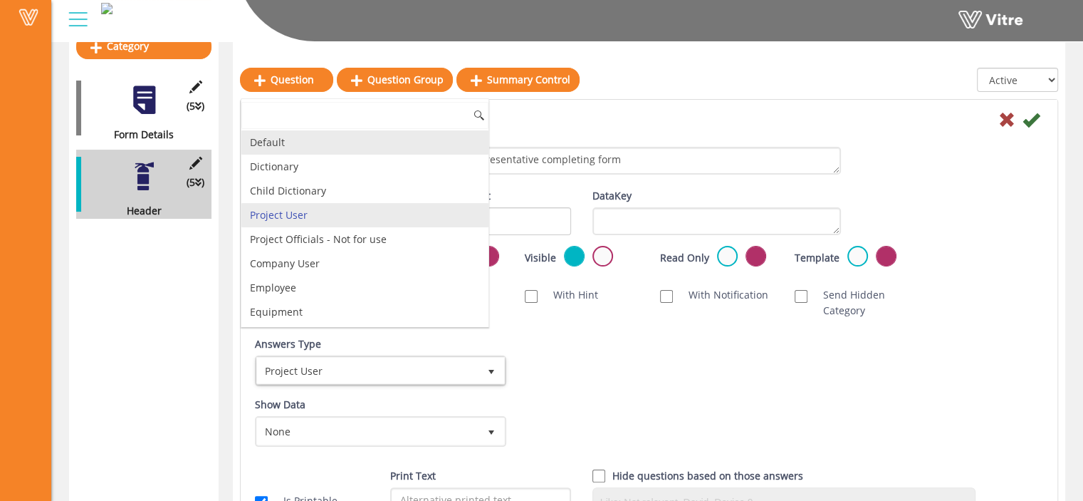
click at [405, 146] on li "Default" at bounding box center [364, 142] width 247 height 24
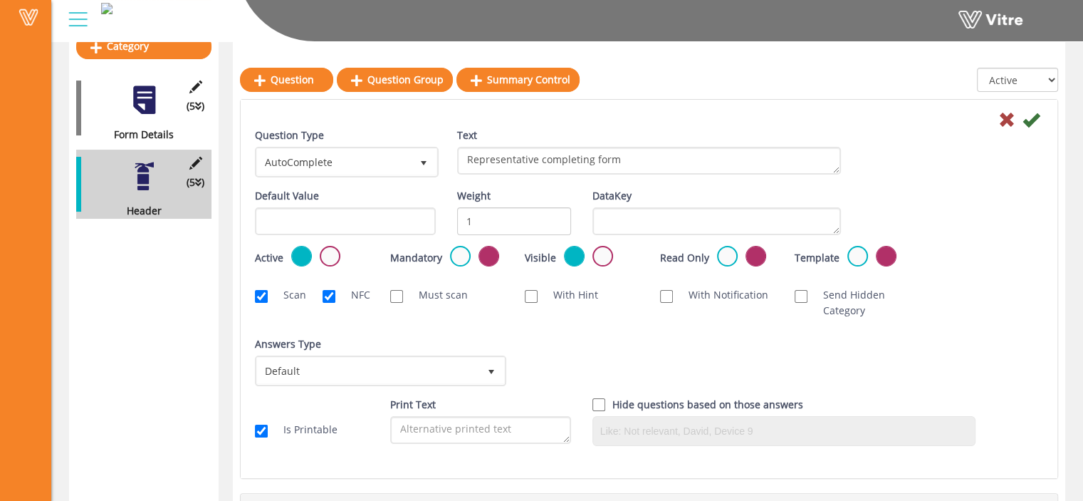
click at [553, 343] on div "Answers Type Default 0 Answers Type Default 0 Module Select Form Context (limit…" at bounding box center [649, 366] width 810 height 61
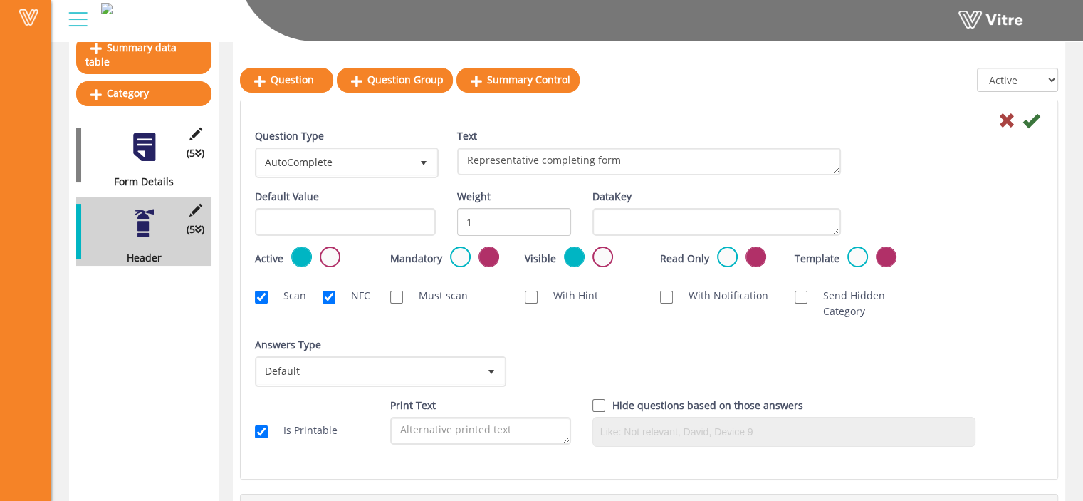
scroll to position [150, 0]
click at [1032, 118] on icon at bounding box center [1031, 120] width 17 height 17
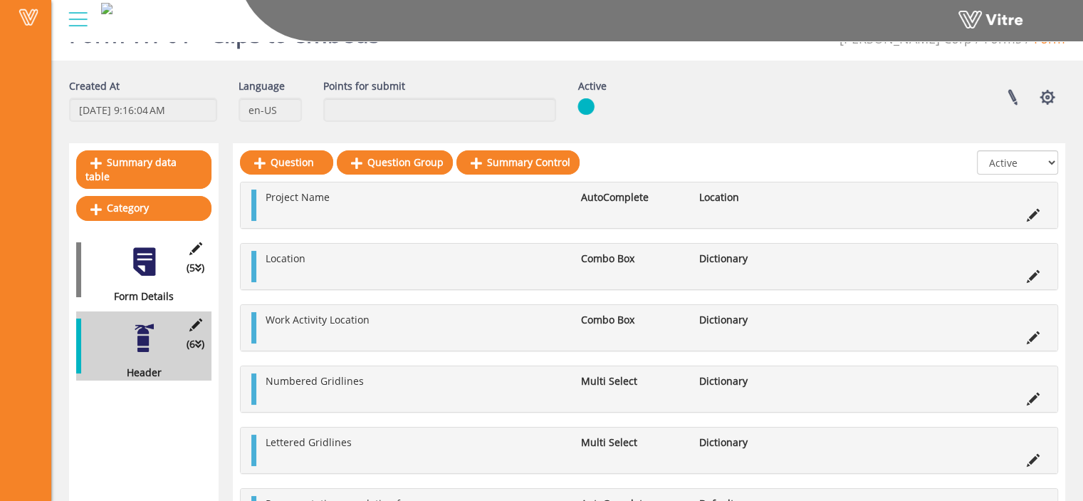
scroll to position [89, 0]
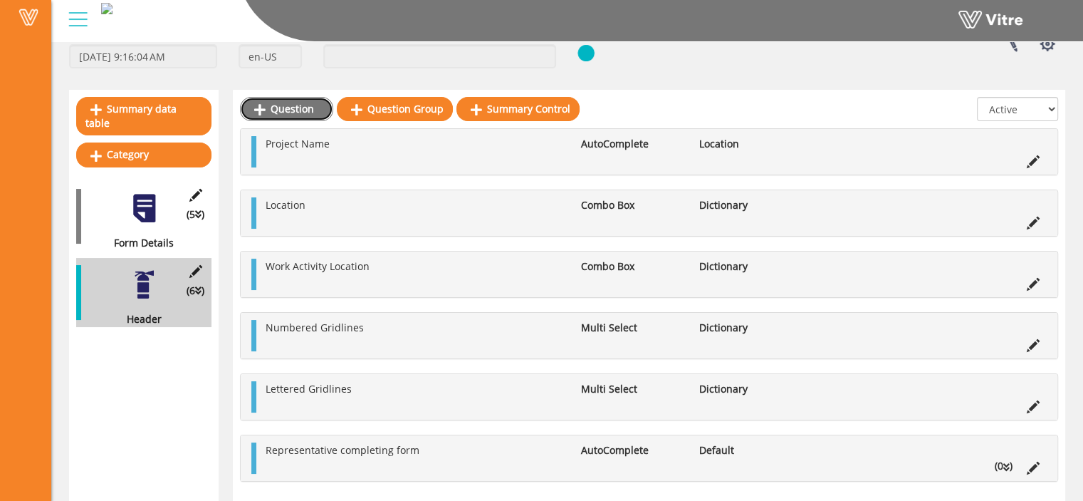
click at [288, 102] on link "Question" at bounding box center [286, 109] width 93 height 24
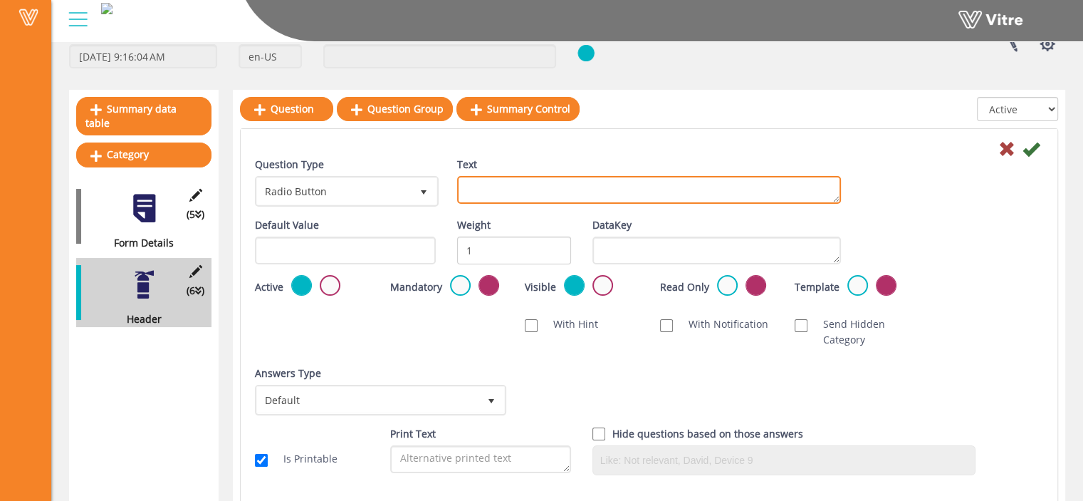
click at [496, 194] on textarea "Text" at bounding box center [649, 190] width 384 height 28
type textarea "Location (Description)"
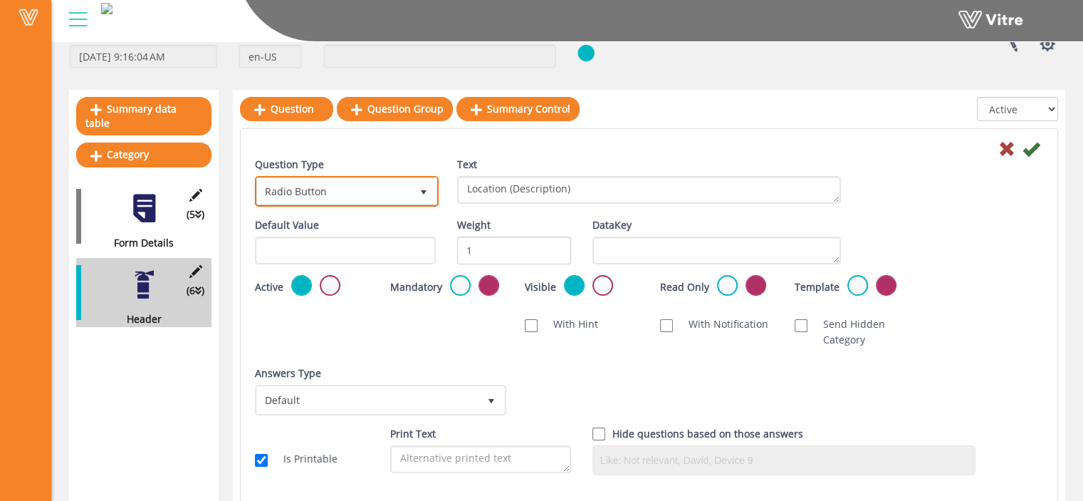
click at [410, 192] on span "Radio Button" at bounding box center [334, 191] width 154 height 26
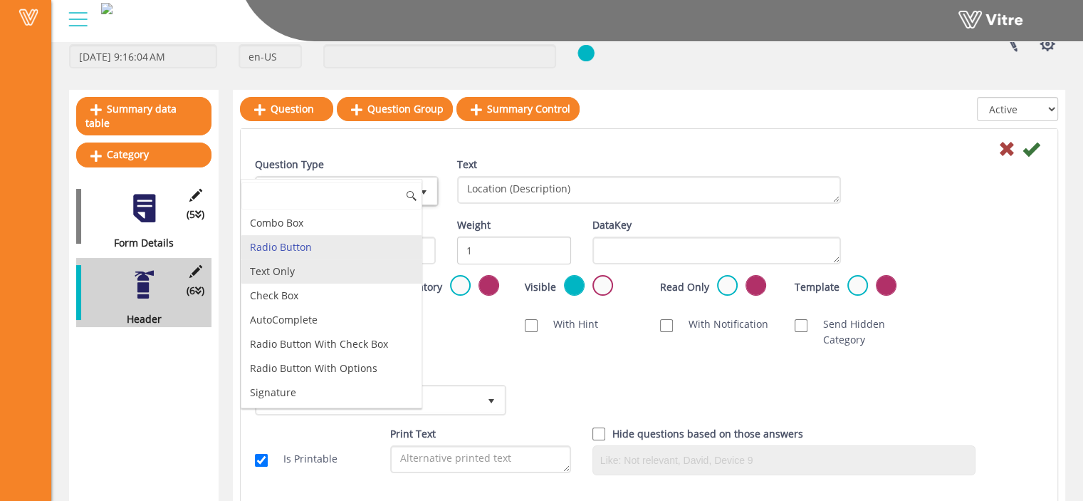
click at [349, 274] on li "Text Only" at bounding box center [331, 271] width 180 height 24
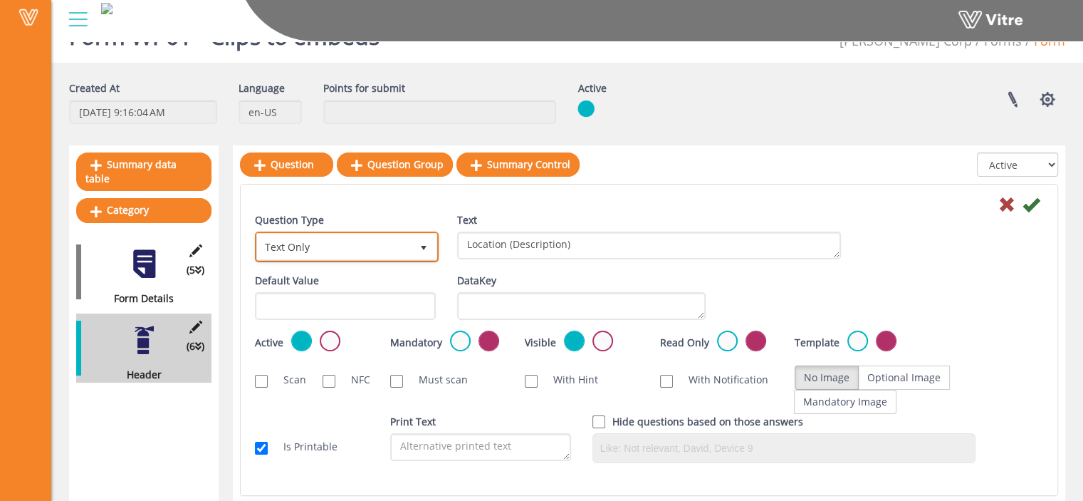
scroll to position [30, 0]
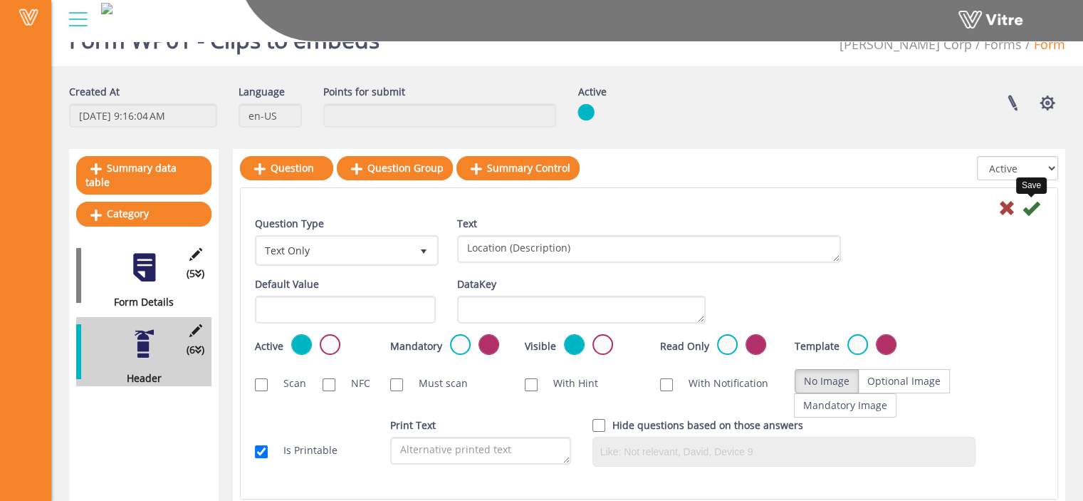
click at [1030, 207] on icon at bounding box center [1031, 207] width 17 height 17
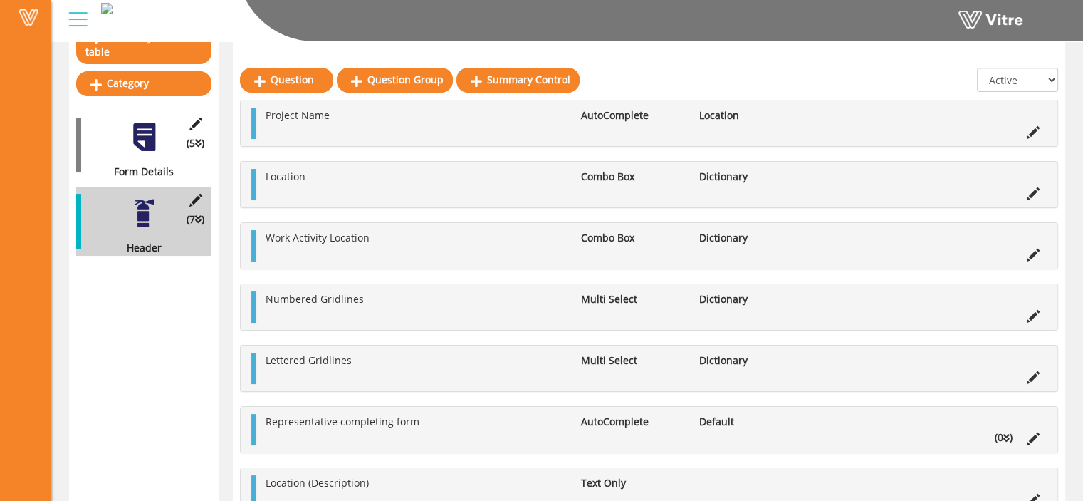
scroll to position [161, 0]
drag, startPoint x: 295, startPoint y: 475, endPoint x: 295, endPoint y: 458, distance: 17.1
click at [295, 458] on div "Project Name AutoComplete Location Location Combo Box Dictionary Work Activity …" at bounding box center [649, 307] width 818 height 414
click at [407, 454] on div "Project Name AutoComplete Location Location Combo Box Dictionary Work Activity …" at bounding box center [649, 307] width 818 height 414
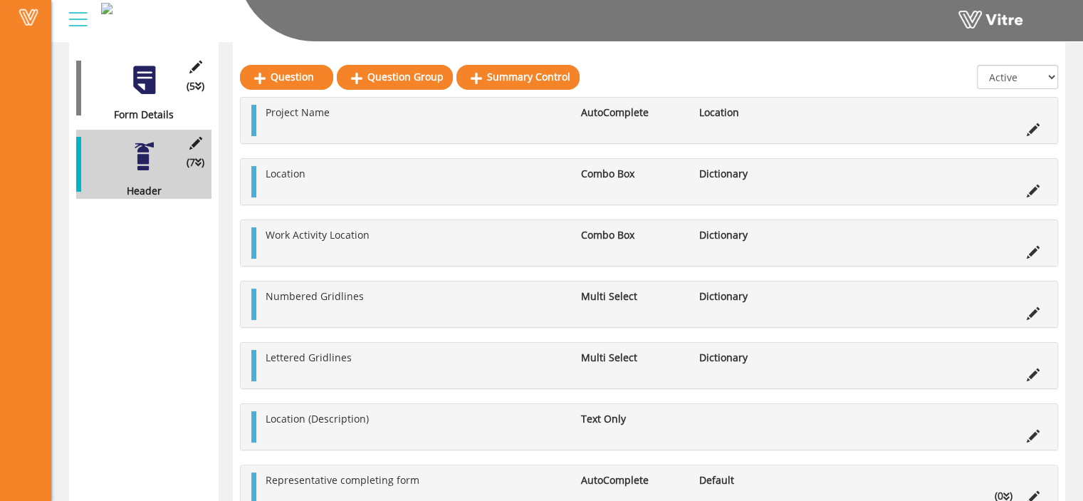
scroll to position [219, 0]
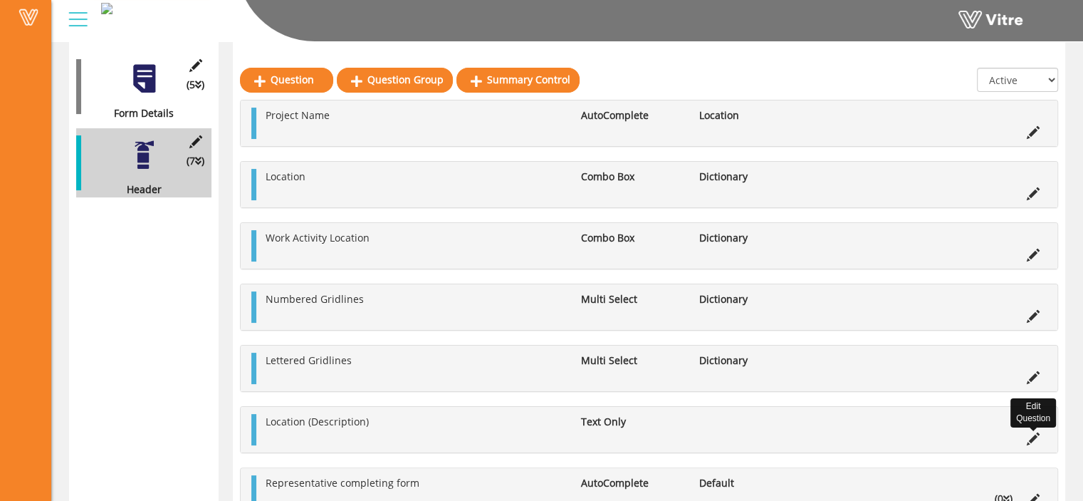
click at [1031, 439] on icon at bounding box center [1033, 438] width 13 height 13
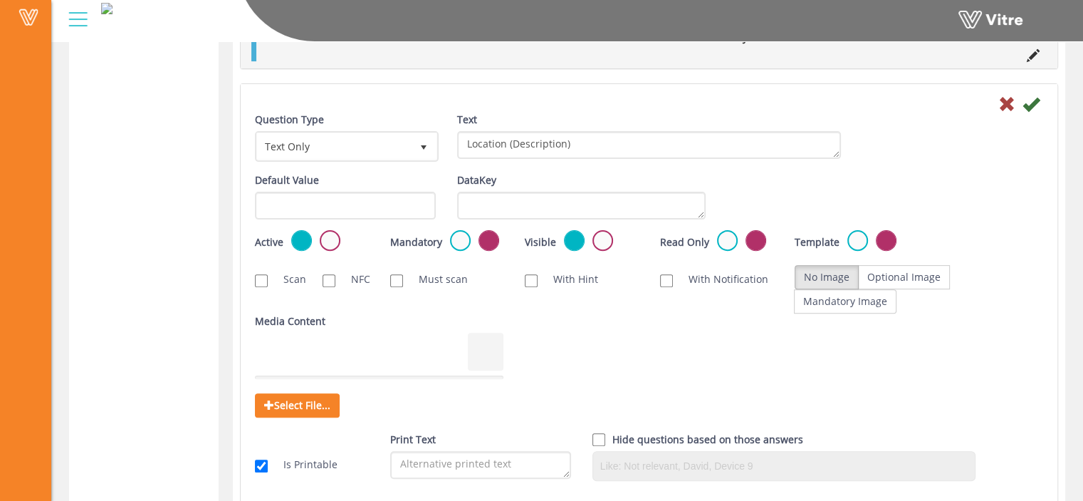
scroll to position [435, 0]
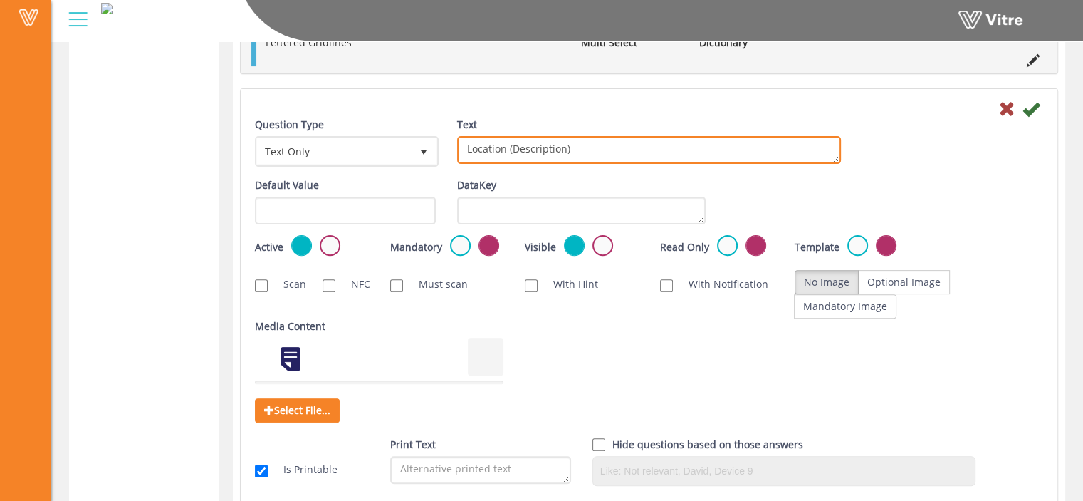
click at [606, 147] on textarea "Location (Description)" at bounding box center [649, 150] width 384 height 28
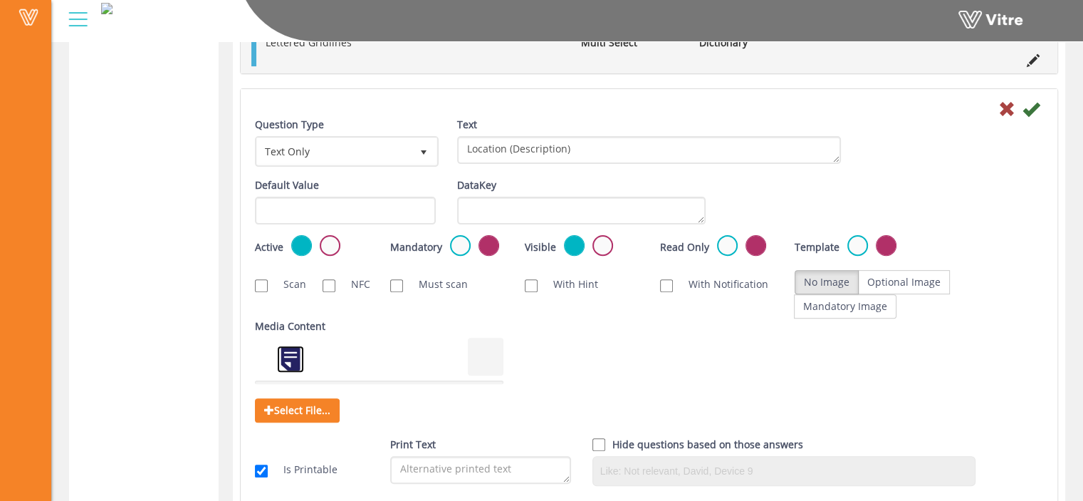
click at [295, 351] on link at bounding box center [290, 359] width 28 height 28
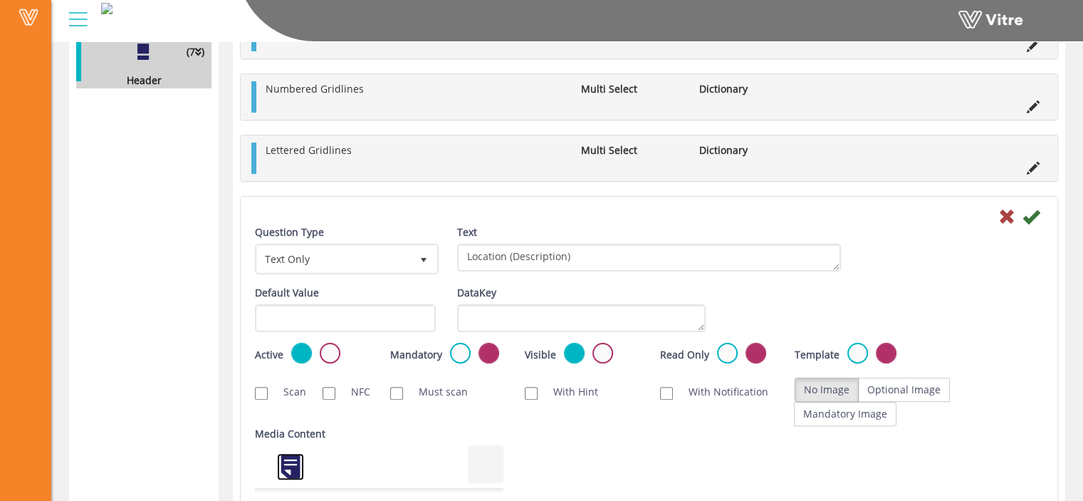
scroll to position [327, 0]
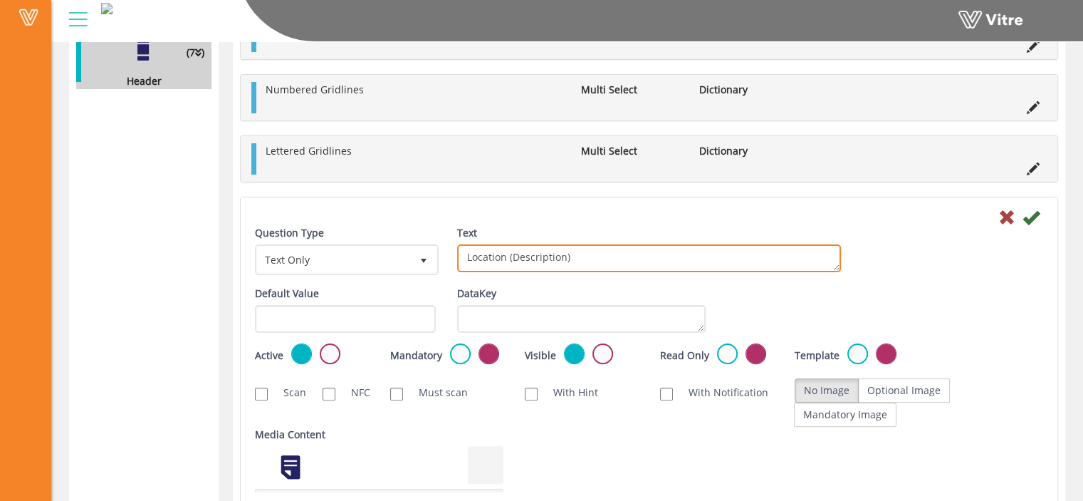
click at [634, 255] on textarea "Location (Description)" at bounding box center [649, 258] width 384 height 28
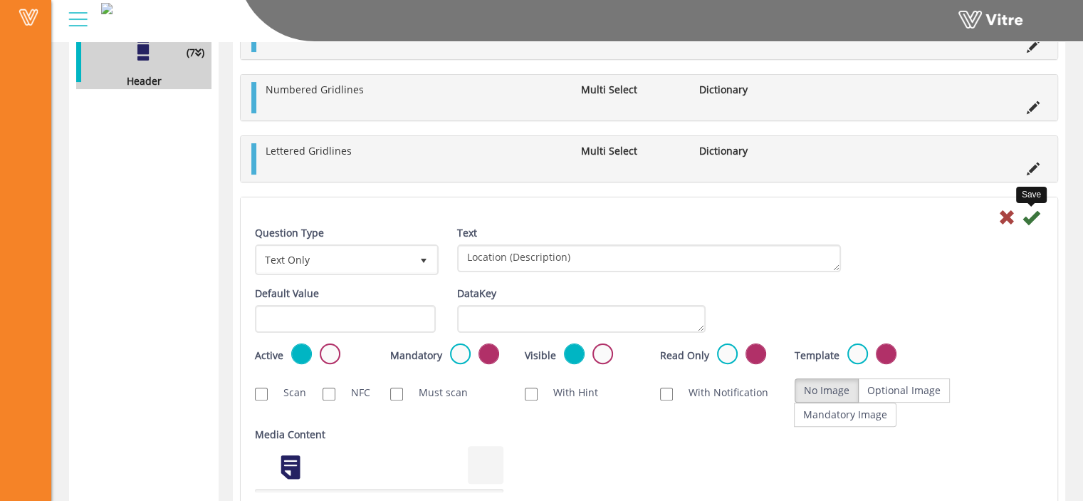
click at [1032, 216] on icon at bounding box center [1031, 217] width 17 height 17
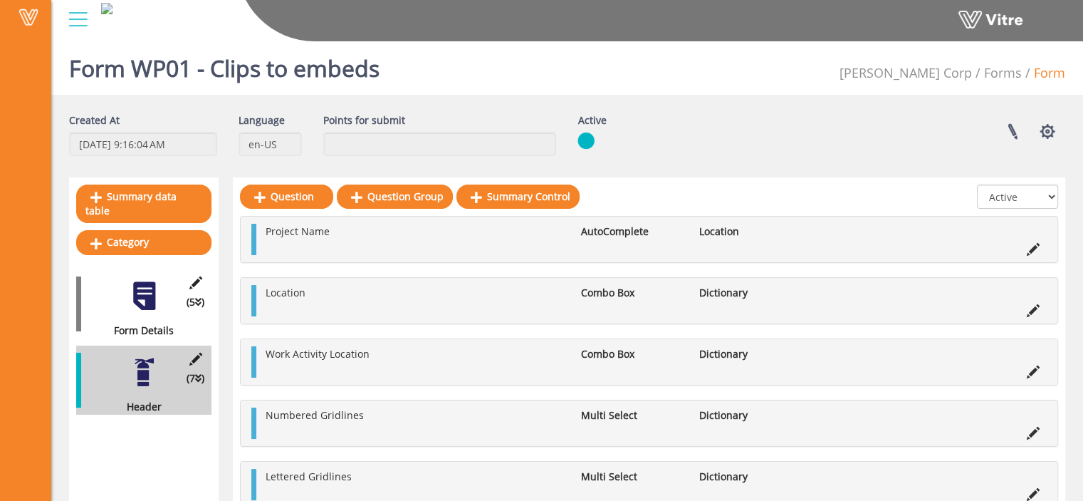
scroll to position [0, 0]
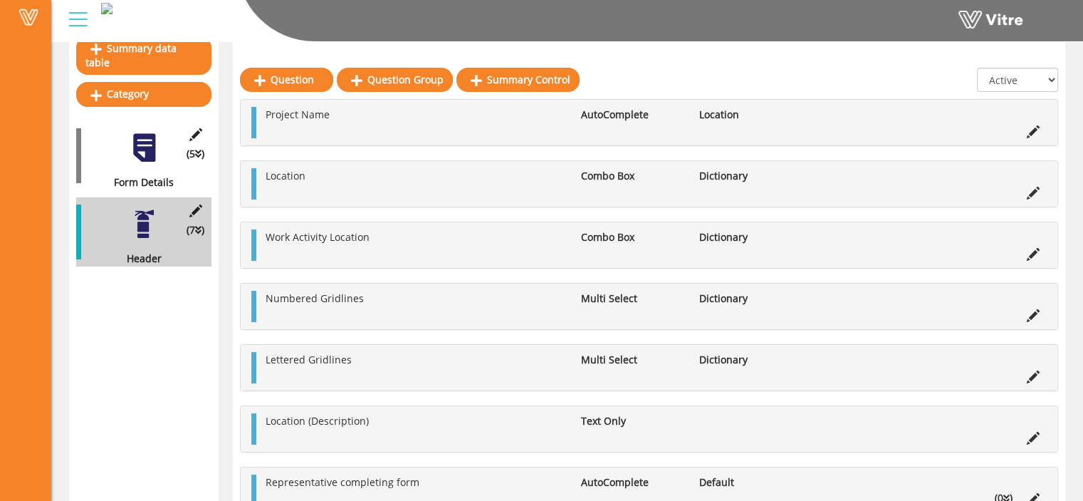
click at [300, 278] on div "Project Name AutoComplete Location Location Combo Box Dictionary Work Activity …" at bounding box center [649, 306] width 818 height 414
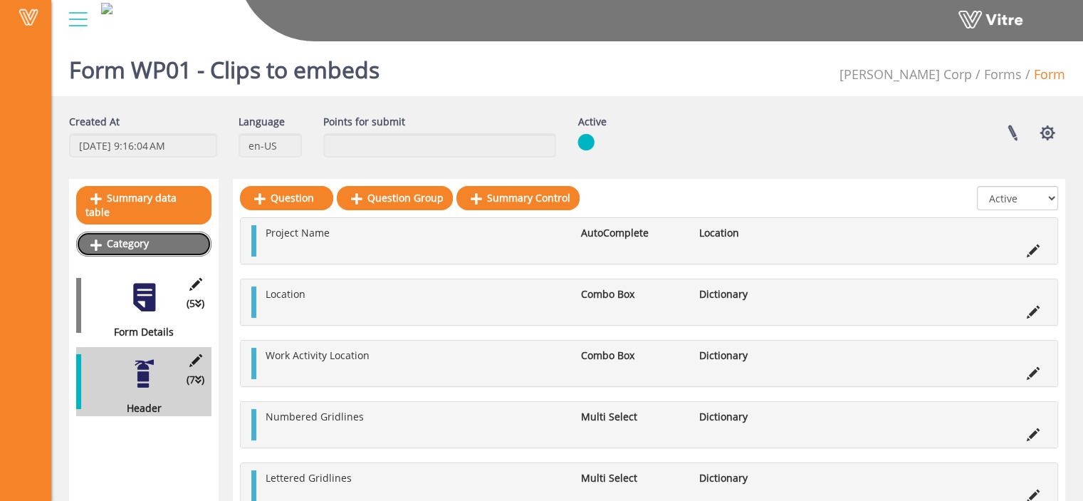
click at [146, 231] on link "Category" at bounding box center [143, 243] width 135 height 24
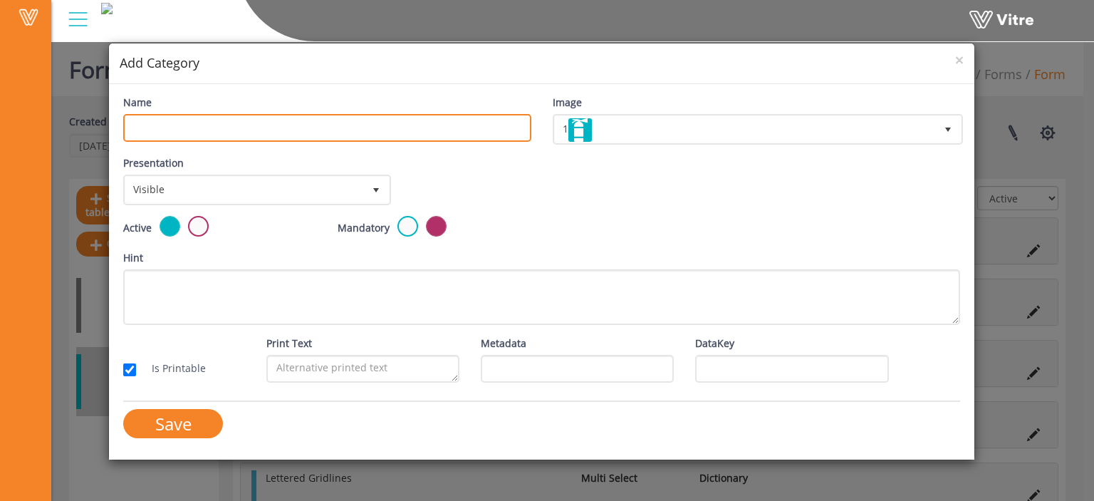
click at [233, 121] on input "Name" at bounding box center [326, 128] width 407 height 28
type input "Body"
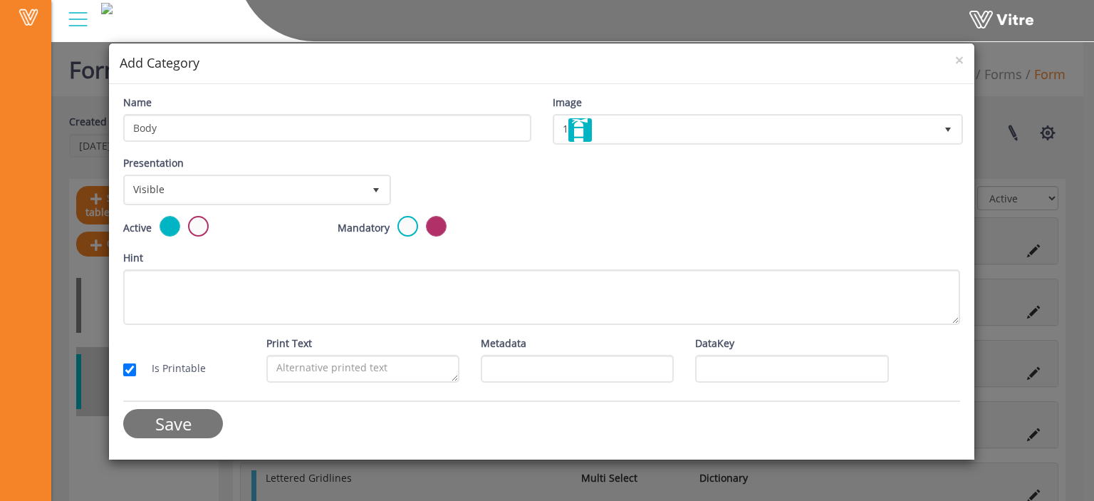
click at [202, 415] on input "Save" at bounding box center [173, 423] width 100 height 29
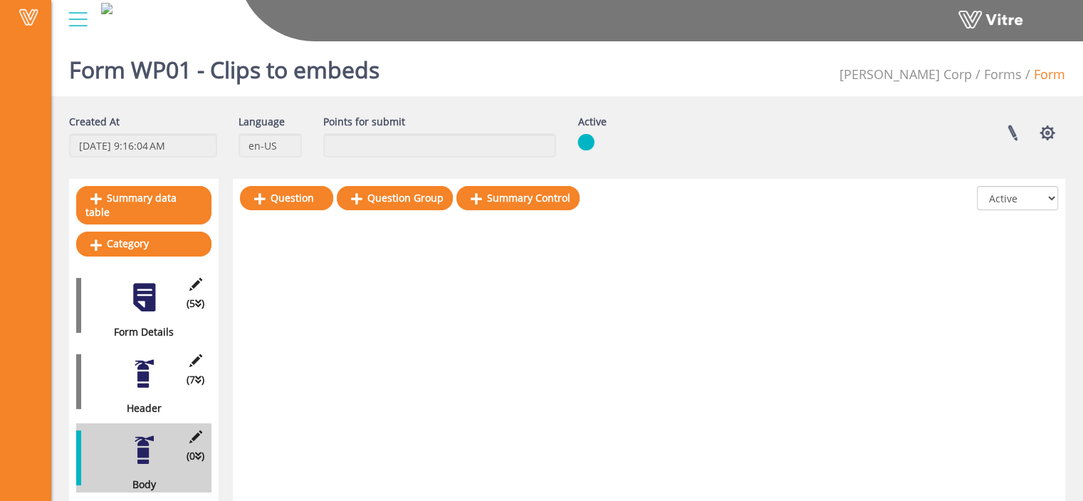
scroll to position [36, 0]
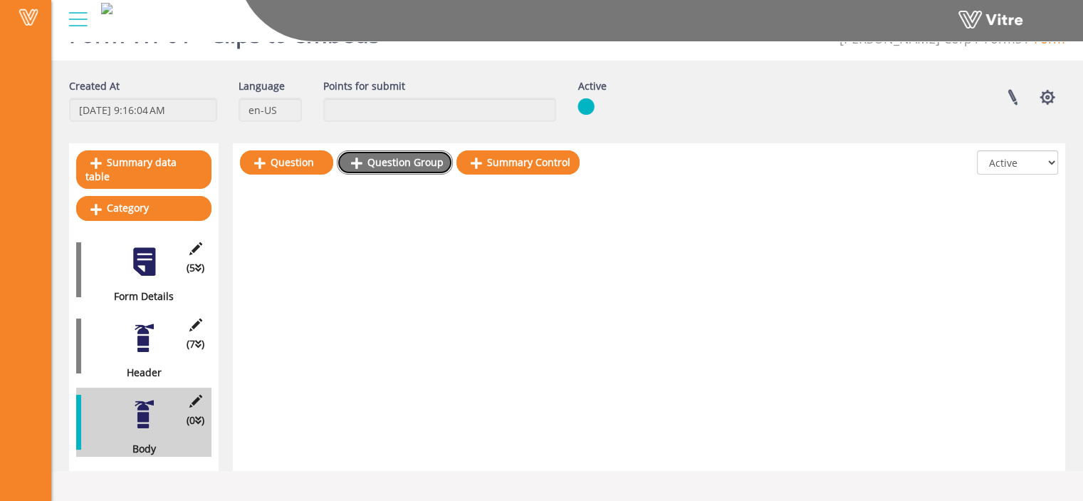
click at [412, 172] on link "Question Group" at bounding box center [395, 162] width 116 height 24
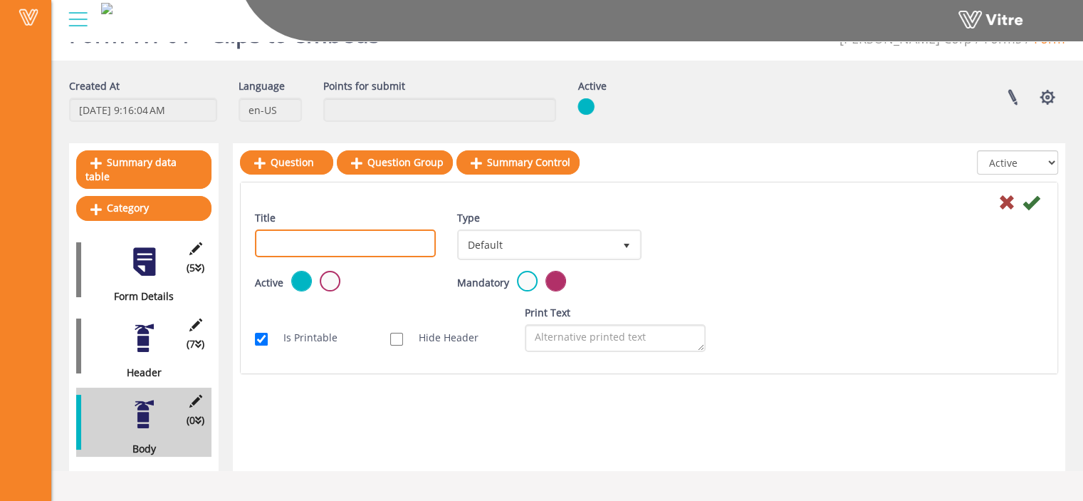
click at [361, 236] on input "Title" at bounding box center [345, 243] width 181 height 28
paste input "Type of Inspection"
drag, startPoint x: 338, startPoint y: 239, endPoint x: 254, endPoint y: 226, distance: 85.6
click at [254, 226] on div "Title Type of Inspection" at bounding box center [345, 239] width 202 height 58
paste input "Pre-Installation Inspection"
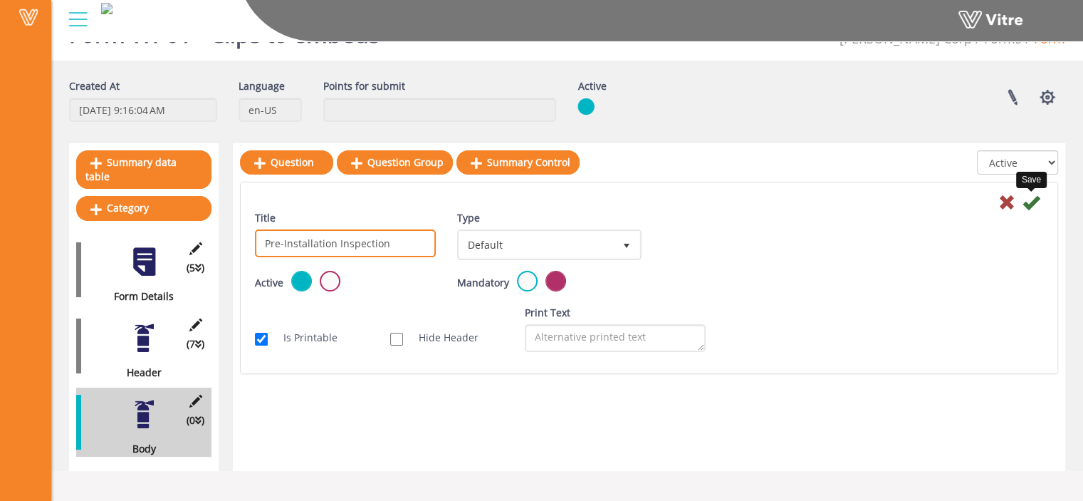
type input "Pre-Installation Inspection"
click at [1033, 204] on icon at bounding box center [1031, 202] width 17 height 17
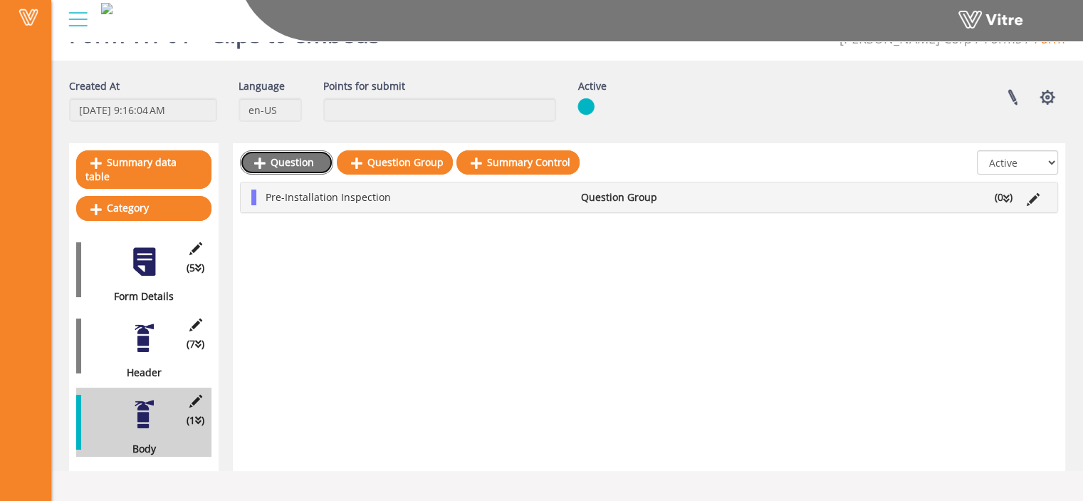
click at [275, 163] on link "Question" at bounding box center [286, 162] width 93 height 24
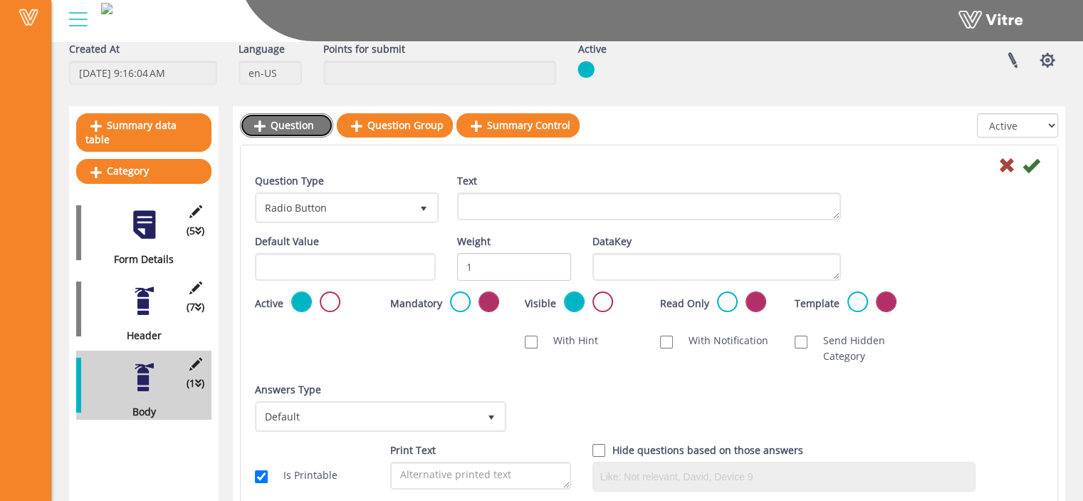
scroll to position [70, 0]
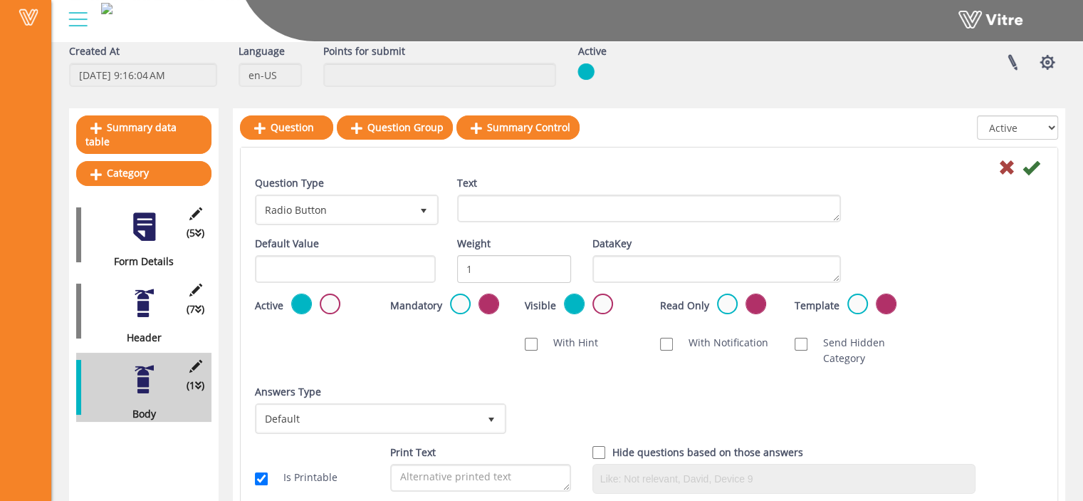
click at [998, 166] on div at bounding box center [649, 166] width 810 height 17
click at [1005, 167] on icon at bounding box center [1006, 167] width 17 height 17
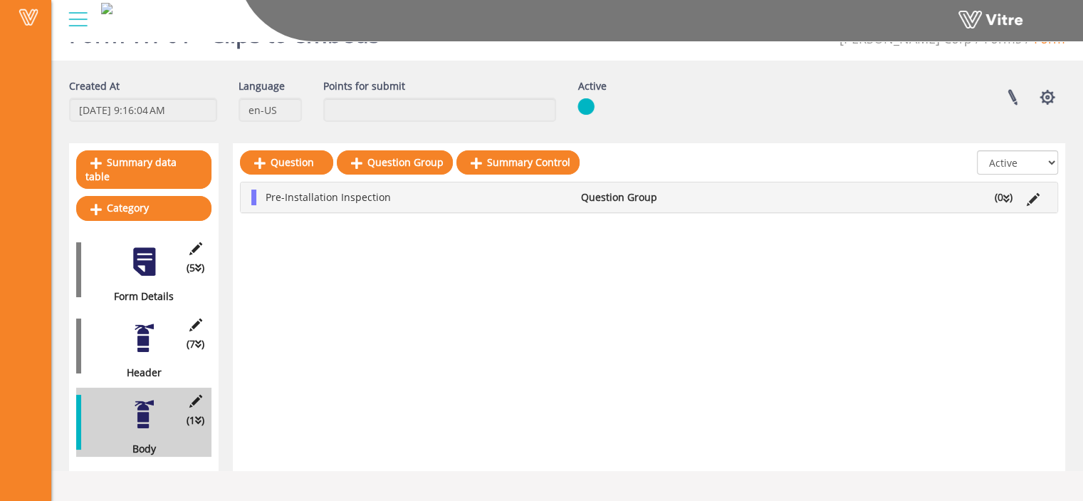
click at [1005, 197] on icon at bounding box center [1006, 199] width 6 height 10
click at [333, 231] on link "Question" at bounding box center [304, 231] width 93 height 24
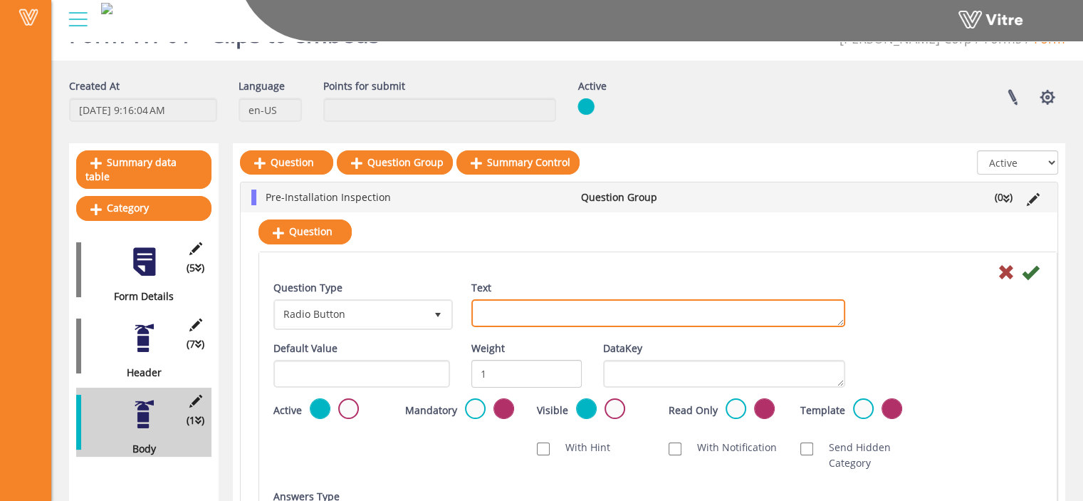
click at [538, 318] on textarea "Text" at bounding box center [658, 313] width 374 height 28
paste textarea "Verify substrate conditions have been accepted and direction to proceeed has be…"
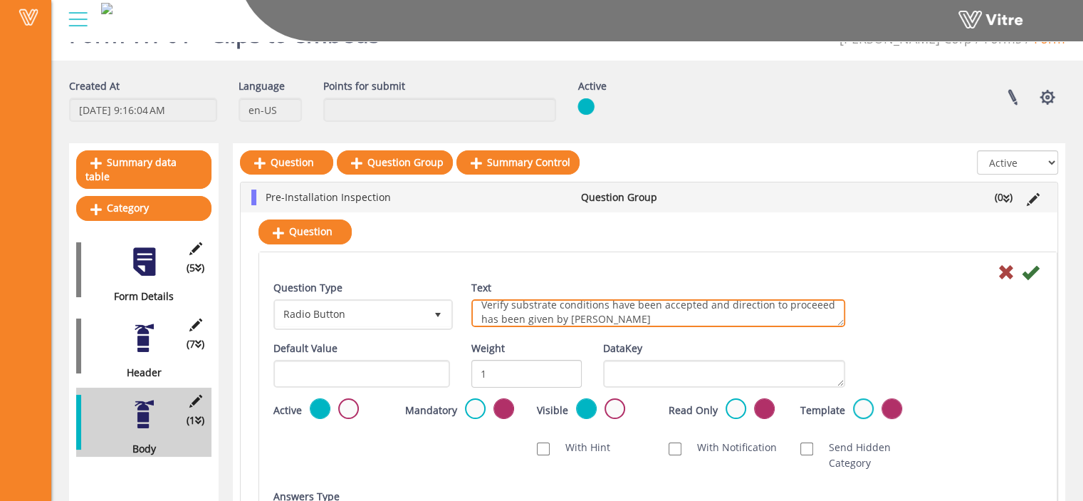
click at [807, 304] on textarea "Verify substrate conditions have been accepted and direction to proceeed has be…" at bounding box center [658, 313] width 374 height 28
type textarea "Verify substrate conditions have been accepted and direction to proceed has bee…"
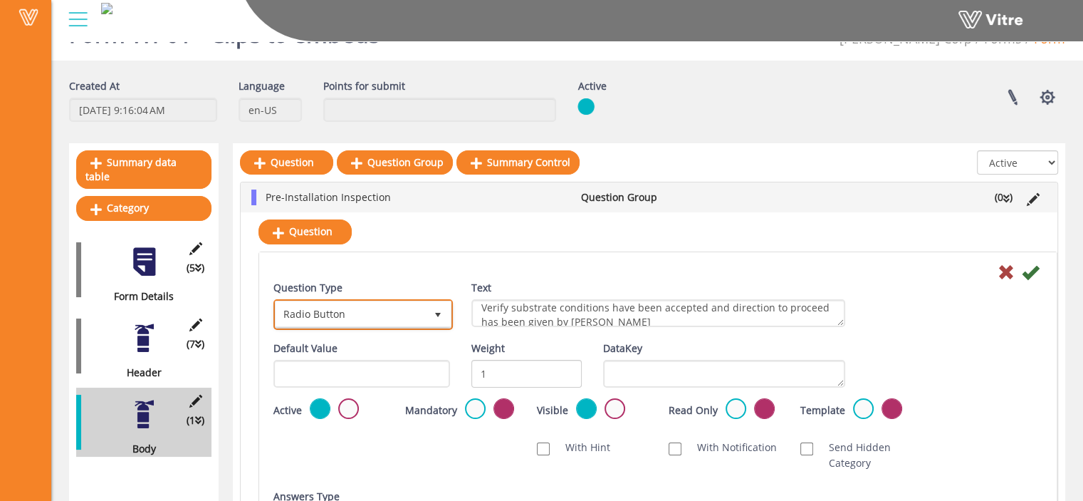
click at [347, 315] on span "Radio Button" at bounding box center [351, 314] width 150 height 26
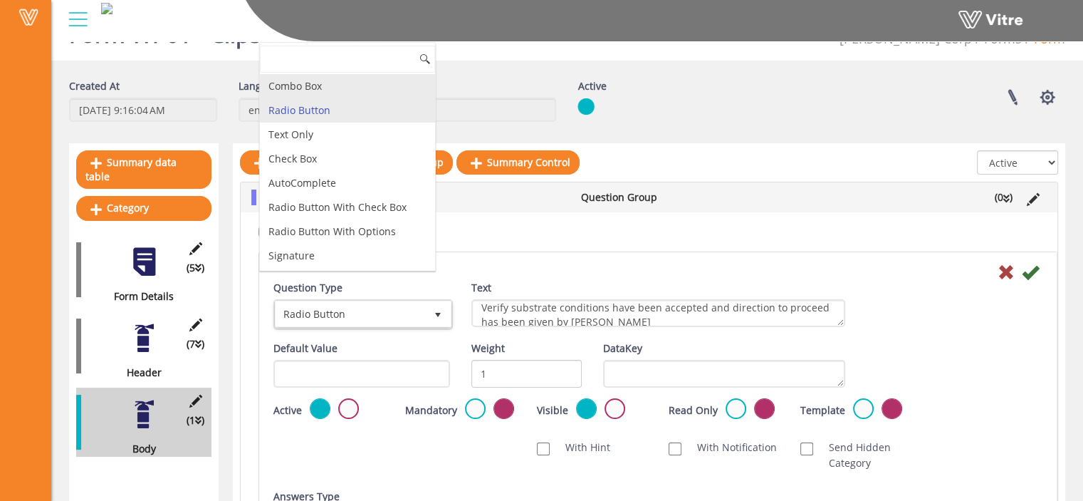
click at [333, 78] on li "Combo Box" at bounding box center [347, 86] width 175 height 24
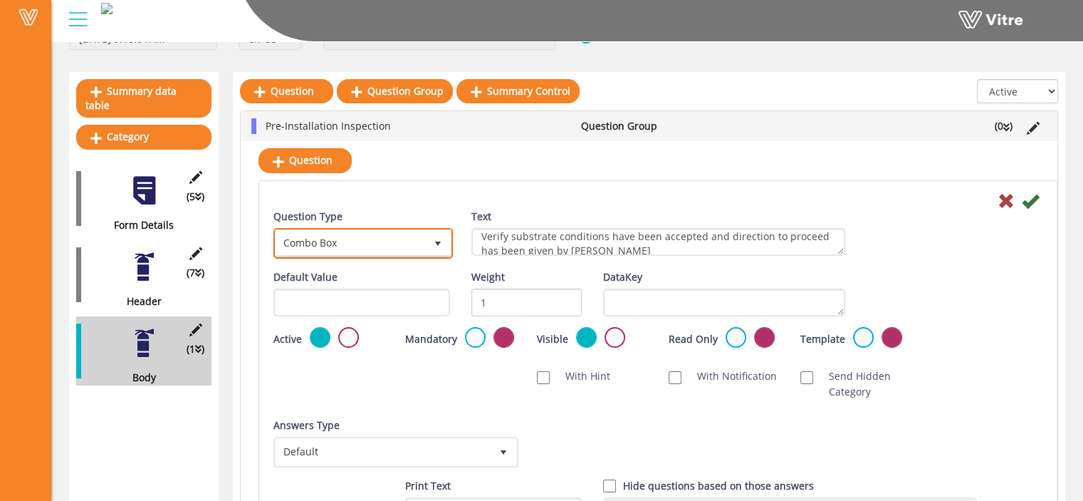
scroll to position [108, 0]
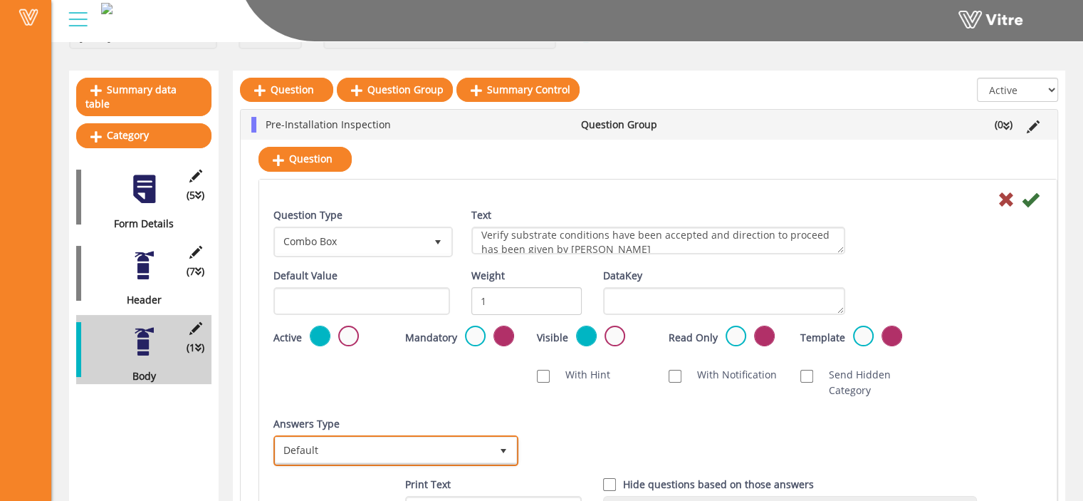
click at [501, 456] on span "select" at bounding box center [504, 450] width 26 height 26
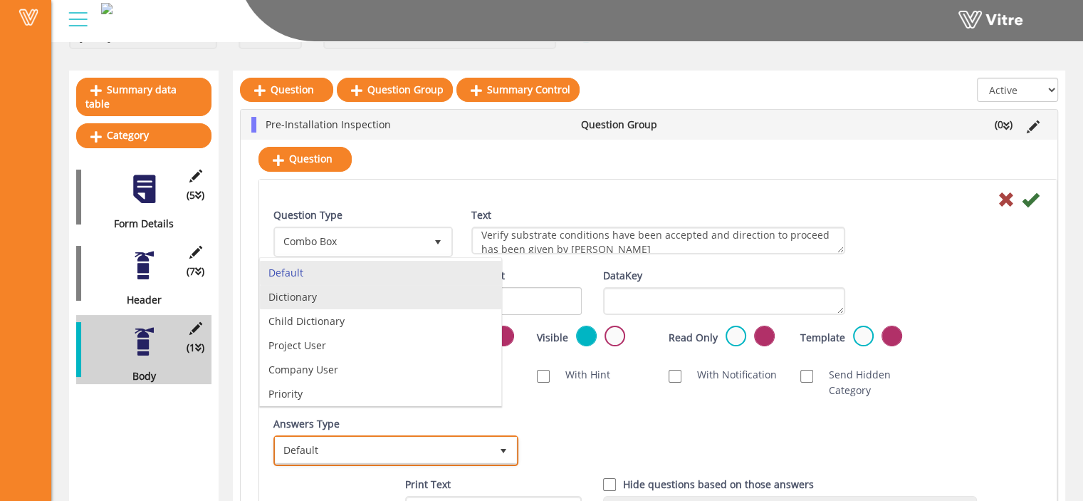
click at [415, 299] on li "Dictionary" at bounding box center [380, 297] width 241 height 24
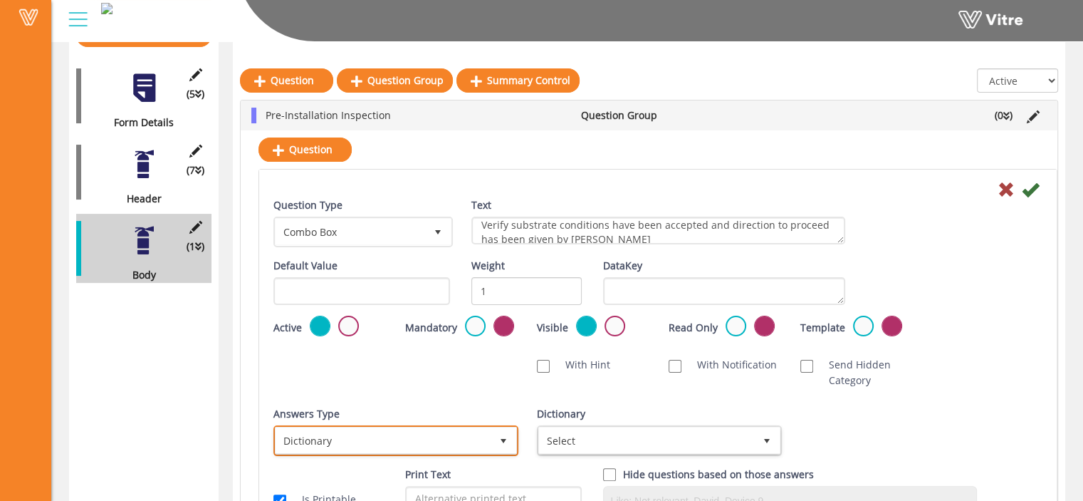
scroll to position [219, 0]
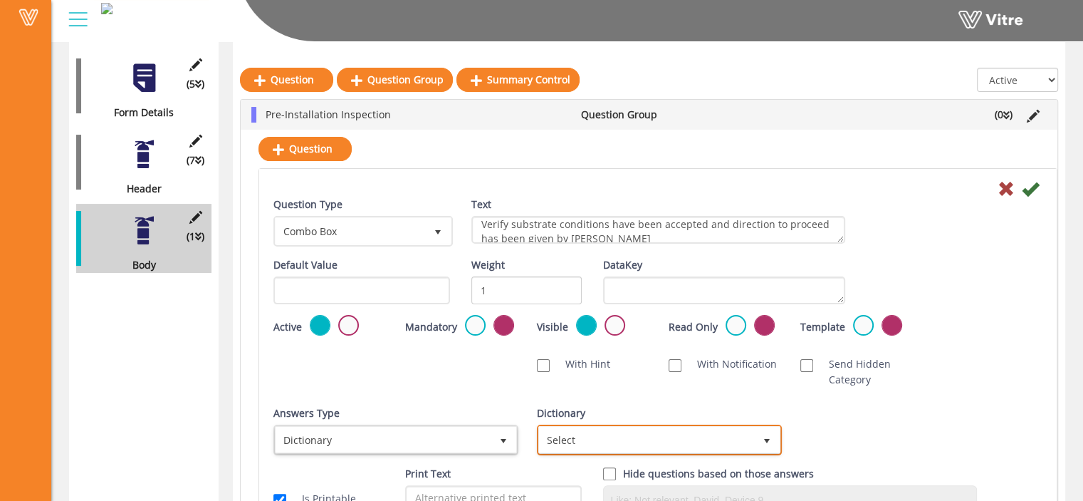
click at [602, 446] on span "Select" at bounding box center [646, 440] width 215 height 26
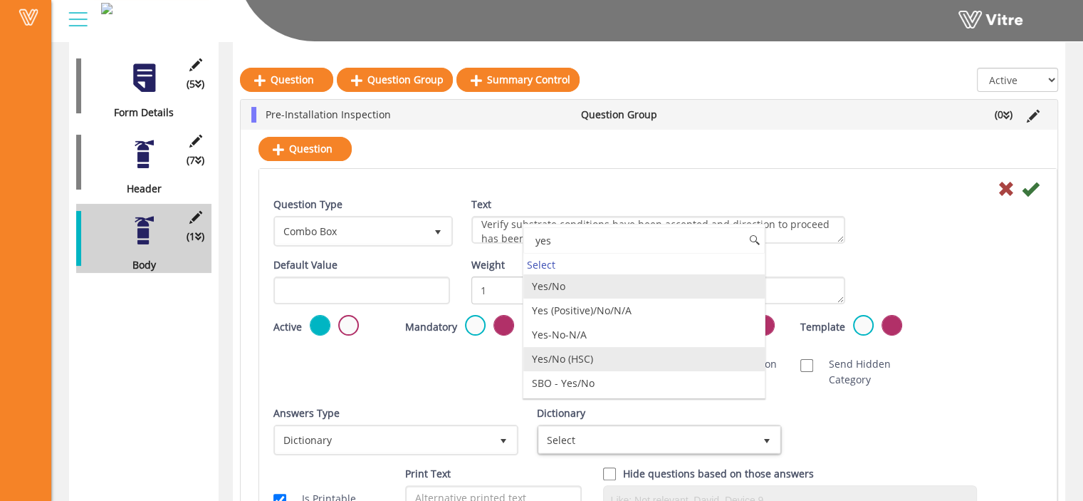
click at [595, 362] on li "Yes/No (HSC)" at bounding box center [643, 359] width 241 height 24
type input "yes"
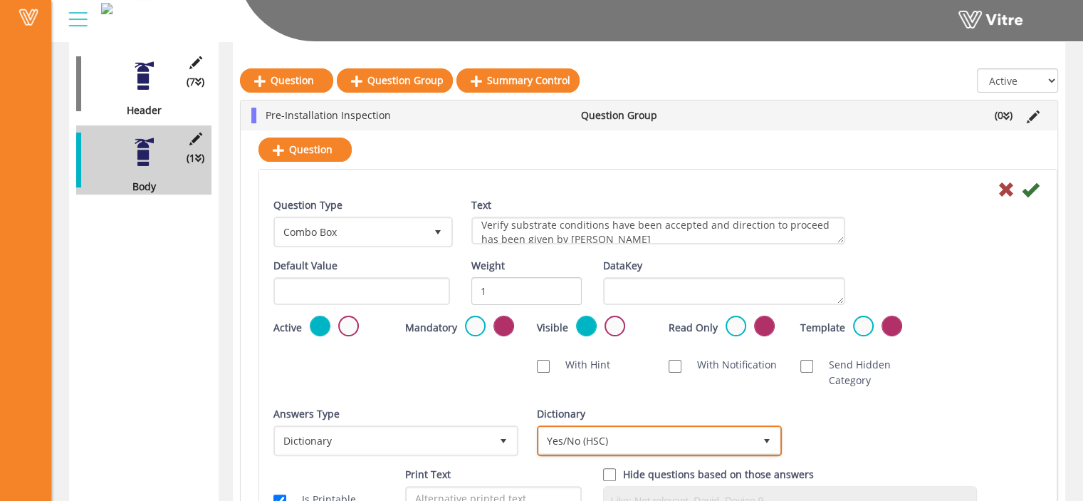
scroll to position [373, 0]
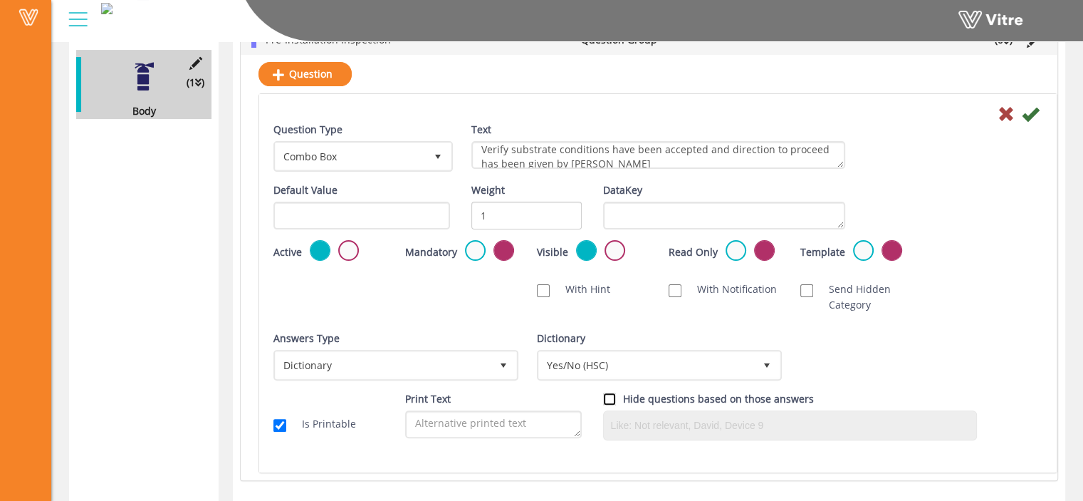
click at [613, 398] on input "checkbox" at bounding box center [609, 398] width 13 height 13
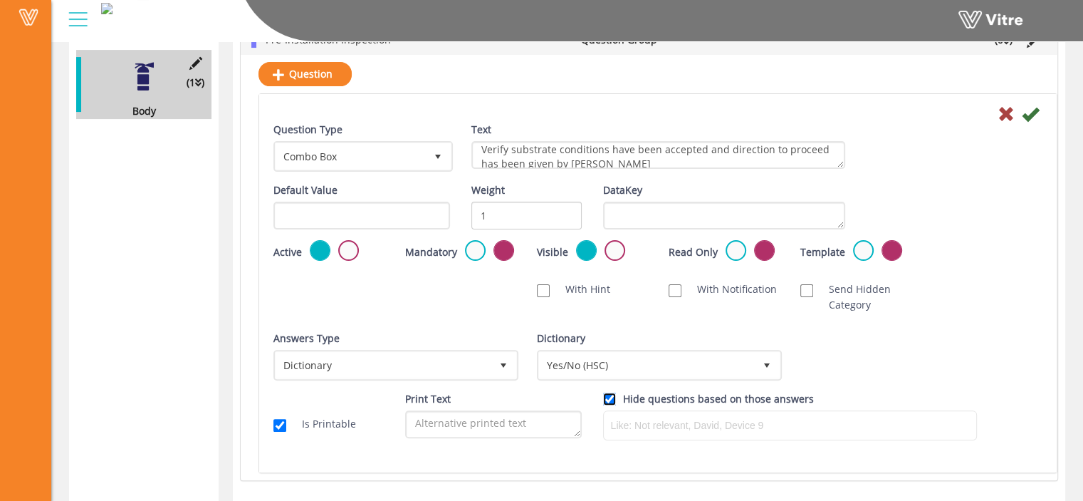
click at [614, 395] on input "checkbox" at bounding box center [609, 398] width 13 height 13
checkbox input "false"
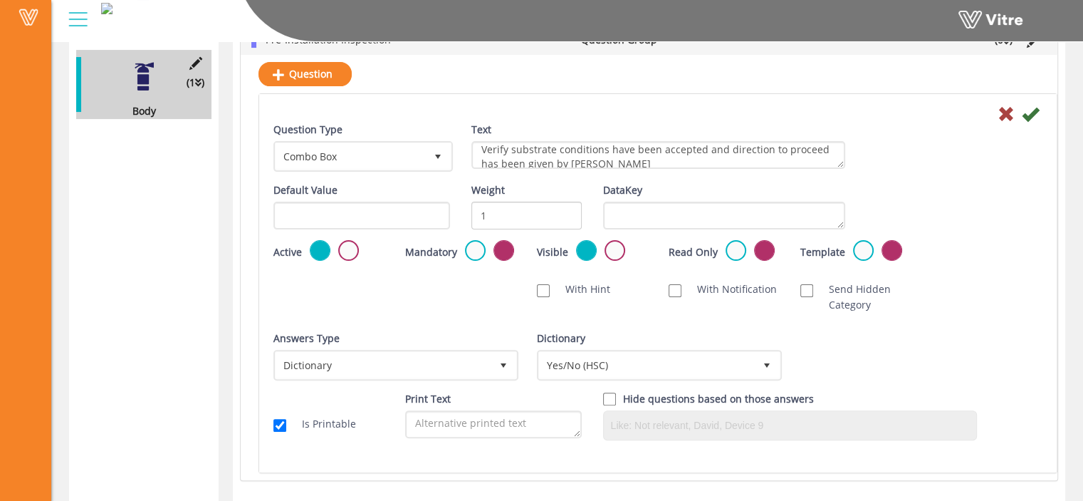
click at [787, 288] on div "With Notification" at bounding box center [724, 289] width 132 height 30
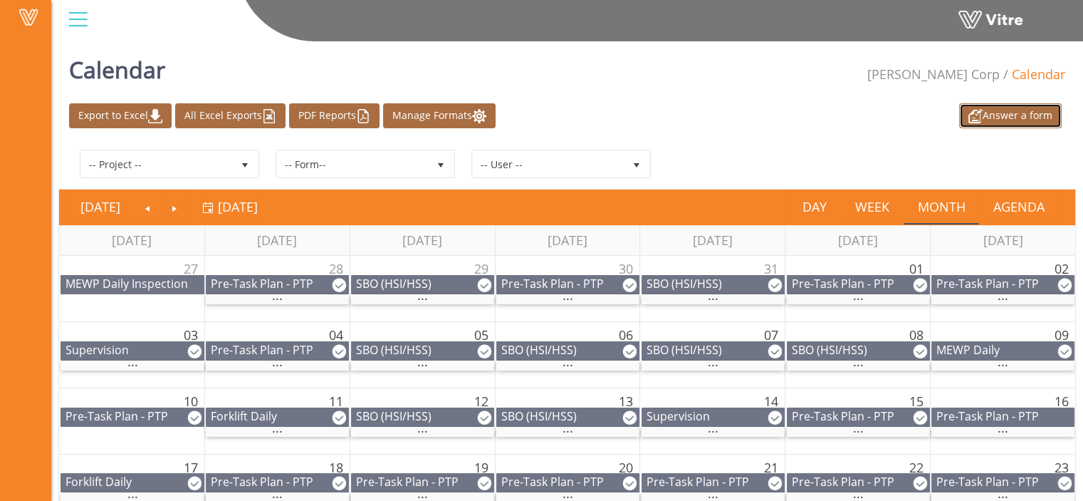
click at [975, 122] on img at bounding box center [975, 116] width 14 height 14
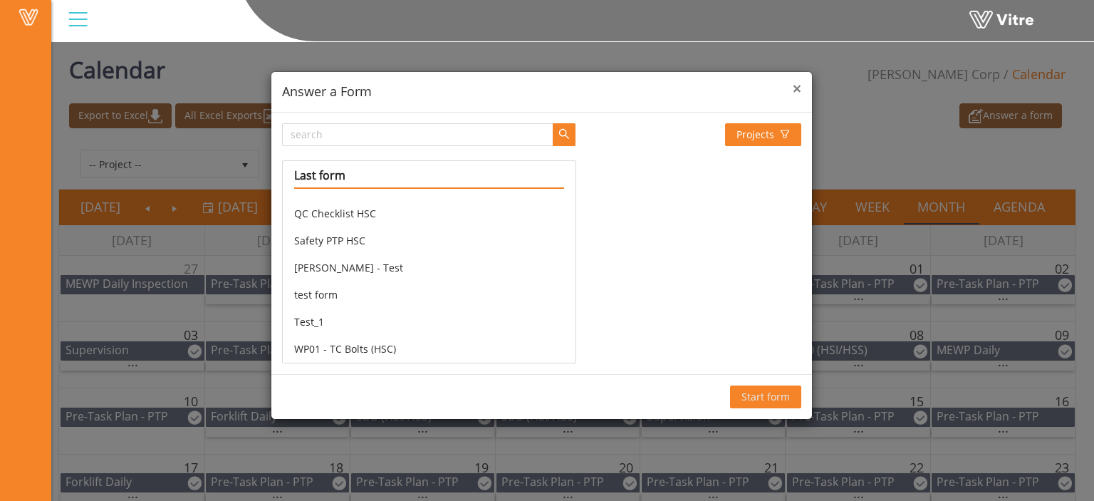
click at [799, 91] on span "×" at bounding box center [797, 88] width 9 height 20
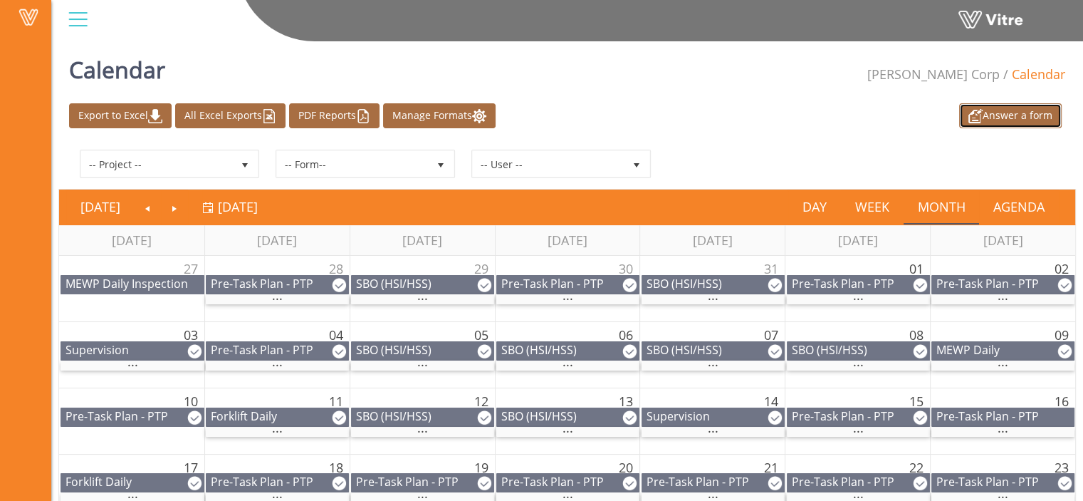
click at [1009, 116] on link "Answer a form" at bounding box center [1010, 115] width 103 height 25
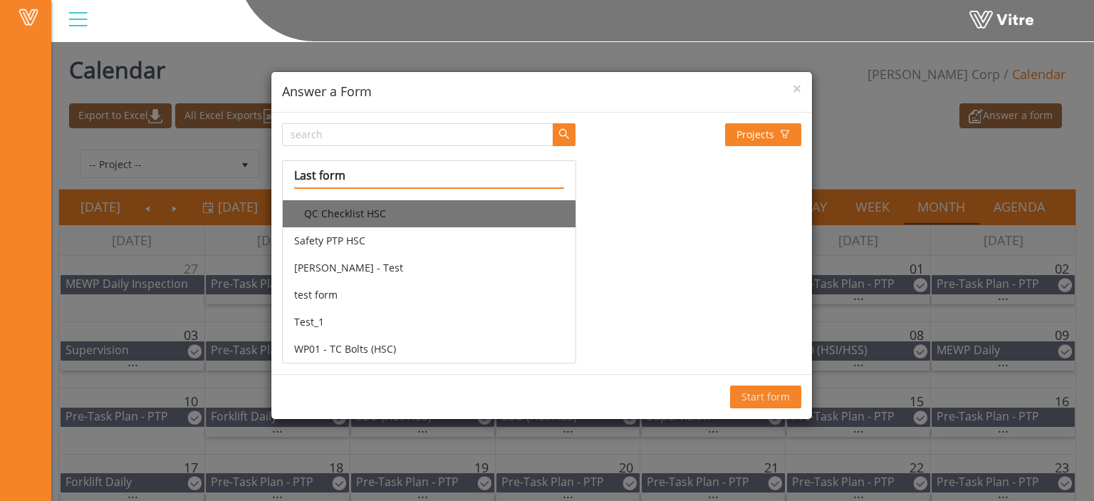
click at [400, 219] on li "QC Checklist HSC" at bounding box center [429, 213] width 292 height 27
click at [761, 390] on span "Start form" at bounding box center [765, 397] width 48 height 16
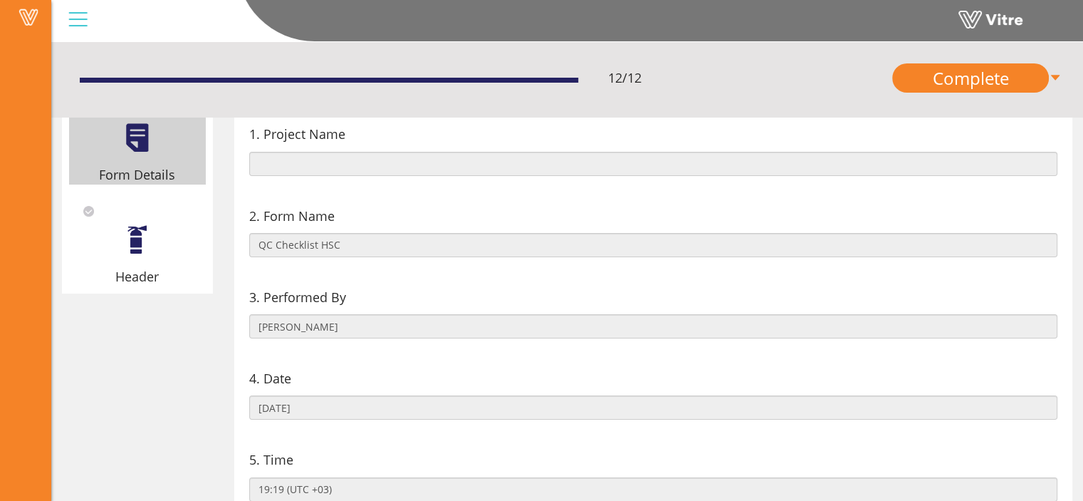
scroll to position [157, 0]
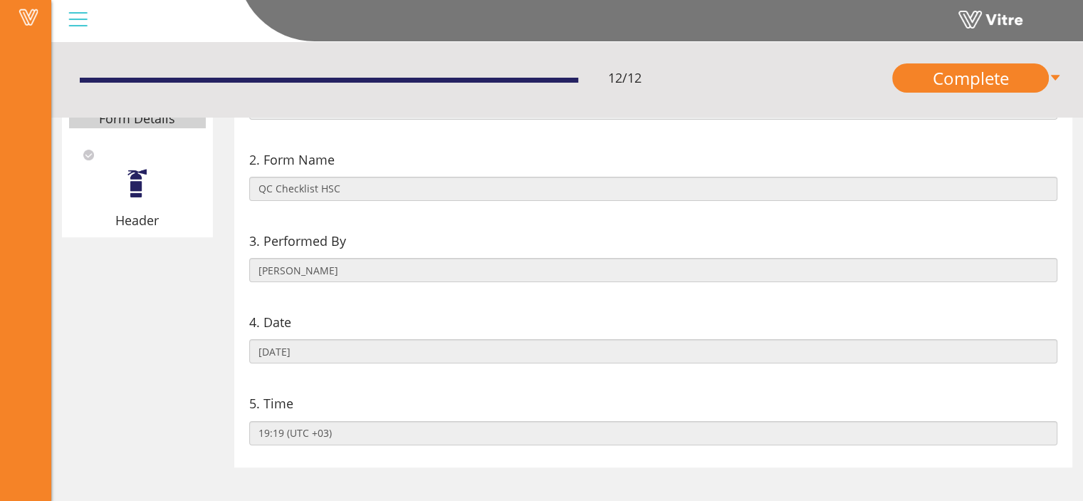
click at [135, 191] on div at bounding box center [137, 183] width 32 height 32
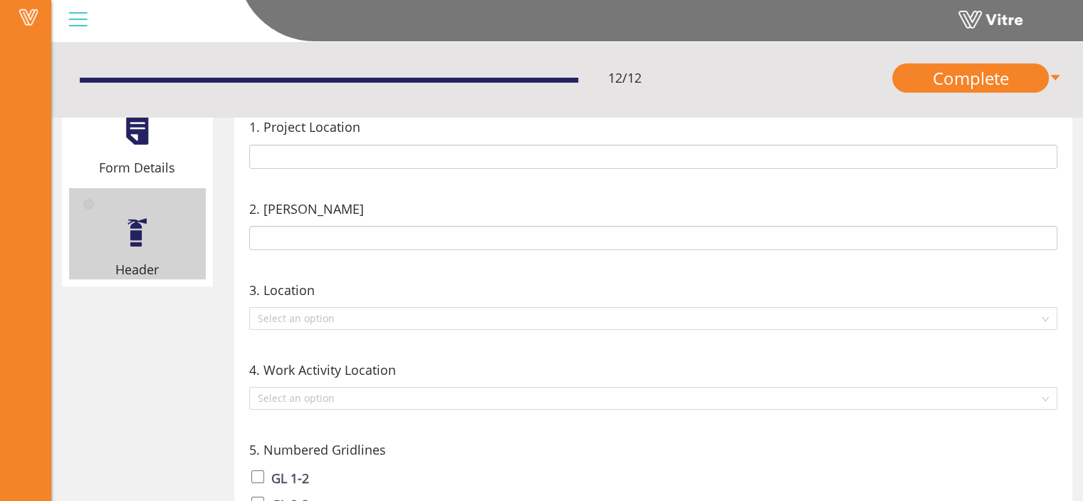
scroll to position [108, 0]
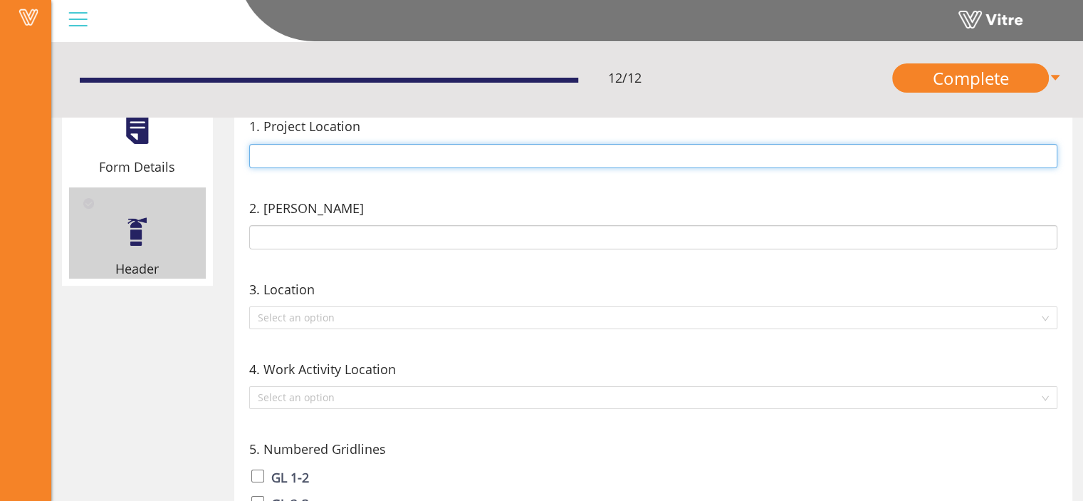
click at [422, 164] on input "text" at bounding box center [653, 156] width 809 height 24
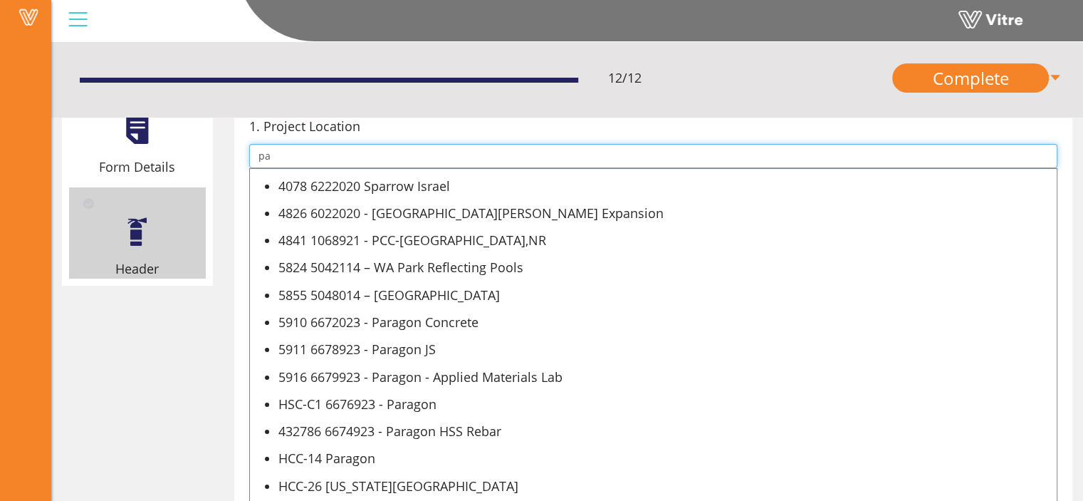
type input "p"
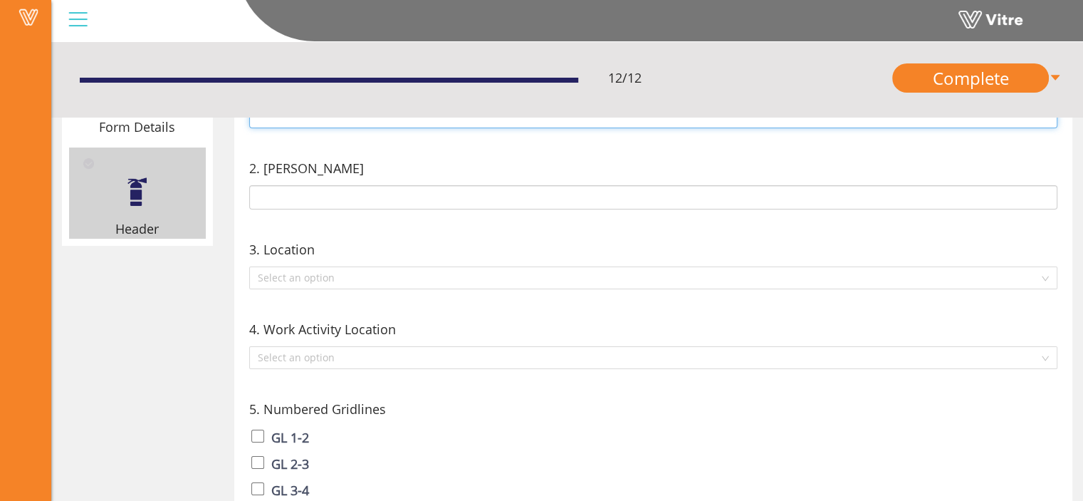
scroll to position [0, 0]
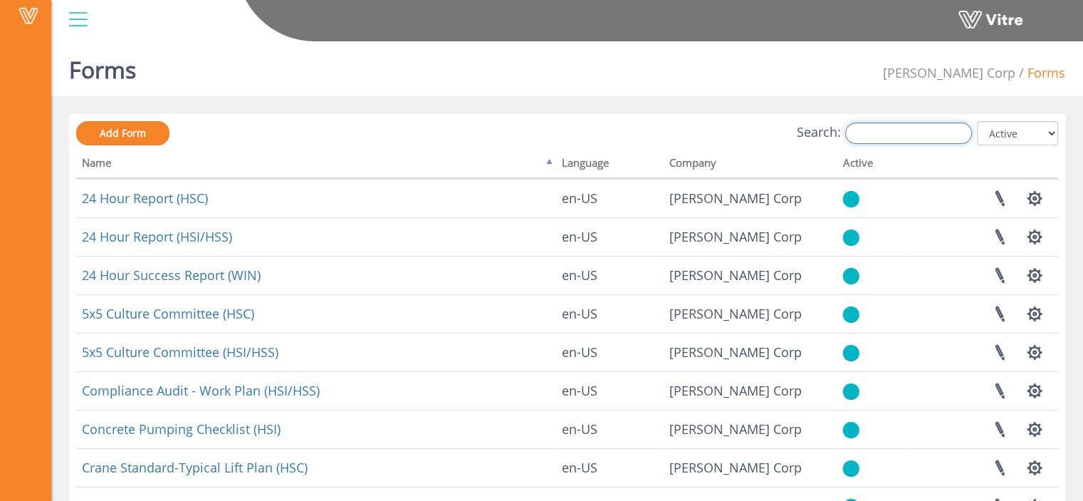
click at [911, 132] on input "Search:" at bounding box center [908, 132] width 127 height 21
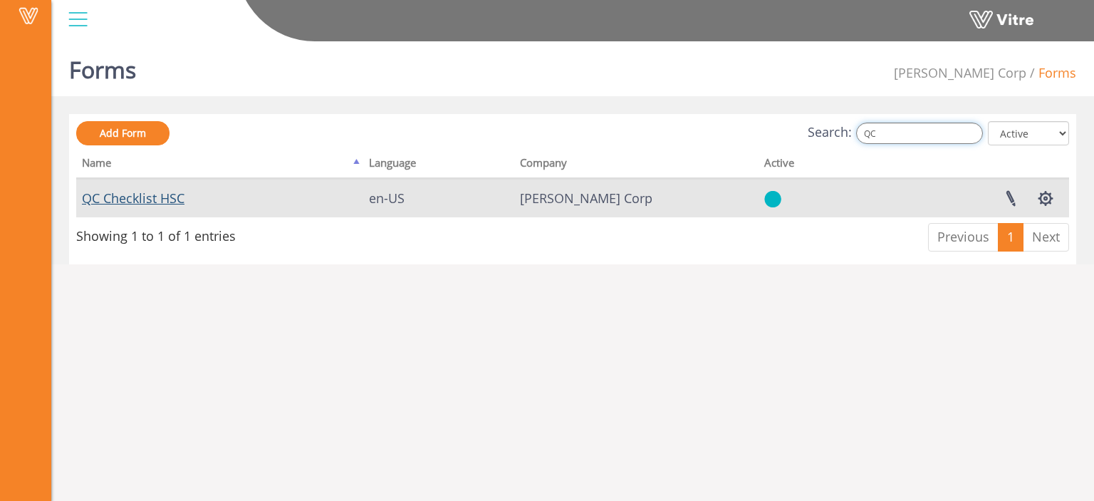
type input "QC"
click at [147, 197] on link "QC Checklist HSC" at bounding box center [133, 197] width 103 height 17
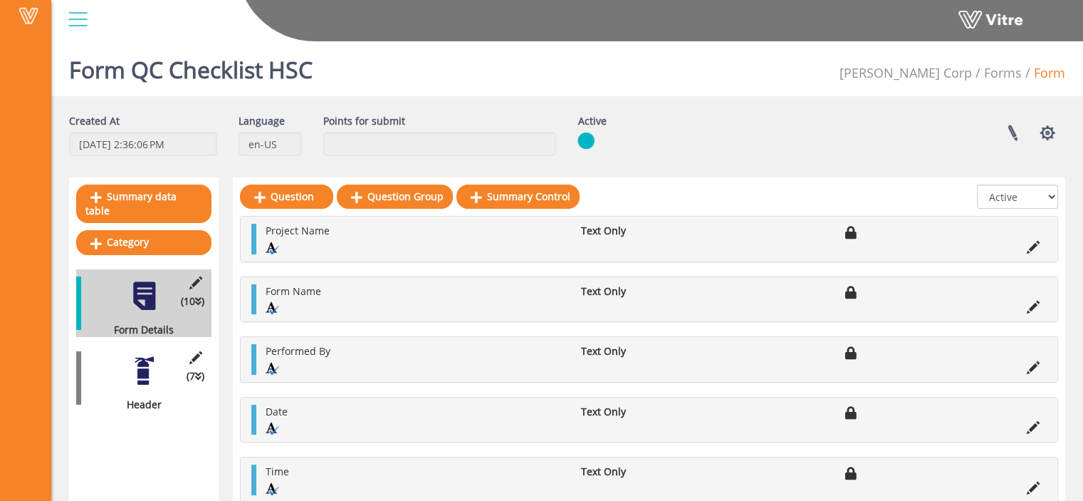
scroll to position [41, 0]
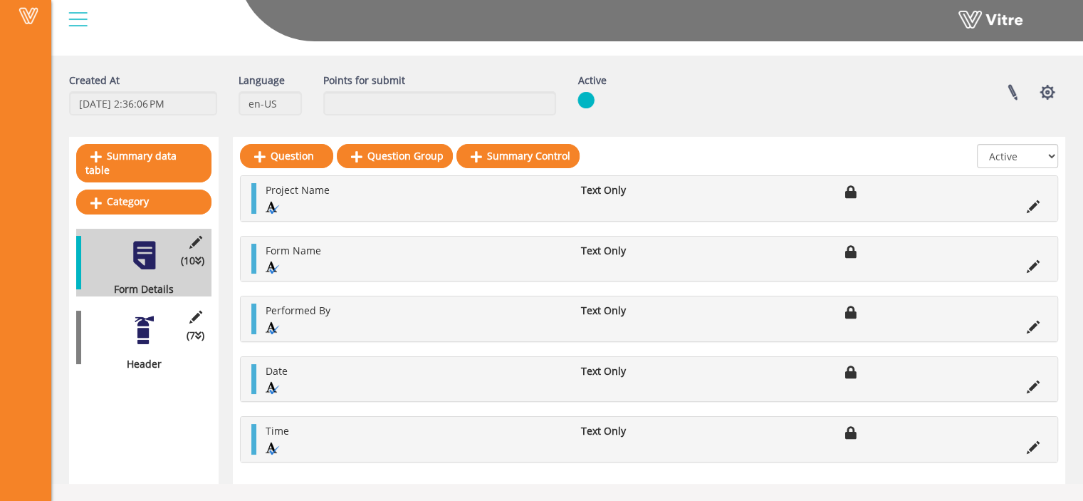
click at [139, 327] on div at bounding box center [144, 330] width 32 height 32
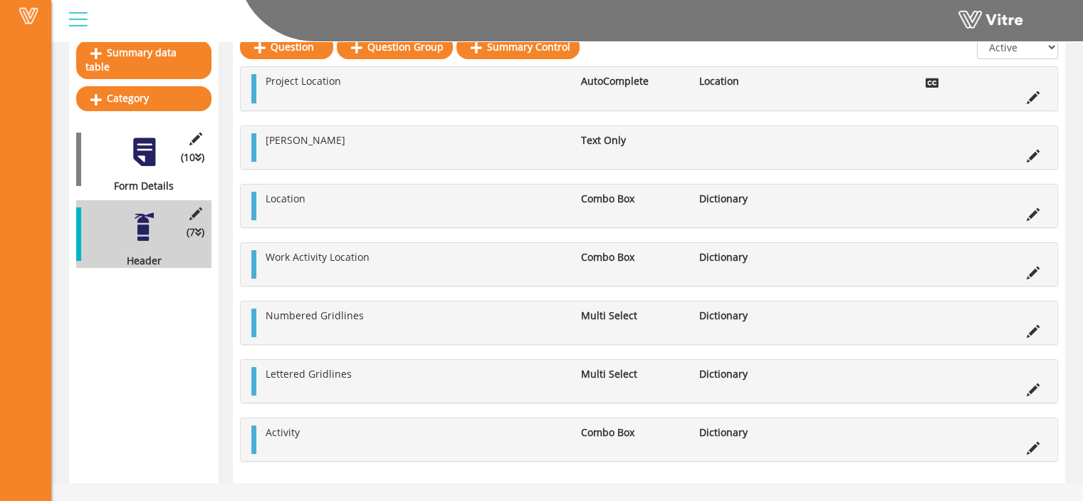
scroll to position [0, 0]
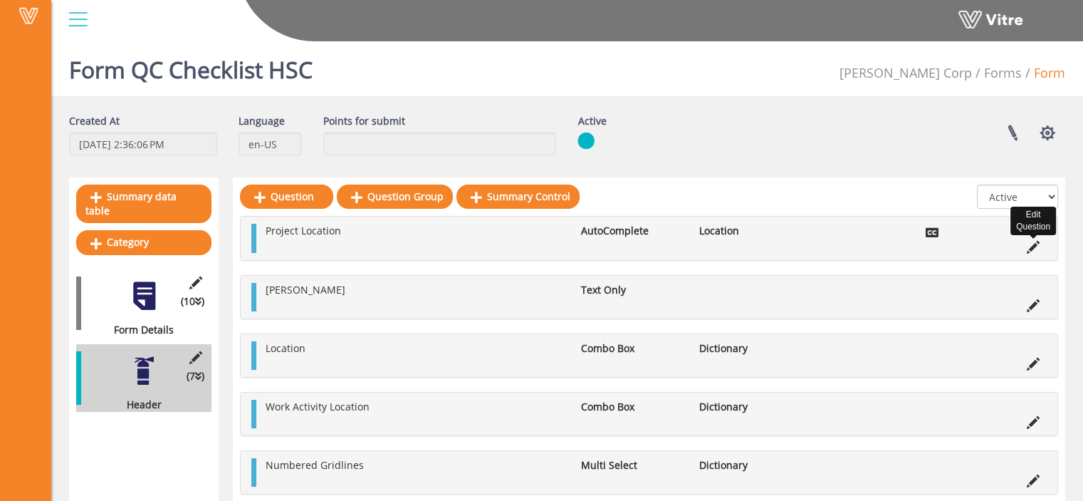
click at [1031, 242] on icon at bounding box center [1033, 247] width 13 height 13
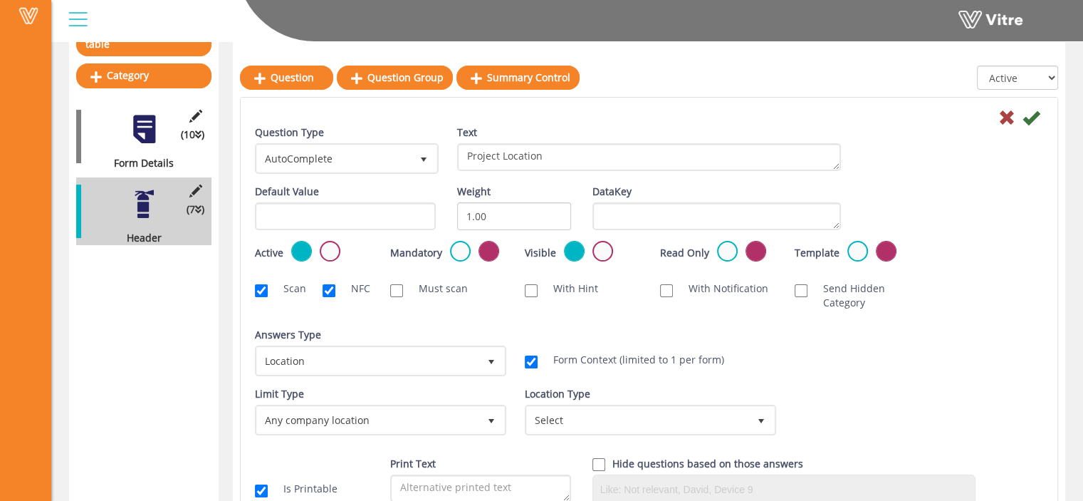
scroll to position [164, 0]
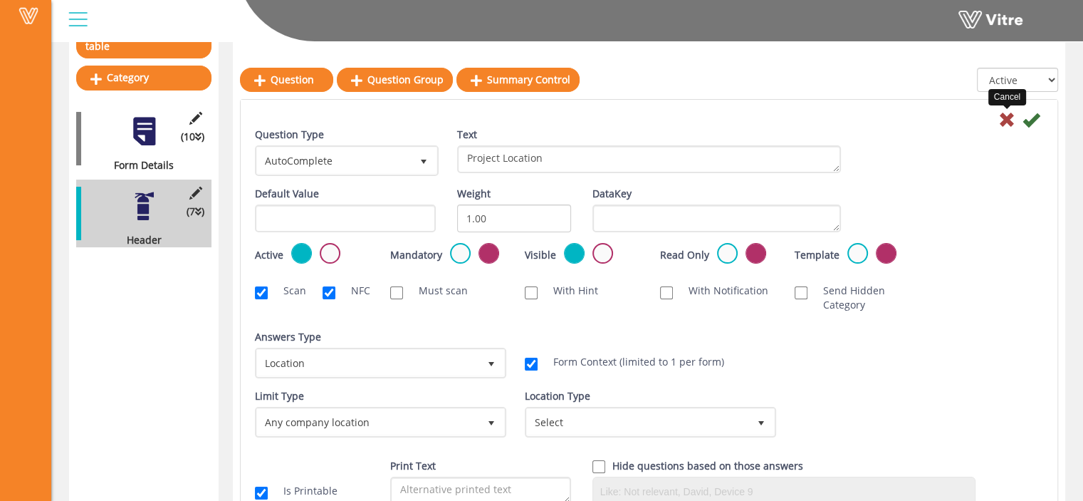
click at [1000, 120] on icon at bounding box center [1006, 119] width 17 height 17
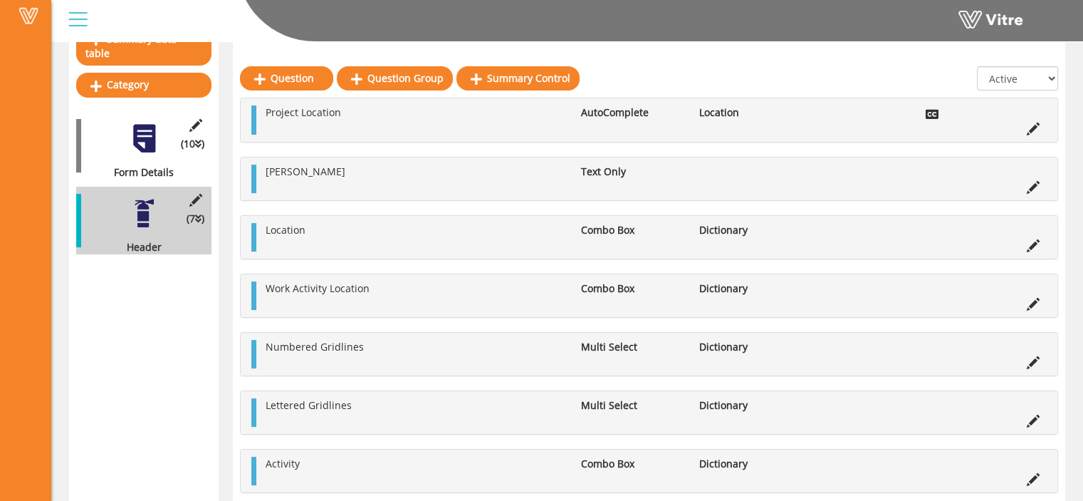
scroll to position [156, 0]
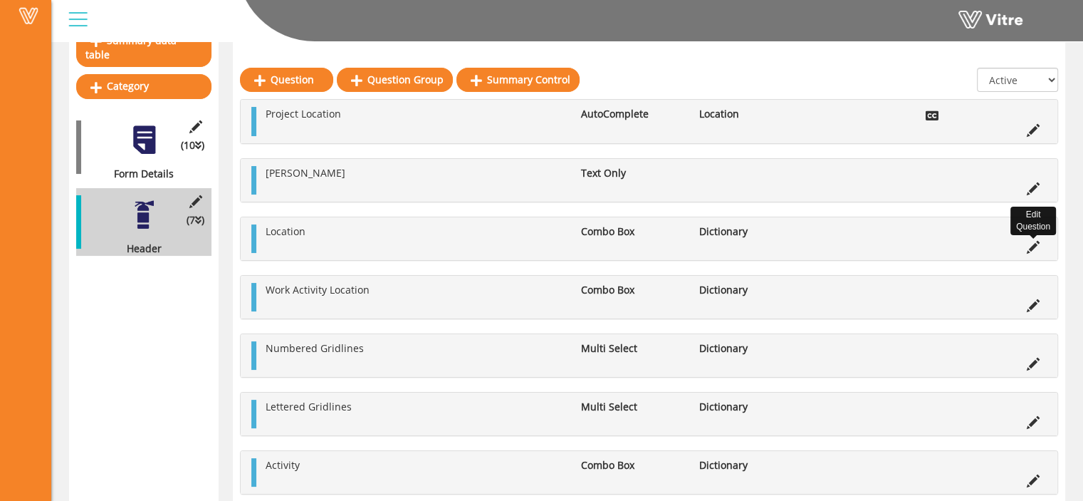
click at [1028, 246] on icon at bounding box center [1033, 247] width 13 height 13
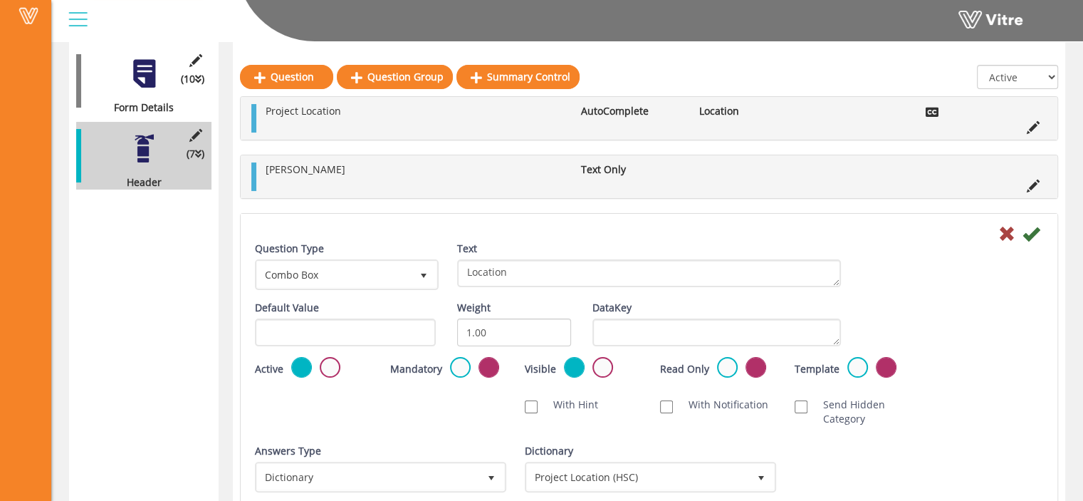
scroll to position [223, 0]
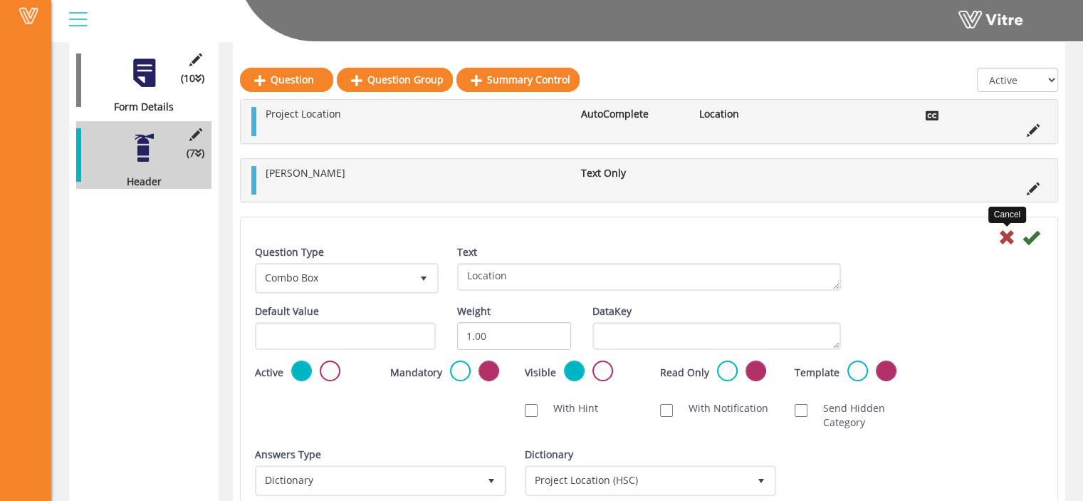
click at [1005, 236] on icon at bounding box center [1006, 237] width 17 height 17
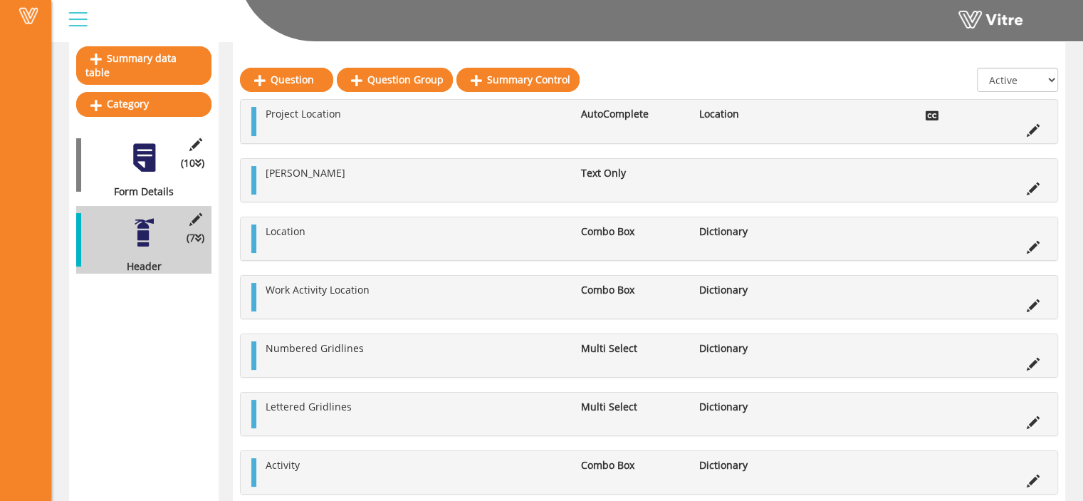
scroll to position [137, 0]
click at [1033, 308] on icon at bounding box center [1033, 305] width 13 height 13
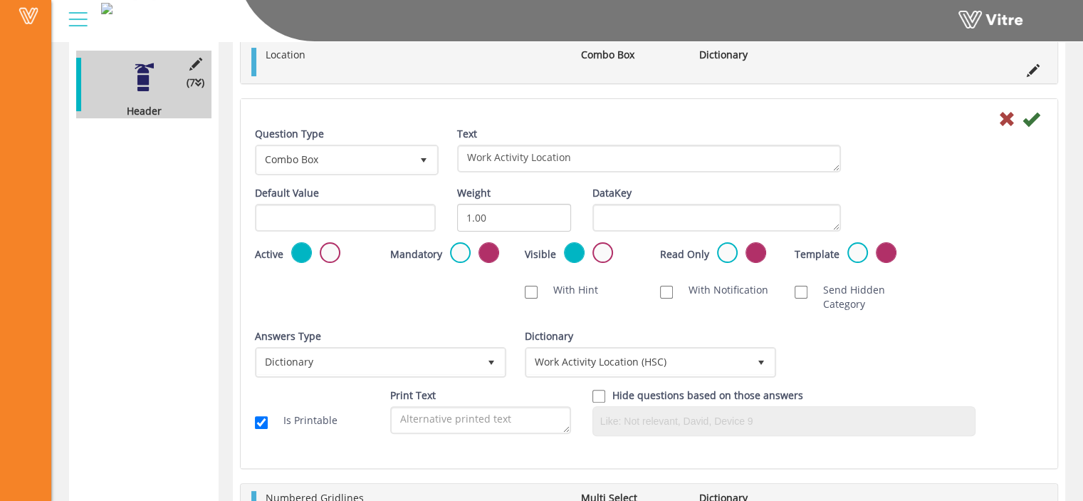
scroll to position [293, 0]
click at [1006, 119] on icon at bounding box center [1006, 119] width 17 height 17
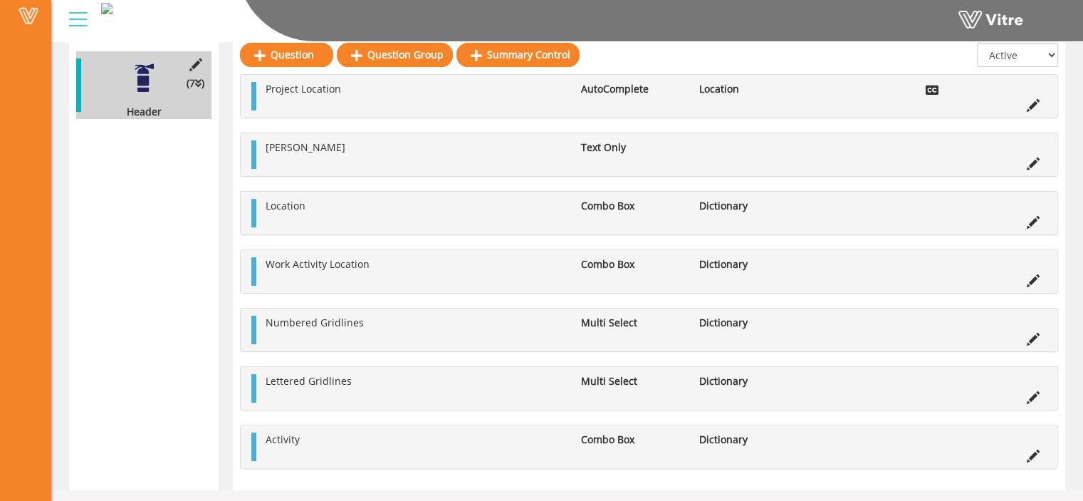
scroll to position [298, 0]
